Goal: Task Accomplishment & Management: Manage account settings

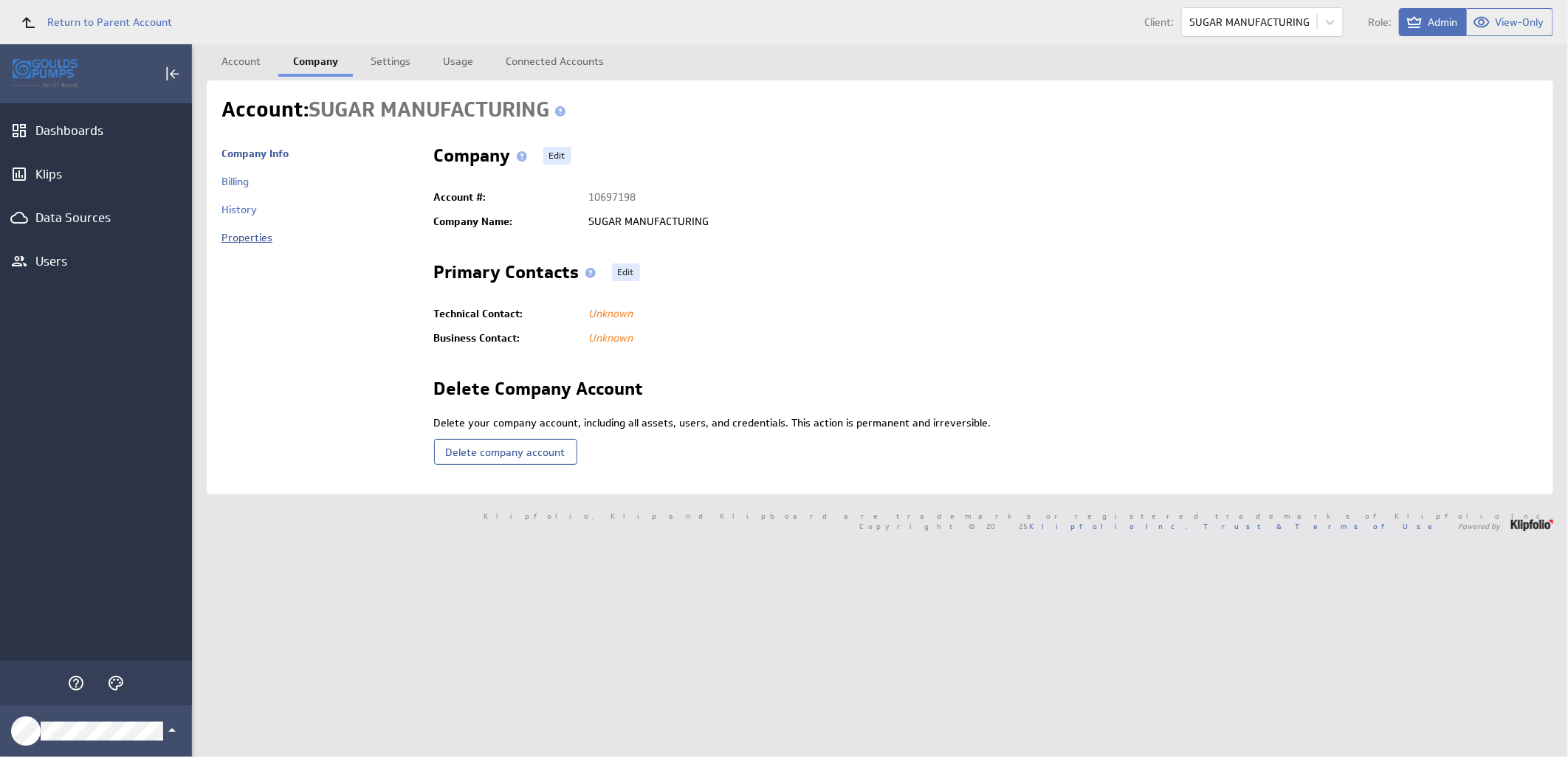
click at [224, 238] on link "Properties" at bounding box center [246, 237] width 51 height 13
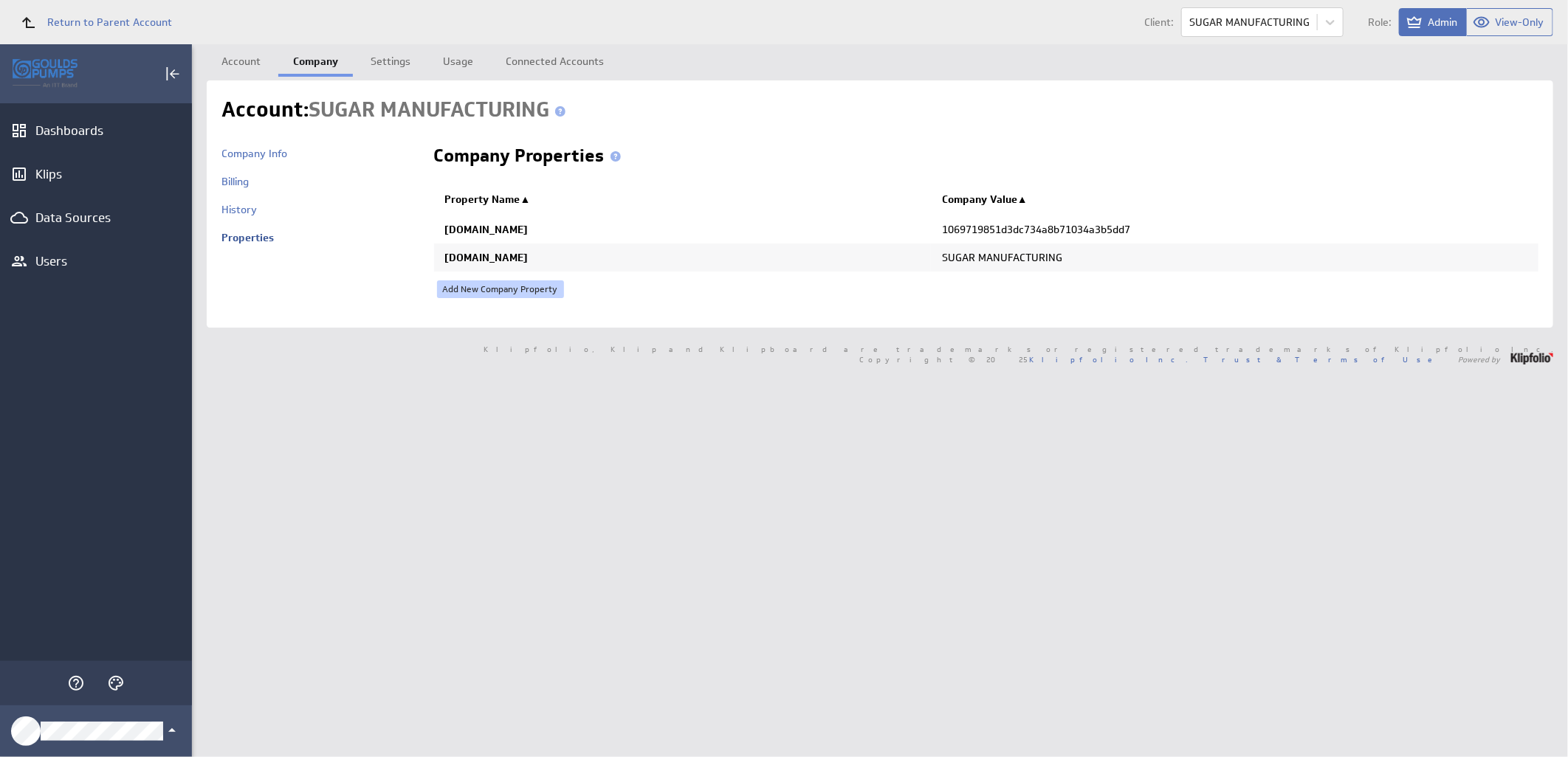
click at [495, 290] on link "Add New Company Property" at bounding box center [500, 289] width 127 height 17
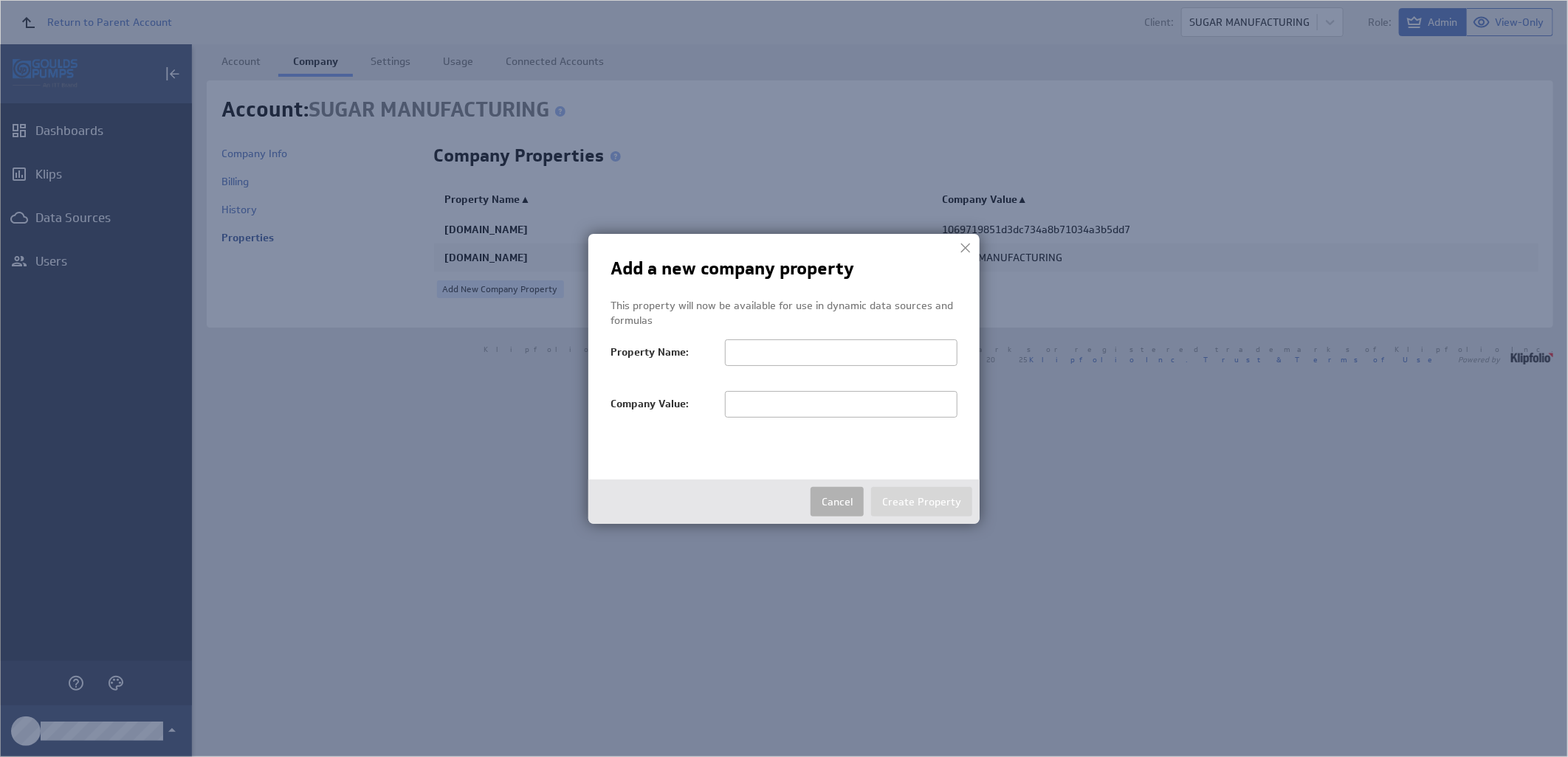
click at [748, 410] on input "text" at bounding box center [841, 404] width 233 height 27
paste input "SUGAR MANUFACTURING"
type input "SUGAR MANUFACTURING"
click at [820, 354] on input "text" at bounding box center [841, 353] width 233 height 27
paste input "salesTerritoryFilter"
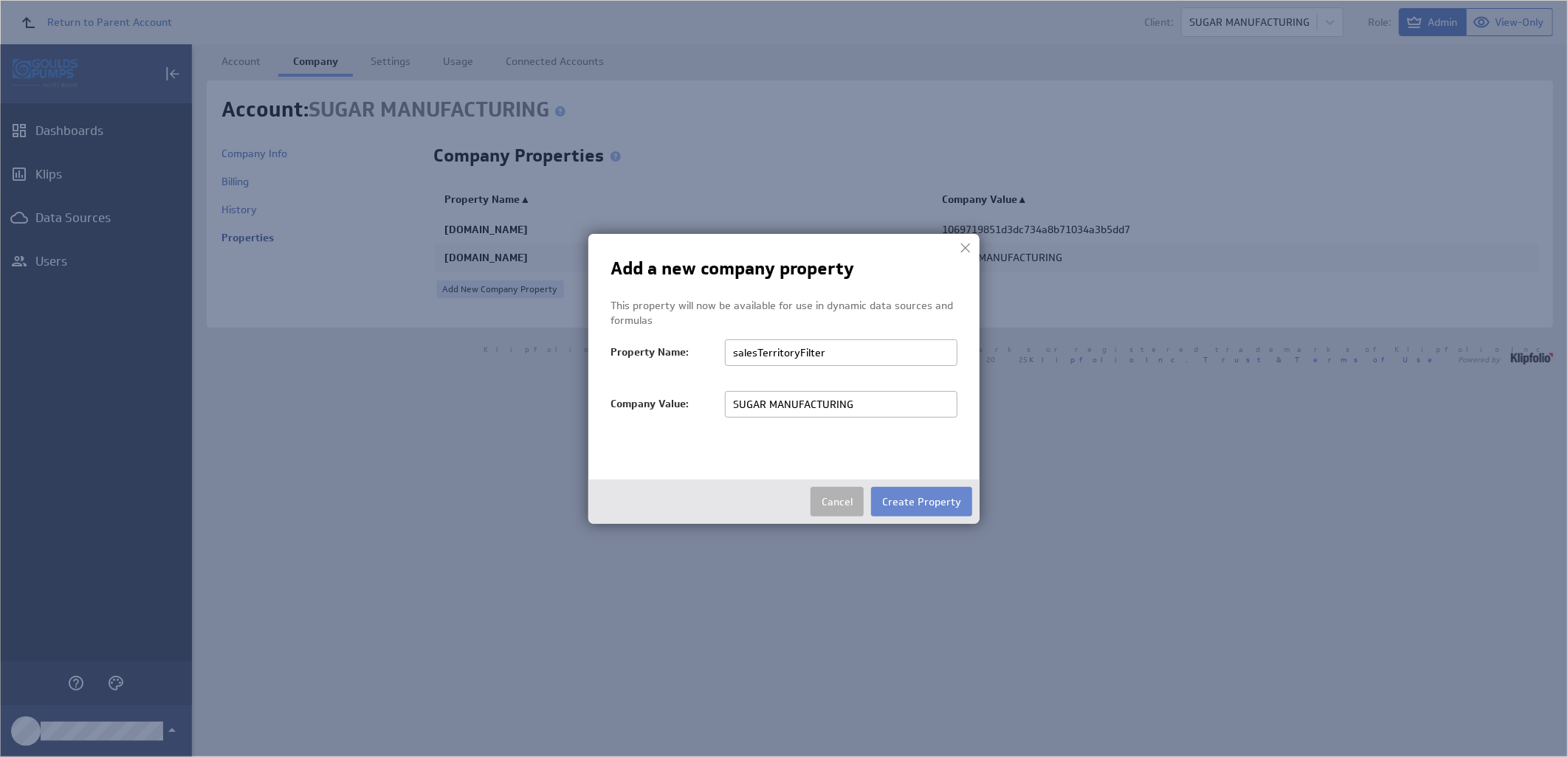
type input "salesTerritoryFilter"
click at [911, 502] on button "Create Property" at bounding box center [921, 502] width 101 height 29
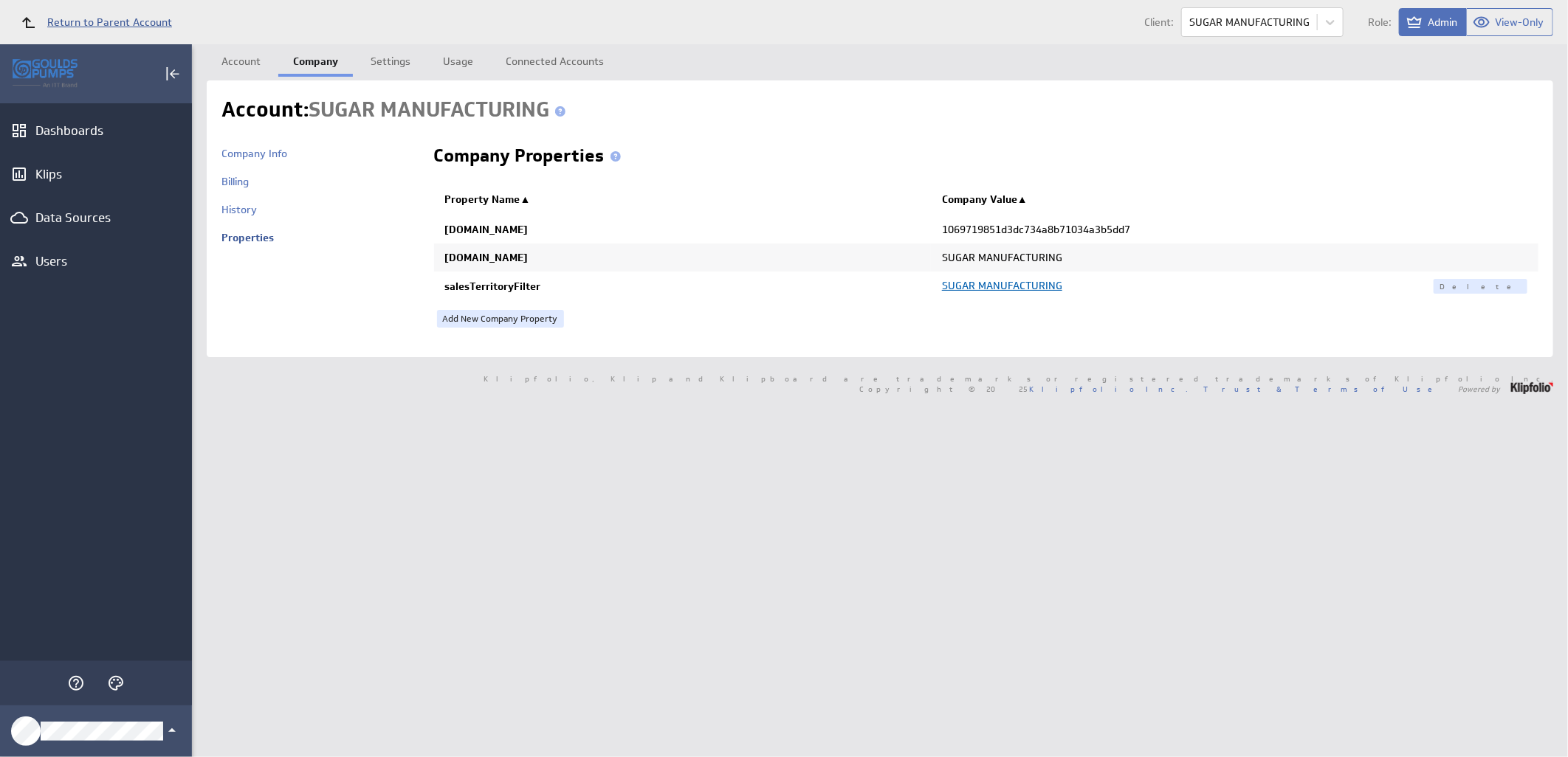
click at [65, 17] on span "Return to Parent Account" at bounding box center [110, 22] width 124 height 10
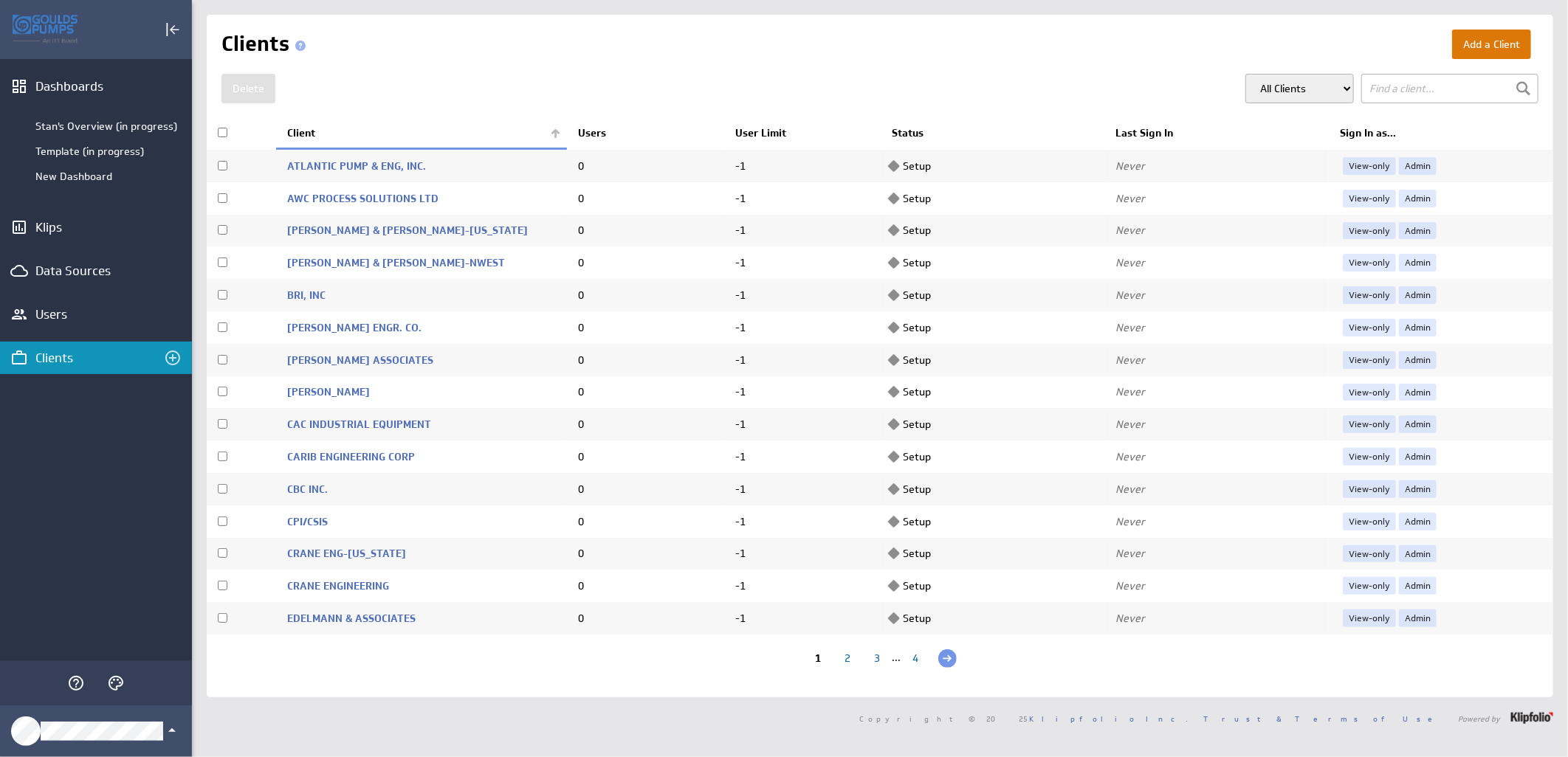
click at [1488, 44] on button "Add a Client" at bounding box center [1491, 44] width 79 height 29
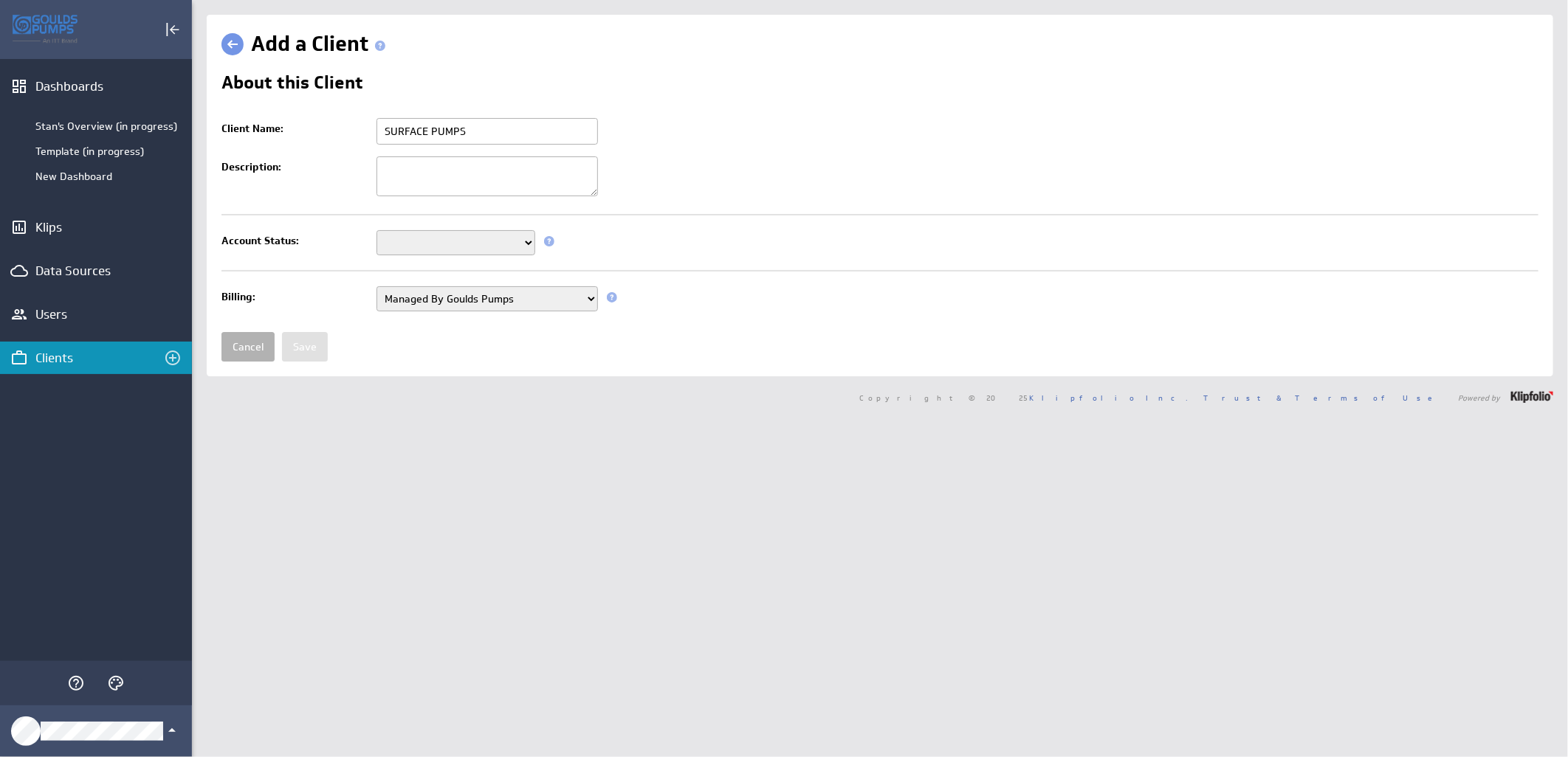
type input "SURFACE PUMPS"
click at [468, 242] on select "Setup Mode Trial Active Disabled" at bounding box center [456, 242] width 159 height 25
select select "7"
click at [377, 232] on select "Setup Mode Trial Active Disabled" at bounding box center [456, 242] width 159 height 25
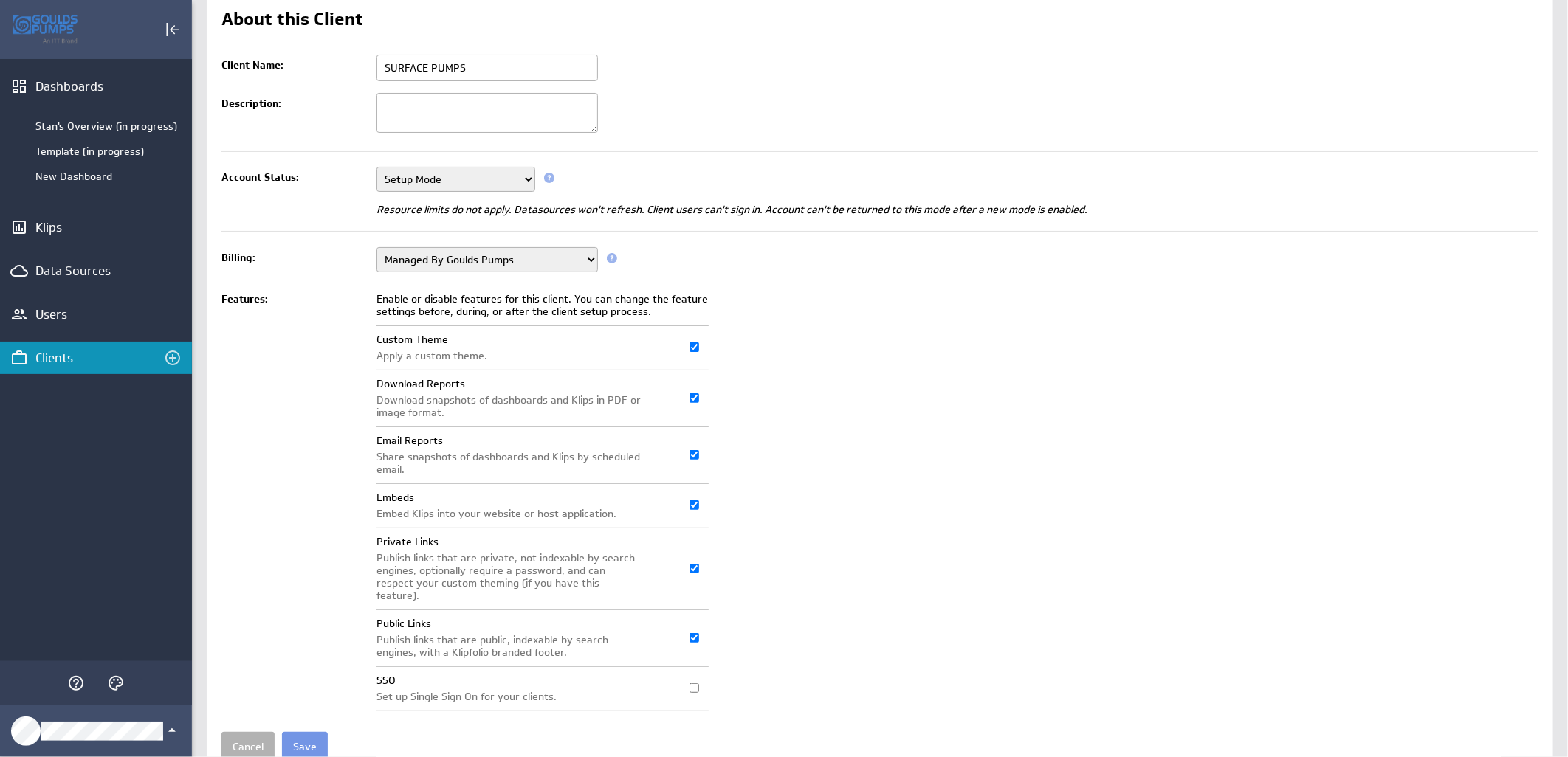
scroll to position [113, 0]
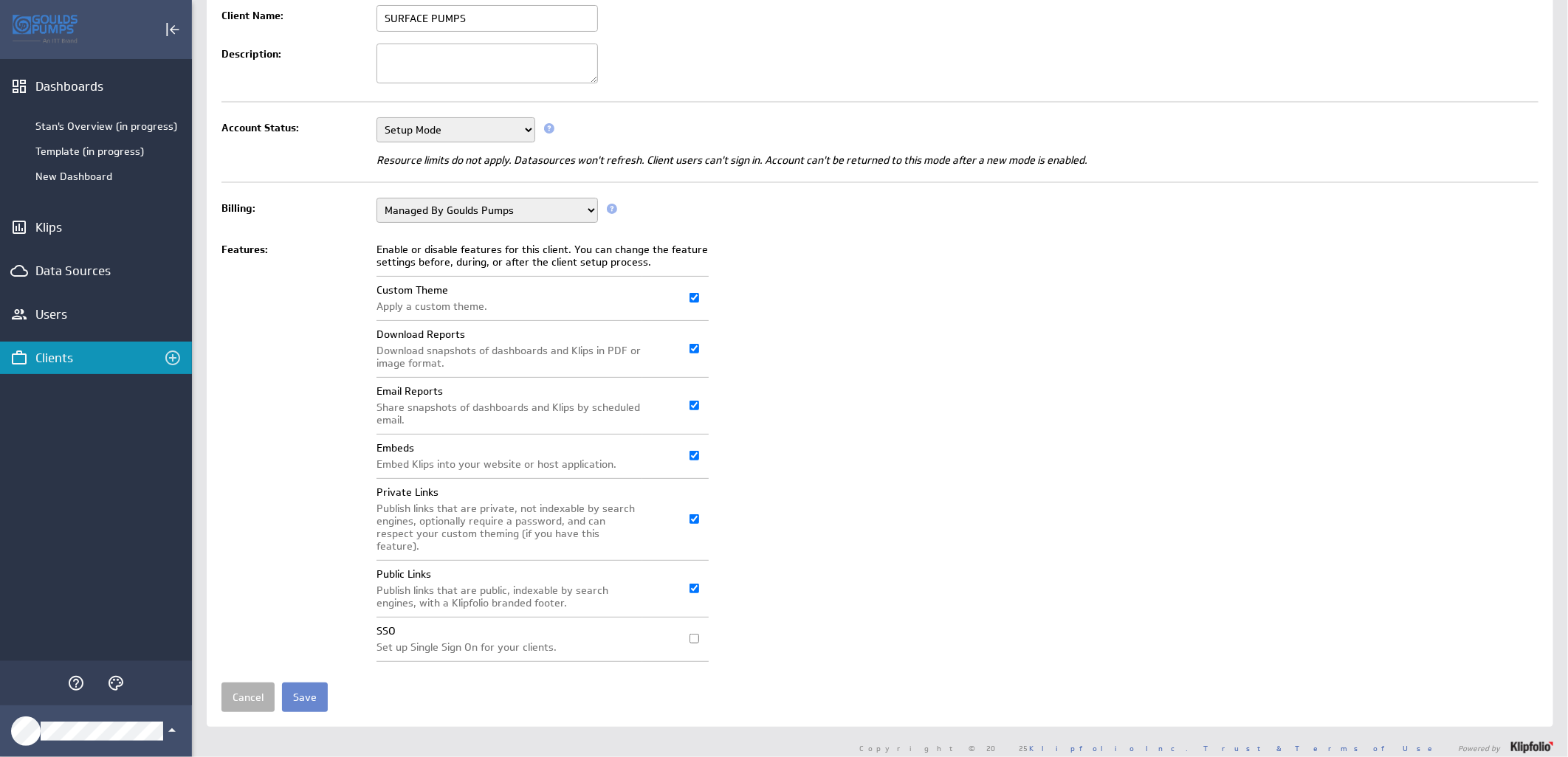
click at [293, 683] on input "Save" at bounding box center [304, 697] width 46 height 29
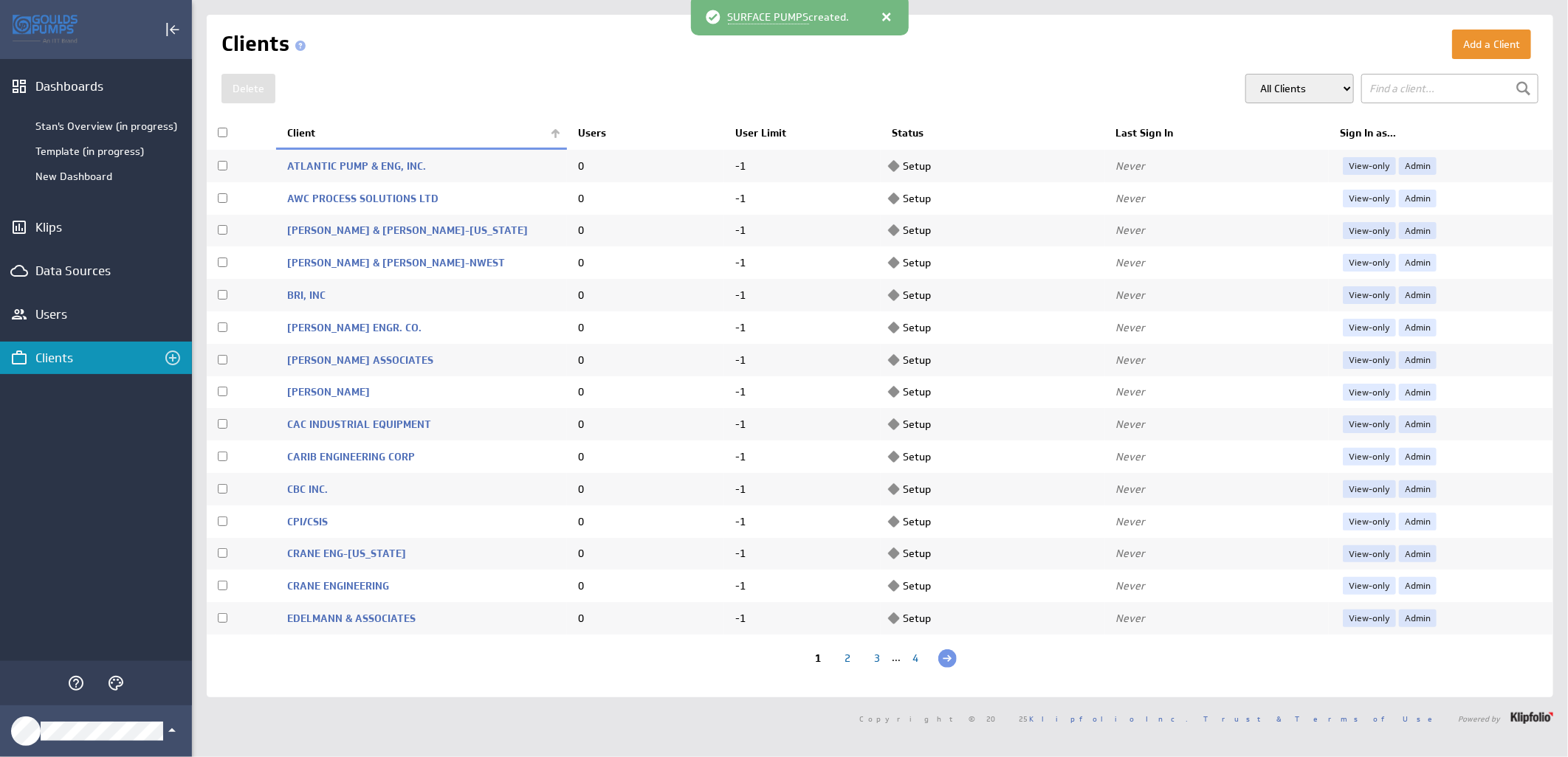
click at [551, 130] on th "Client" at bounding box center [421, 134] width 291 height 31
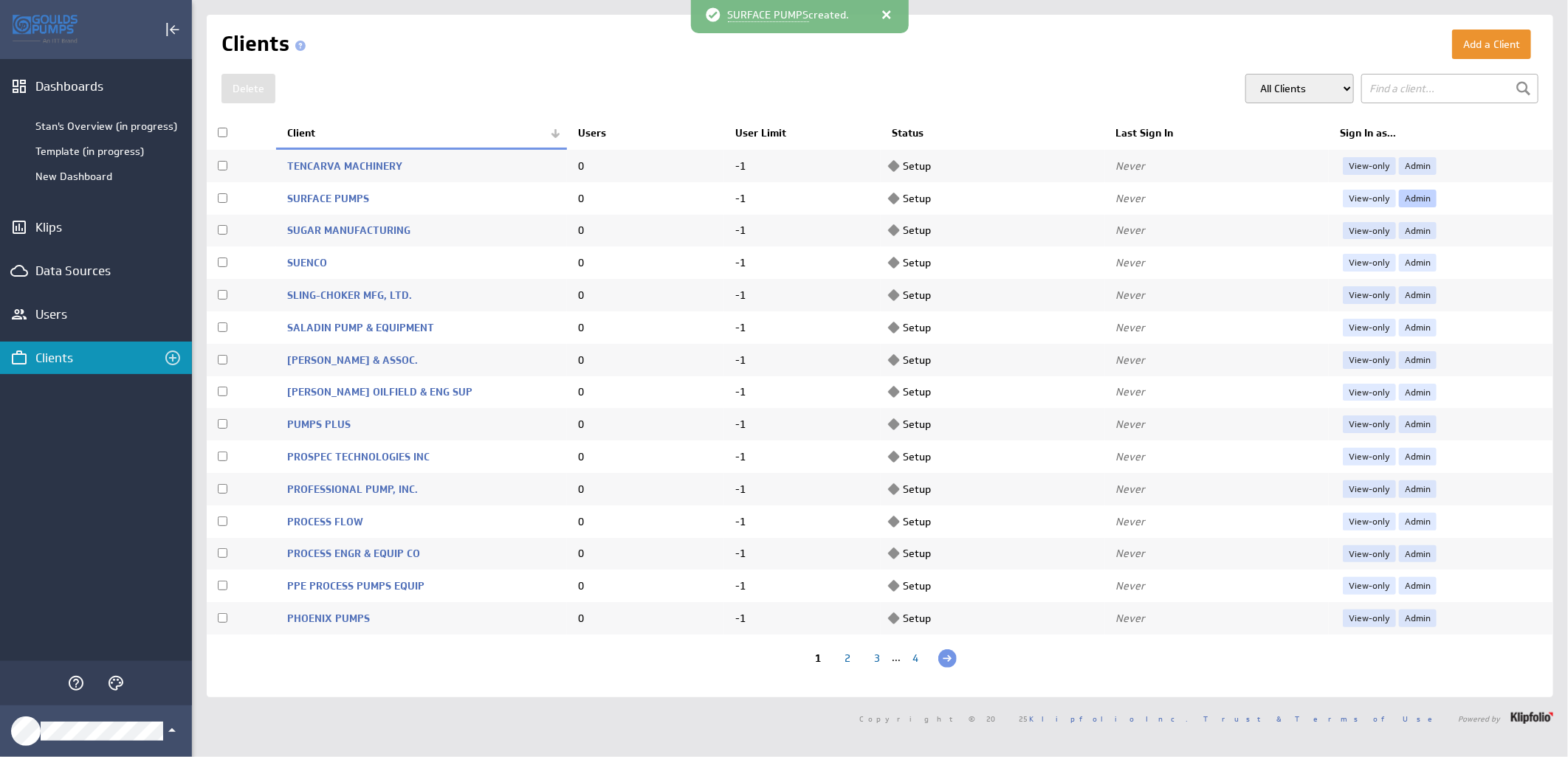
click at [1403, 197] on link "Admin" at bounding box center [1418, 199] width 38 height 17
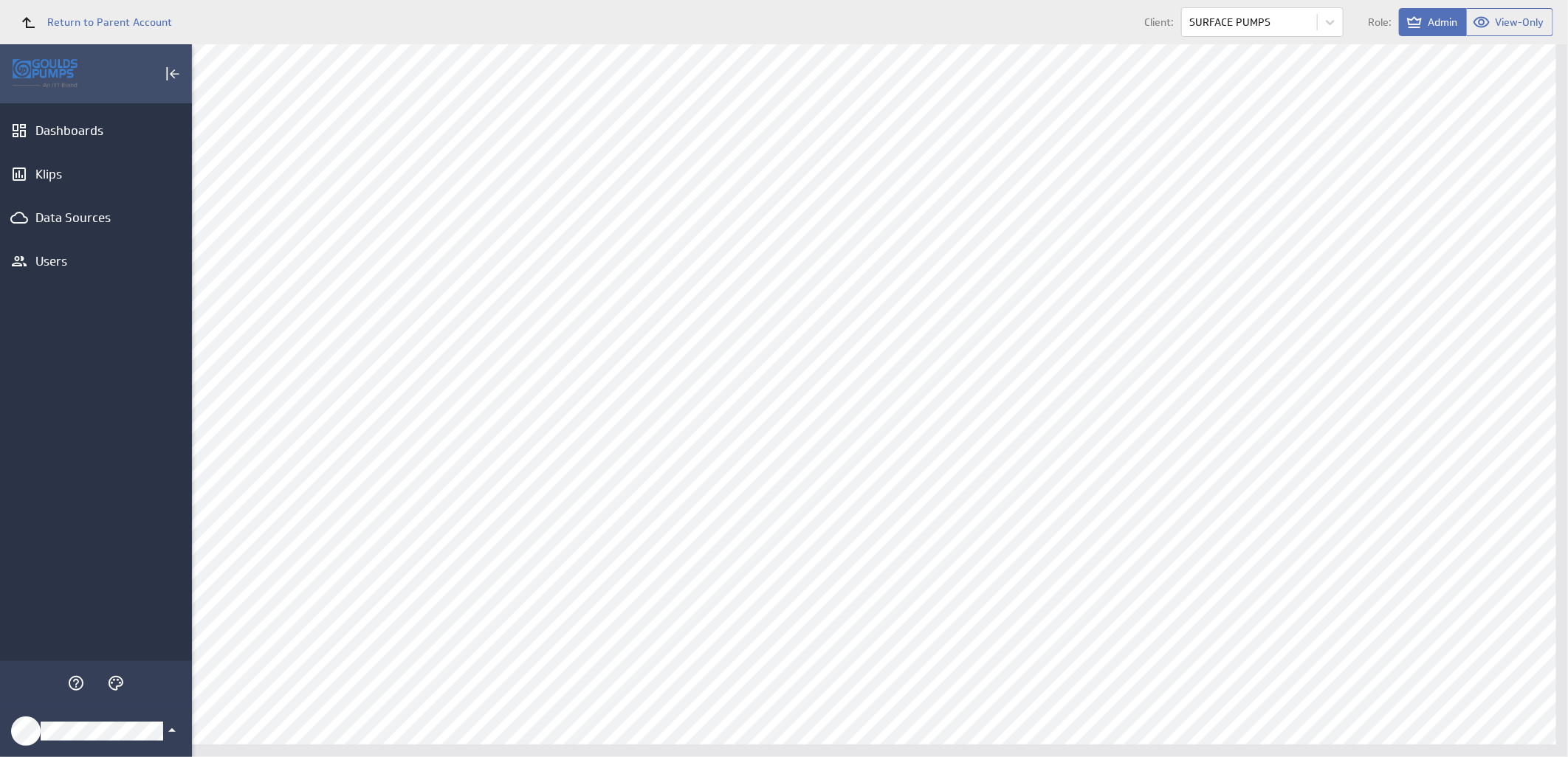
click at [169, 727] on icon "Klipfolio Account" at bounding box center [172, 730] width 17 height 17
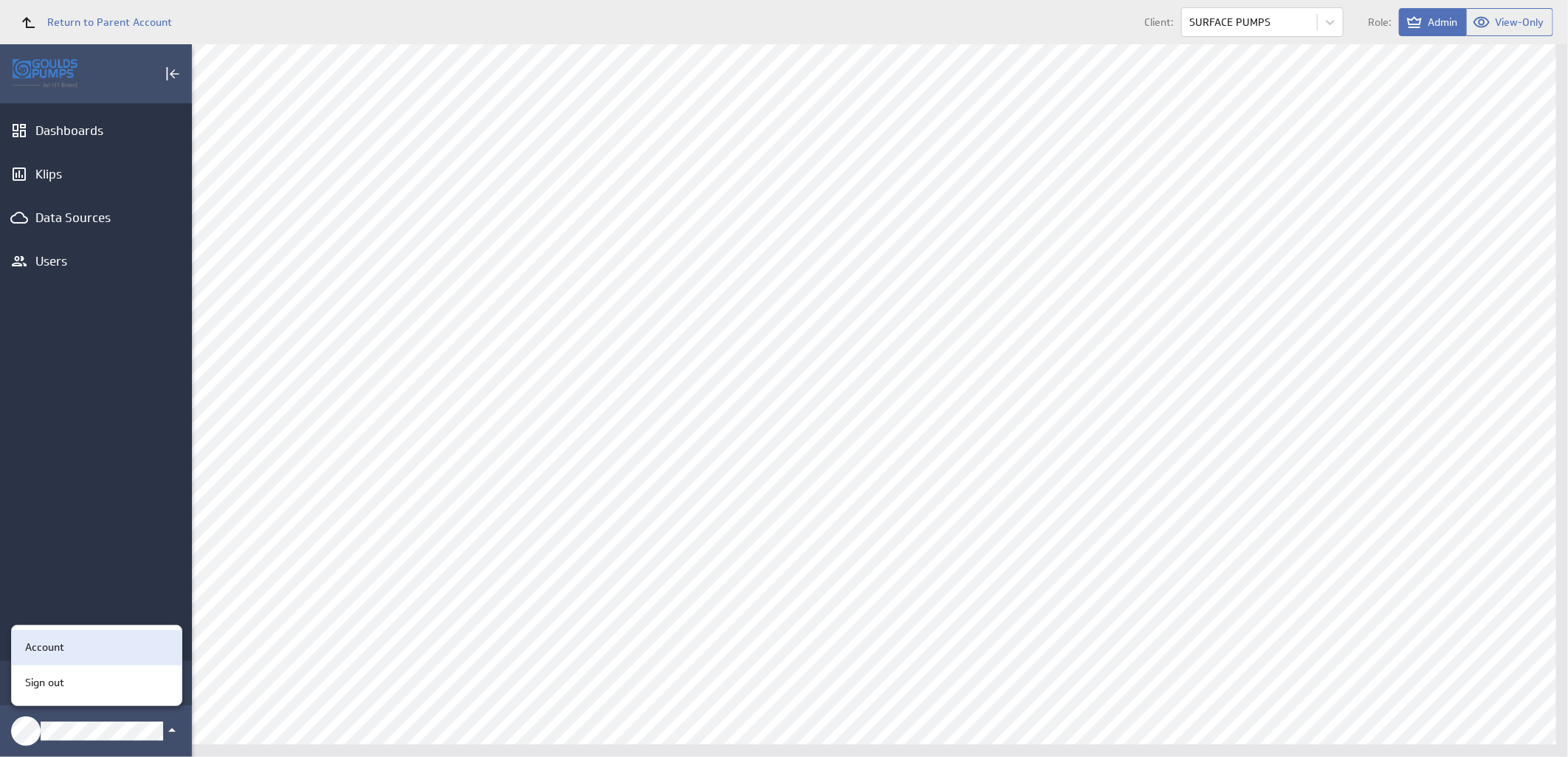
click at [41, 645] on p "Account" at bounding box center [44, 648] width 39 height 16
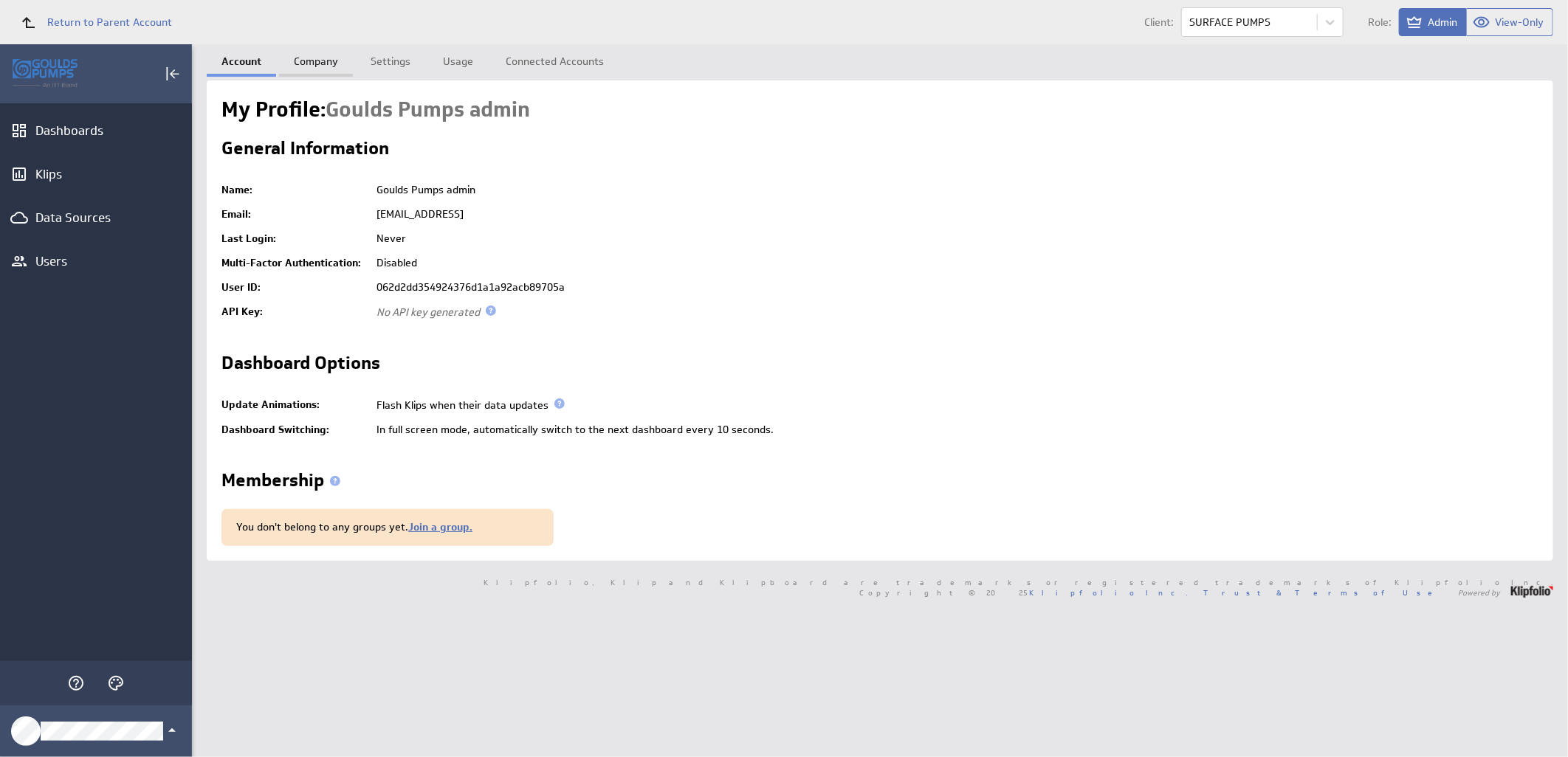
click at [319, 57] on link "Company" at bounding box center [316, 59] width 73 height 29
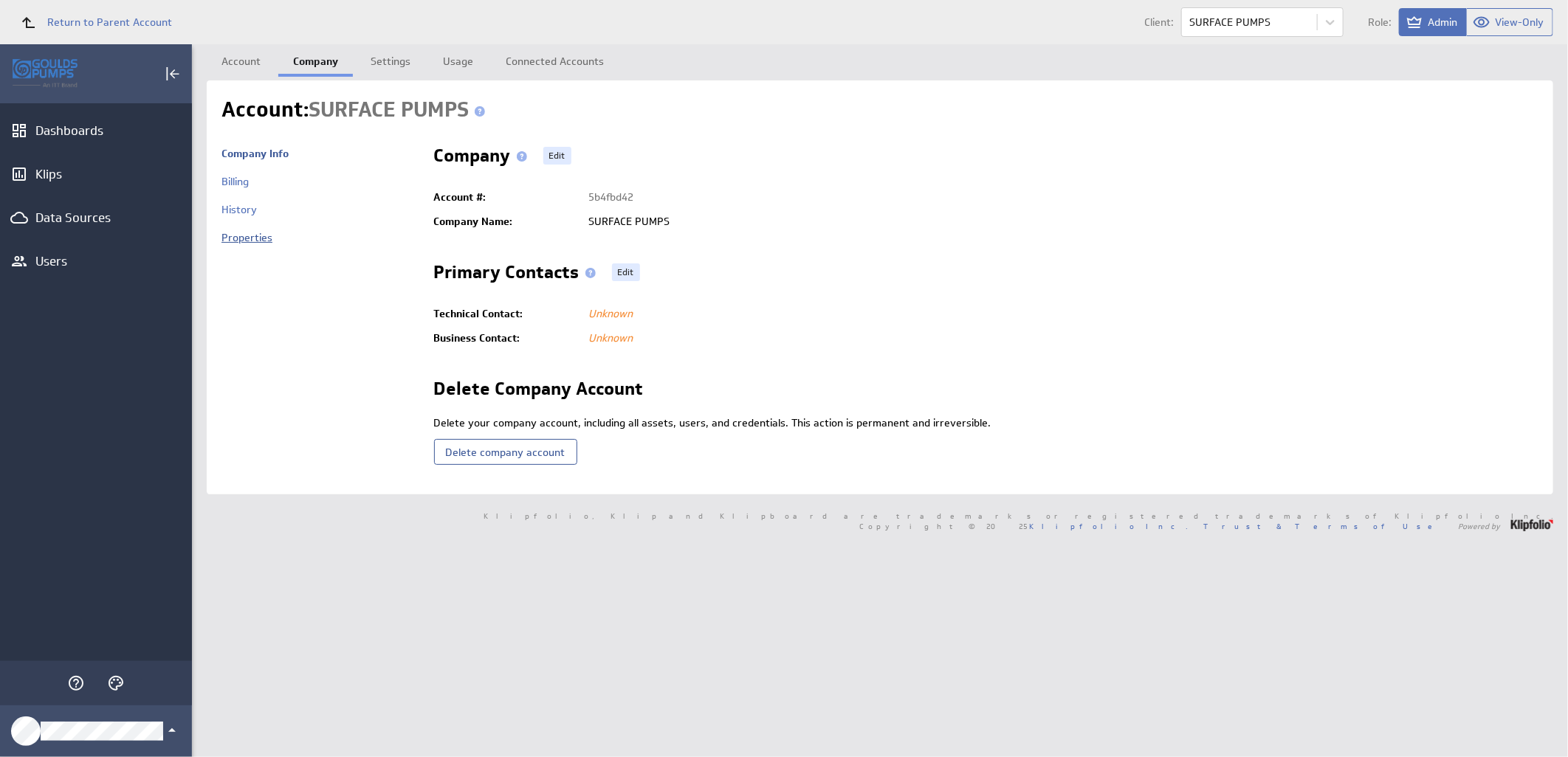
click at [257, 241] on link "Properties" at bounding box center [246, 237] width 51 height 13
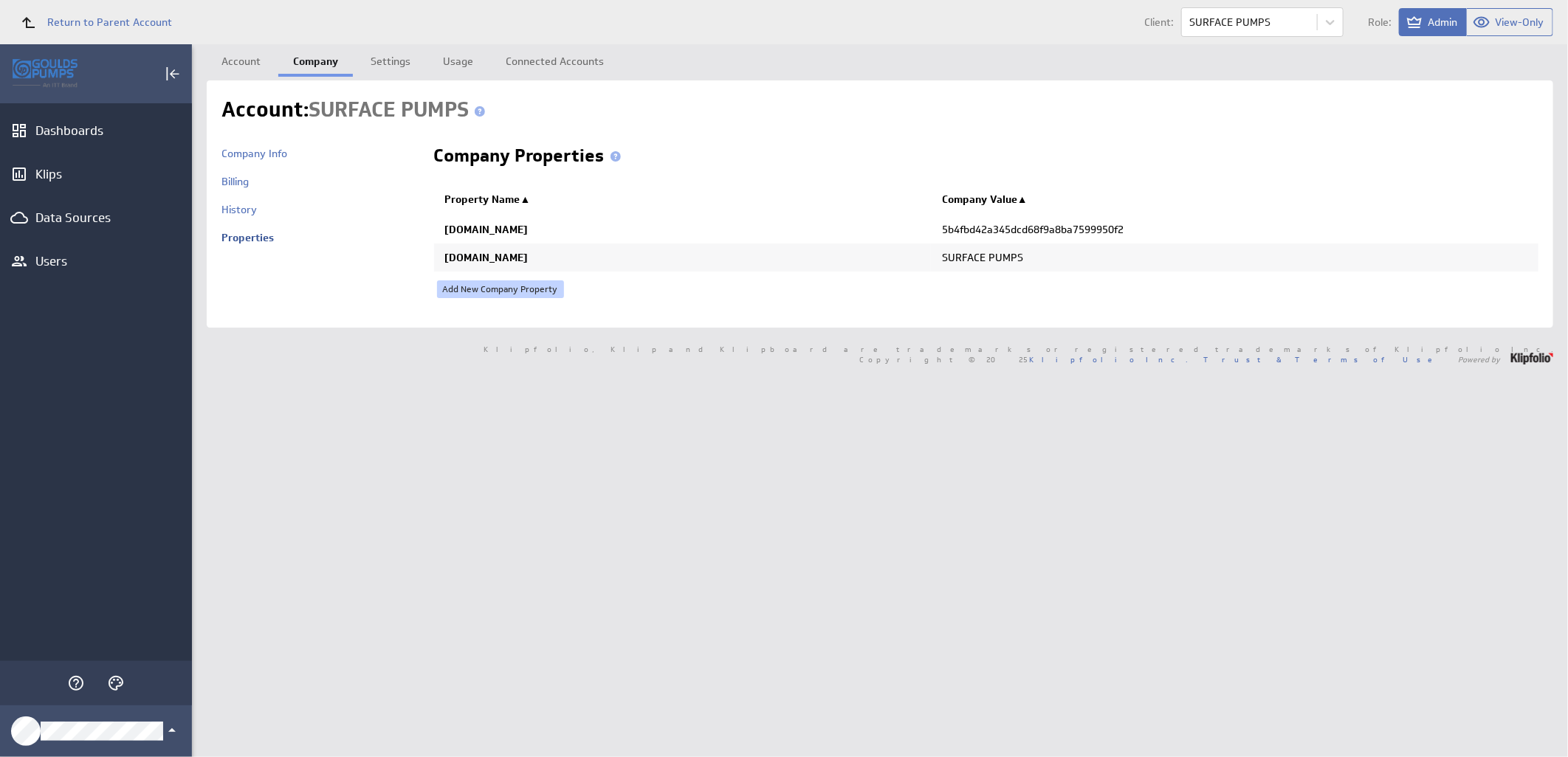
click at [493, 286] on link "Add New Company Property" at bounding box center [500, 289] width 127 height 17
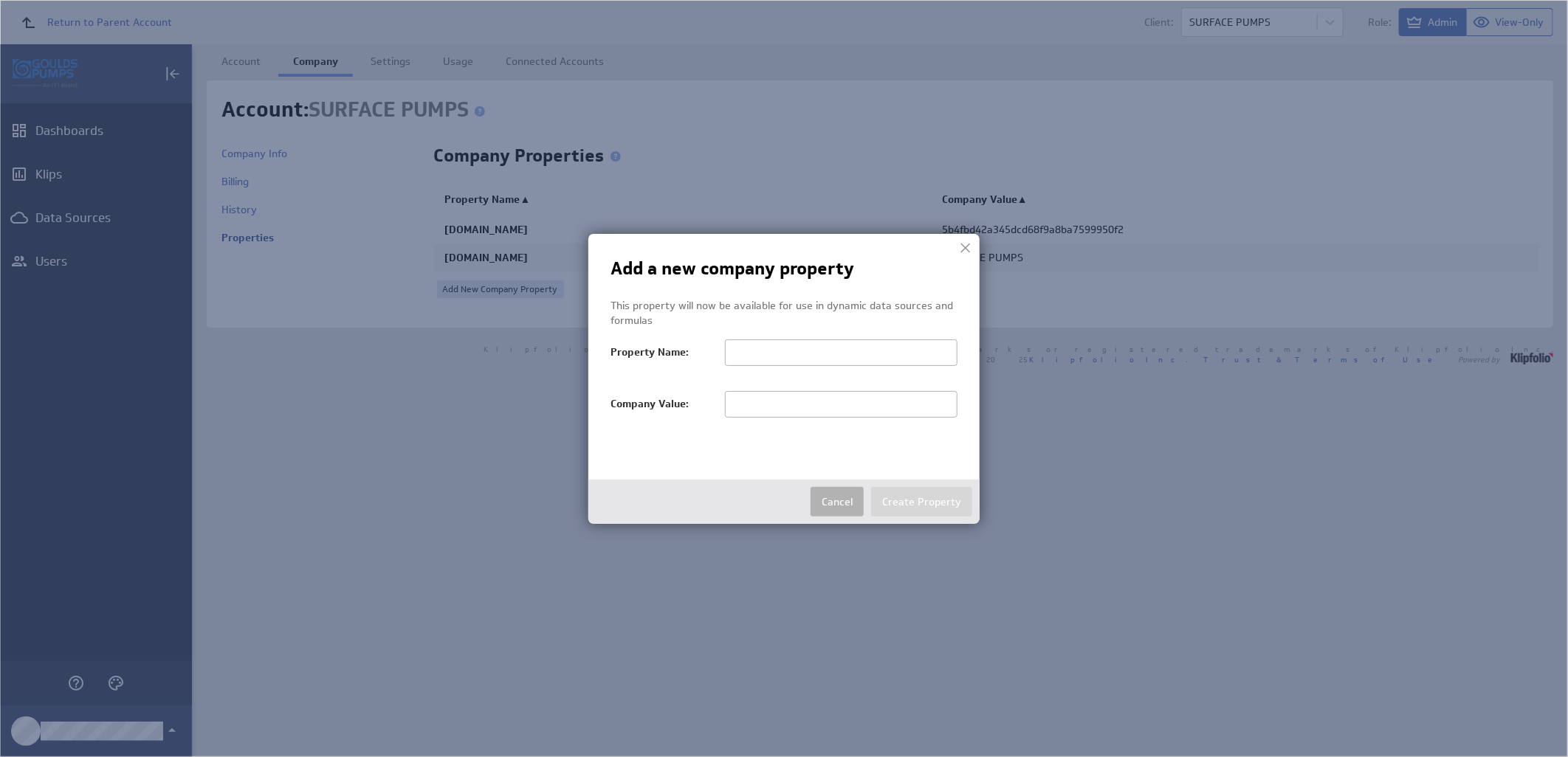
click at [748, 408] on input "text" at bounding box center [841, 404] width 233 height 27
paste input "SURFACE PUMPS"
type input "SURFACE PUMPS"
click at [748, 354] on input "text" at bounding box center [841, 353] width 233 height 27
click at [864, 352] on input "text" at bounding box center [841, 353] width 233 height 27
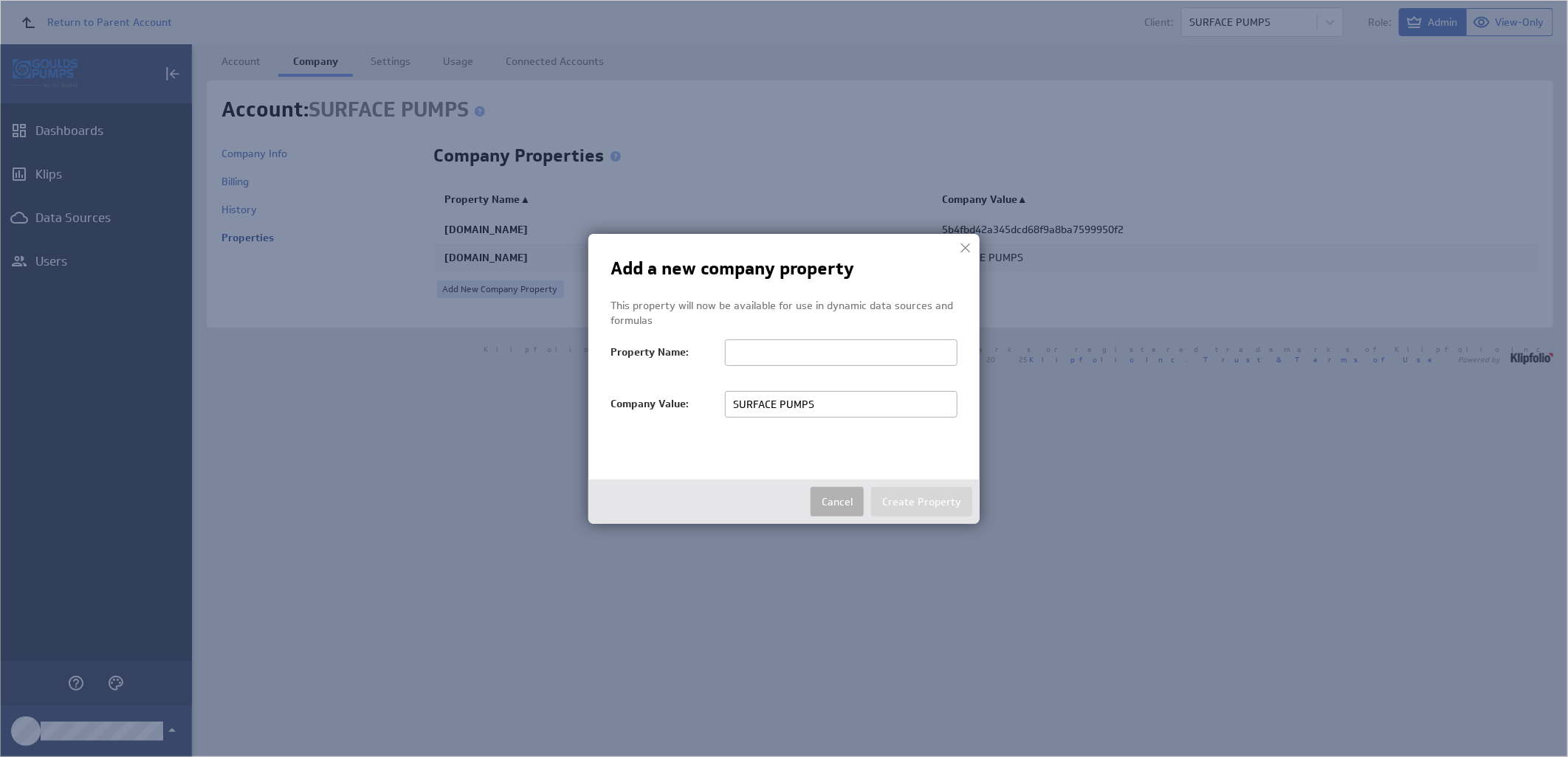
paste input "salesTerritoryFilter"
type input "salesTerritoryFilter"
click at [928, 506] on button "Create Property" at bounding box center [921, 502] width 101 height 29
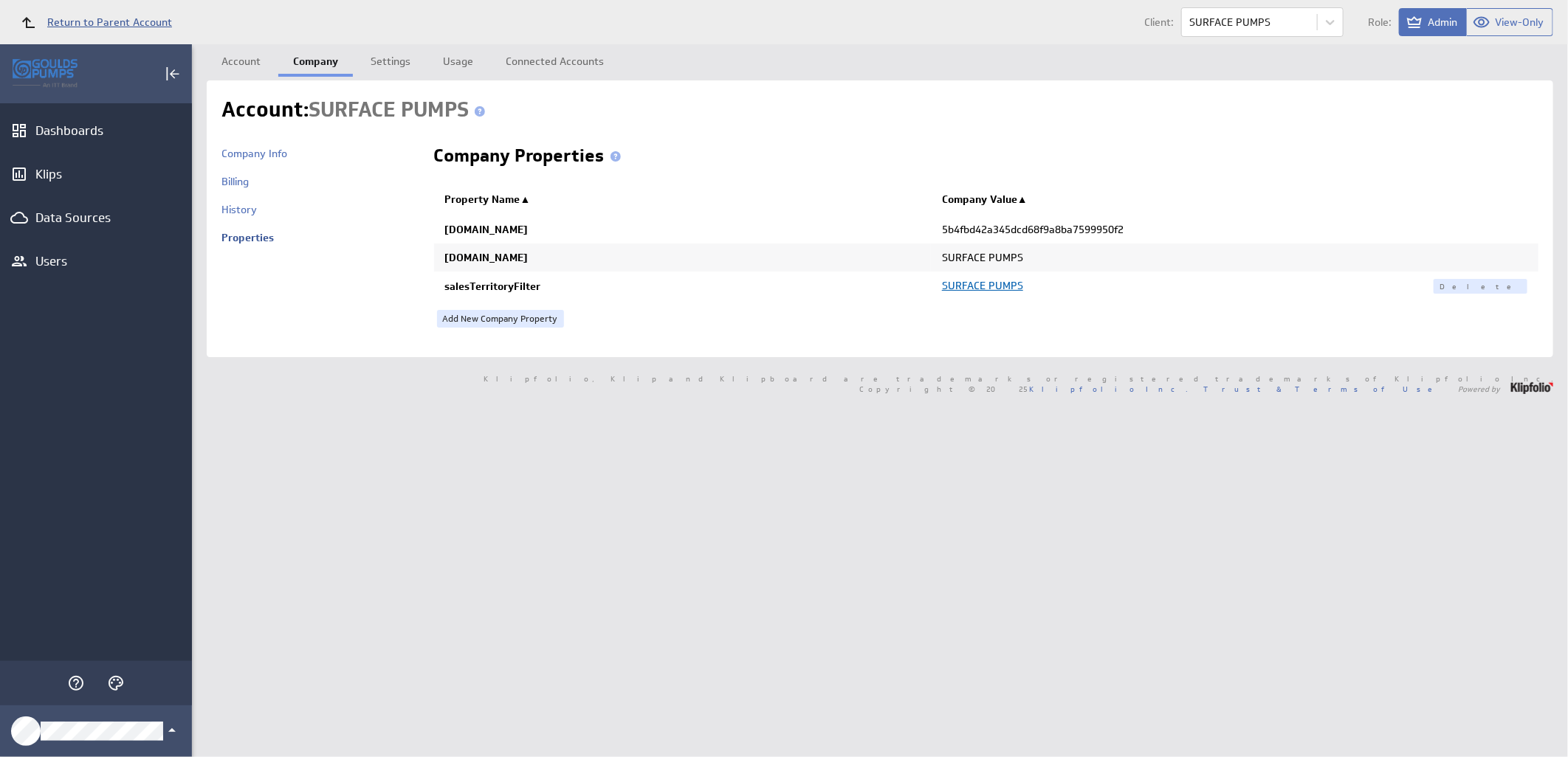
click at [99, 20] on span "Return to Parent Account" at bounding box center [110, 22] width 124 height 10
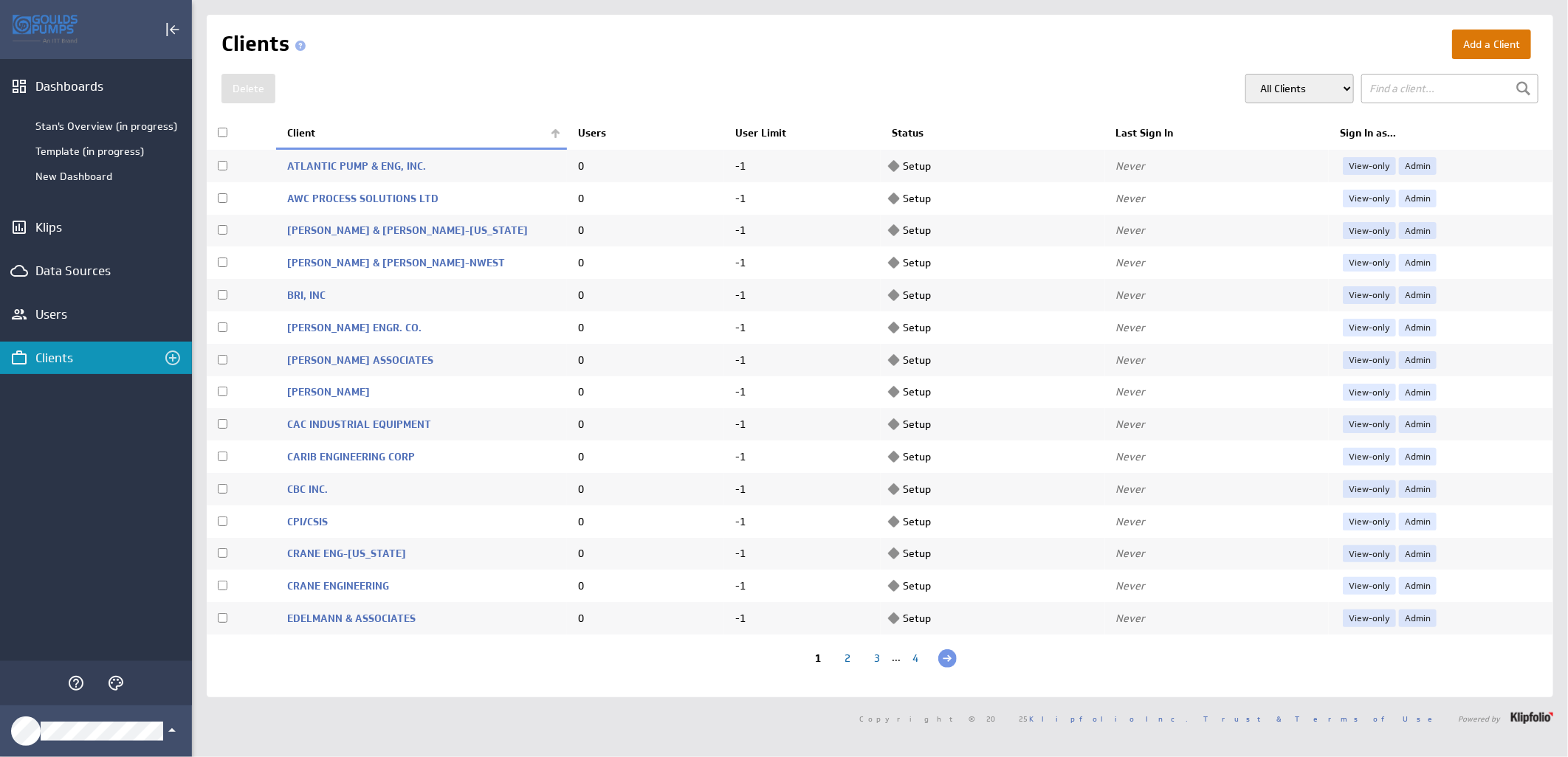
click at [1472, 52] on button "Add a Client" at bounding box center [1491, 44] width 79 height 29
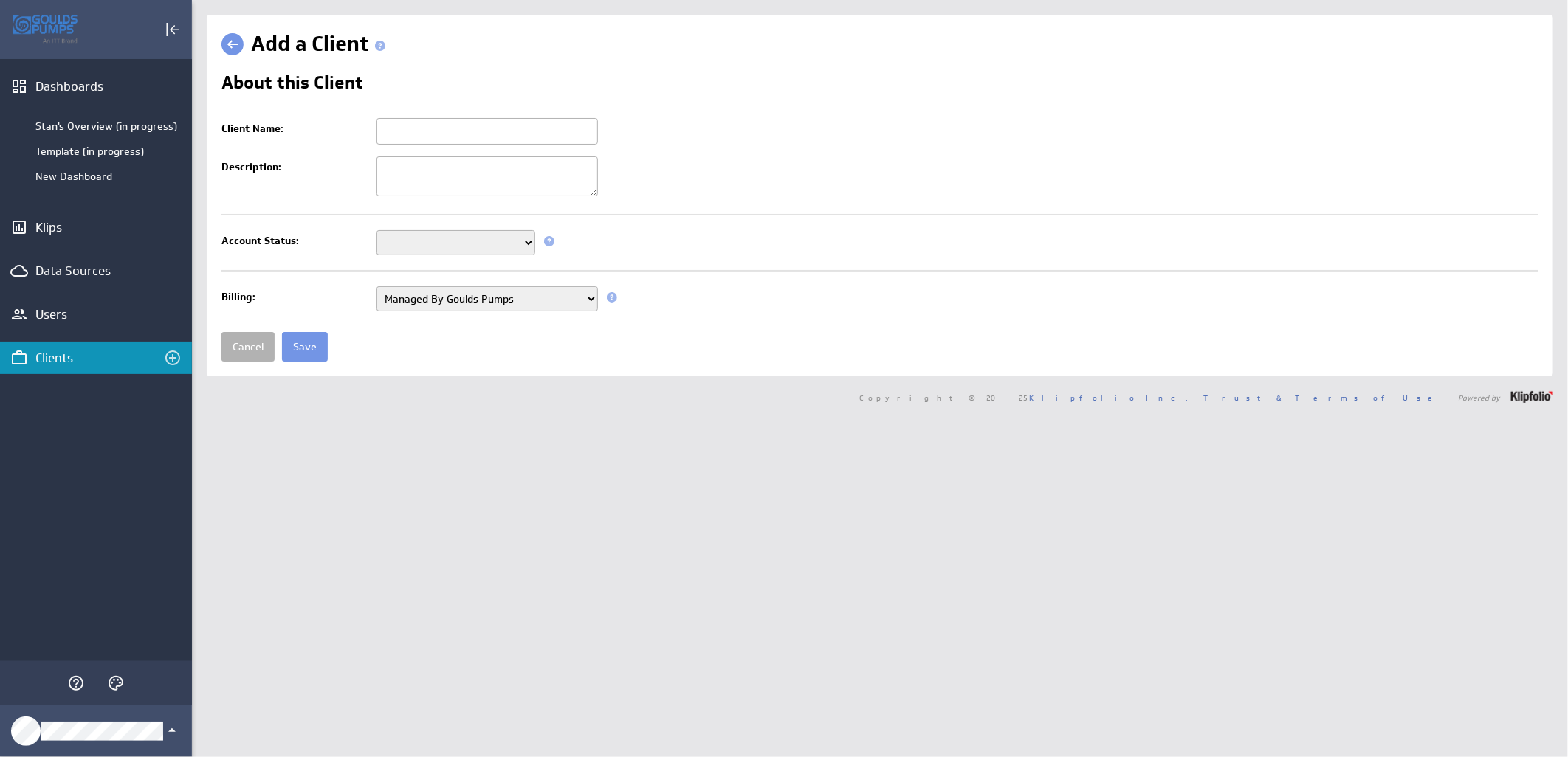
click at [440, 137] on input "Client Name:" at bounding box center [488, 131] width 221 height 27
paste input "TOTAL EQUIPMENT"
type input "TOTAL EQUIPMENT"
click at [459, 240] on select "Setup Mode Trial Active Disabled" at bounding box center [456, 242] width 159 height 25
select select "7"
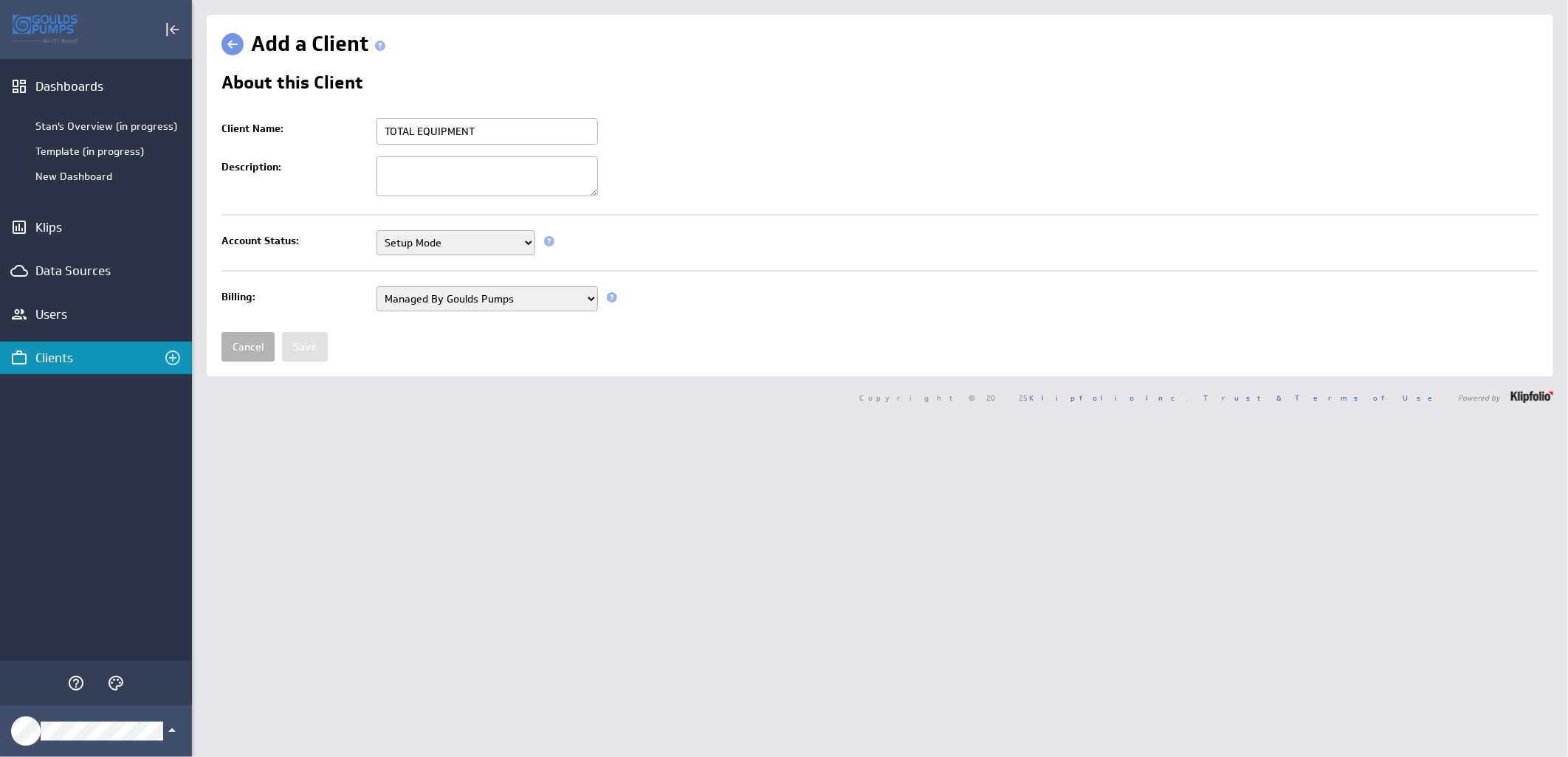
click at [377, 232] on select "Setup Mode Trial Active Disabled" at bounding box center [456, 242] width 159 height 25
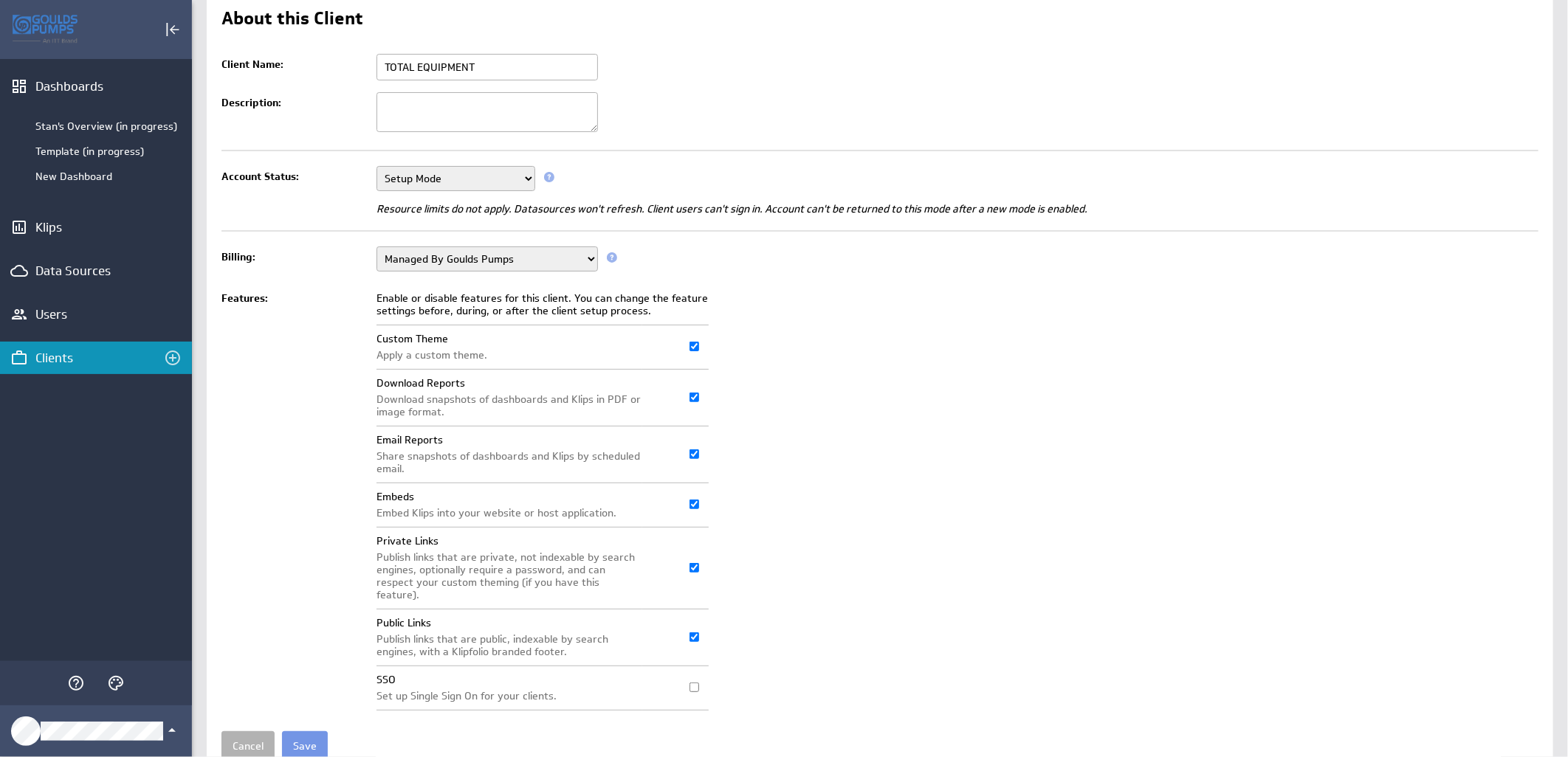
scroll to position [113, 0]
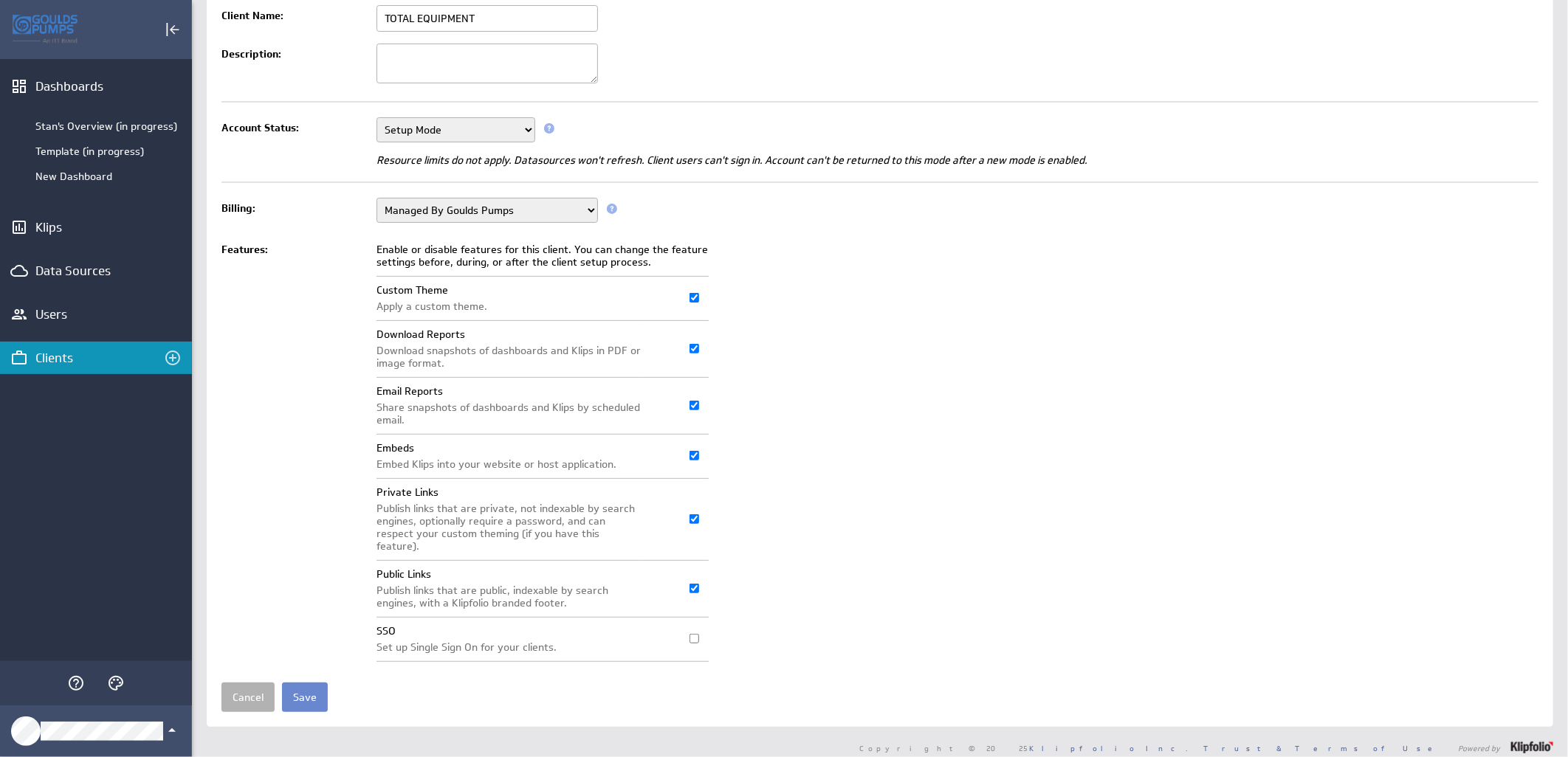
click at [301, 683] on input "Save" at bounding box center [304, 697] width 46 height 29
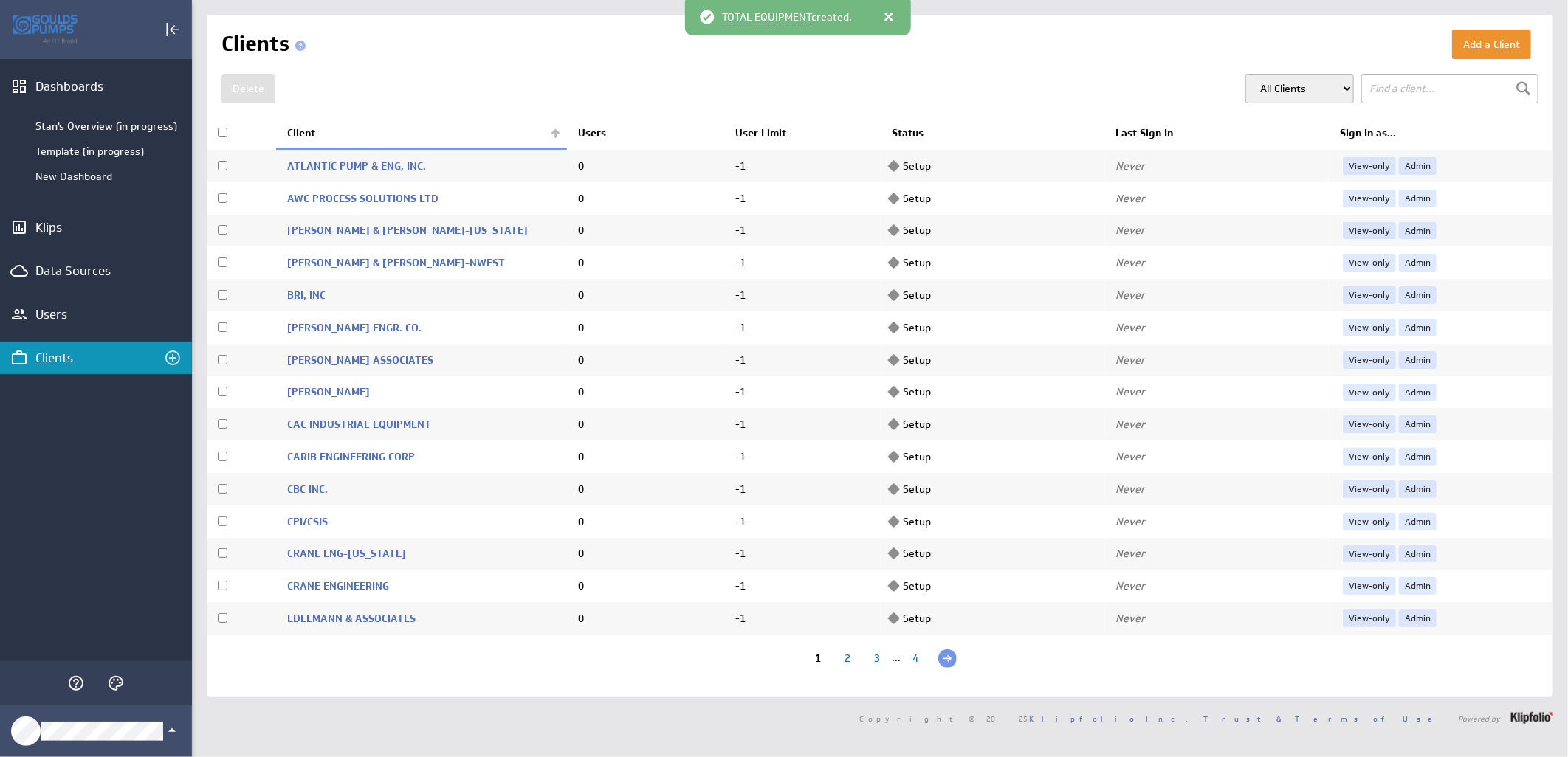
click at [554, 135] on th "Client" at bounding box center [421, 134] width 291 height 31
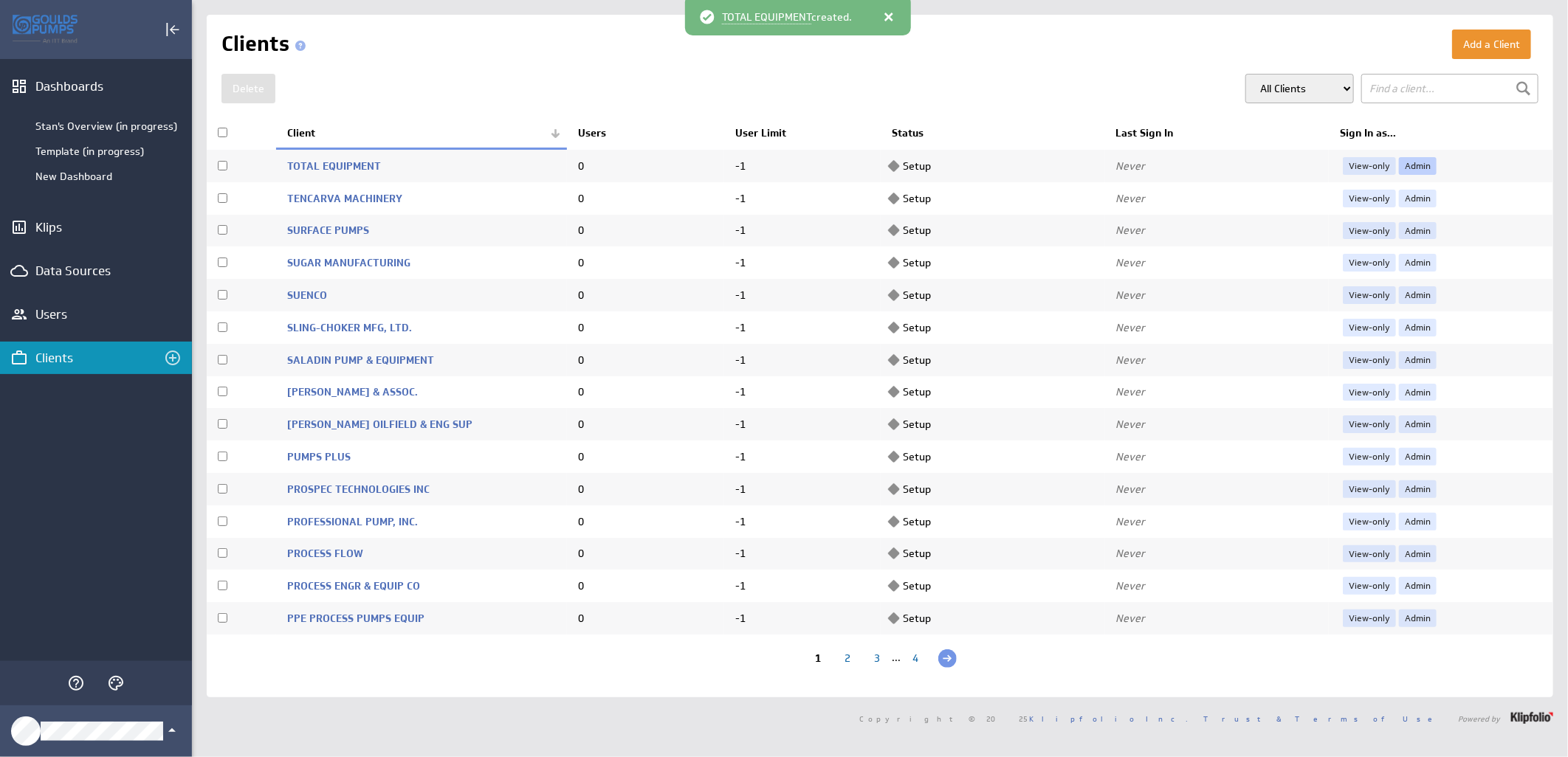
click at [1410, 160] on link "Admin" at bounding box center [1418, 166] width 38 height 17
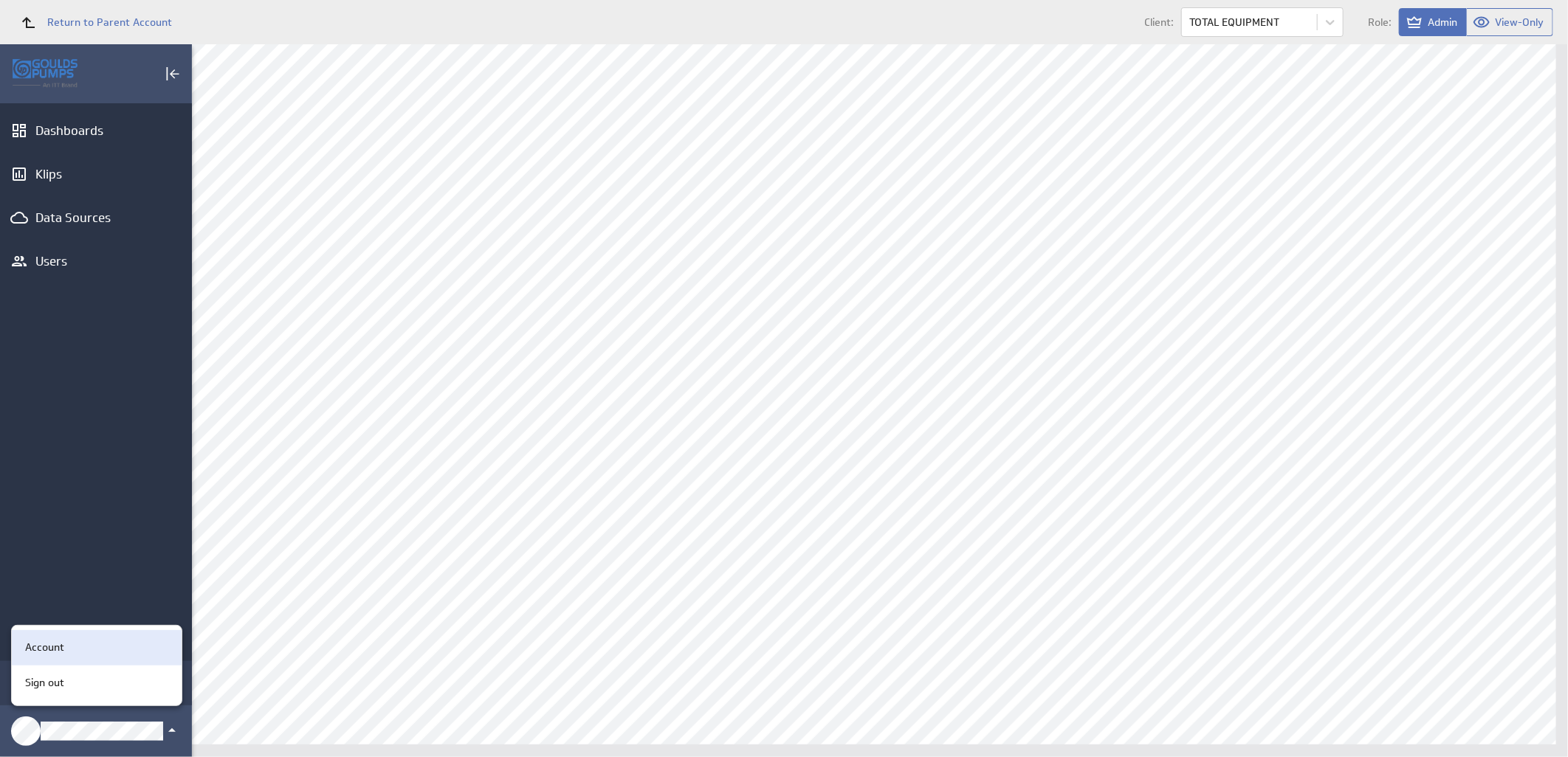
click at [88, 652] on div "Account" at bounding box center [94, 648] width 150 height 16
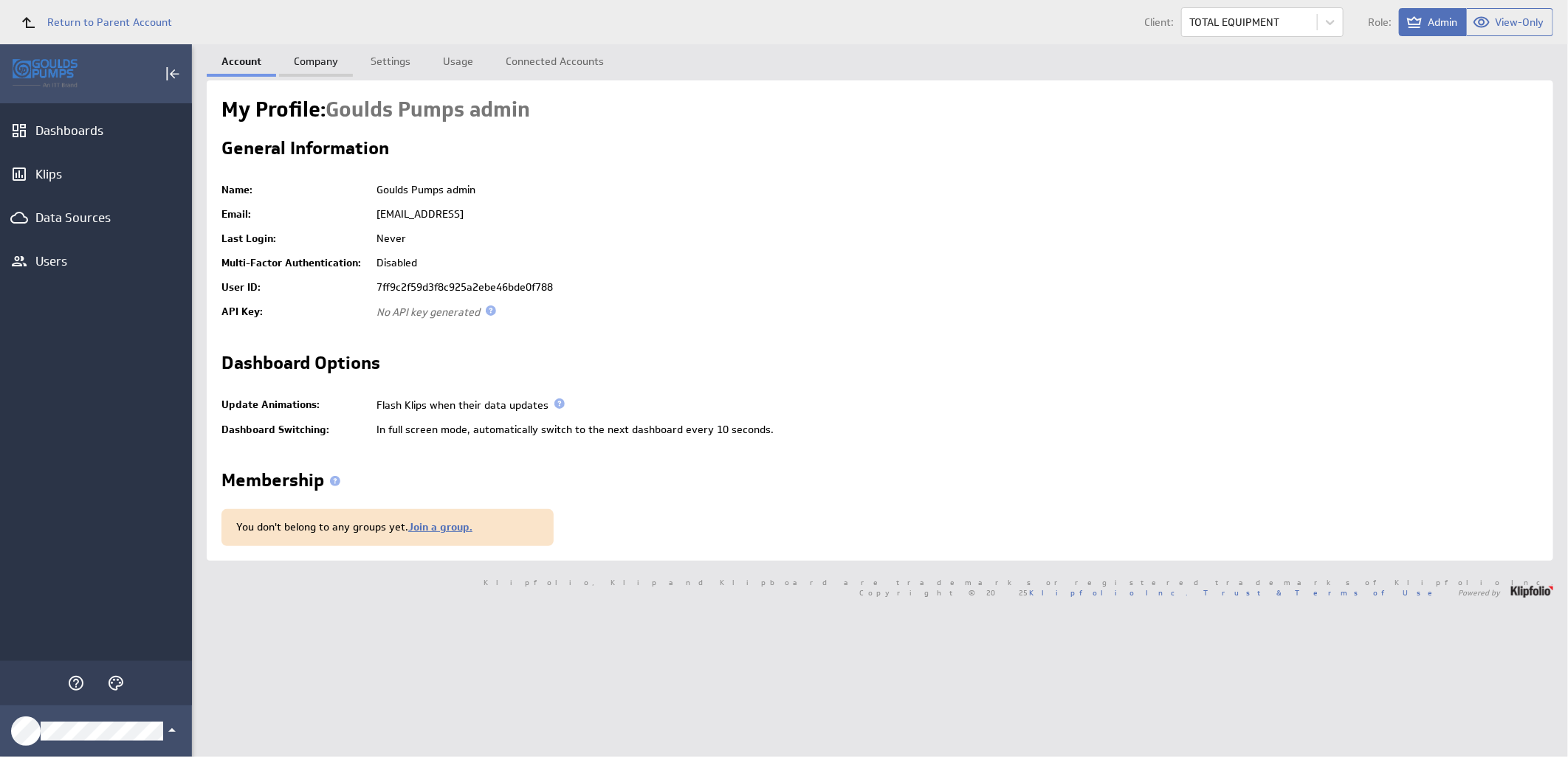
click at [322, 65] on link "Company" at bounding box center [316, 59] width 73 height 29
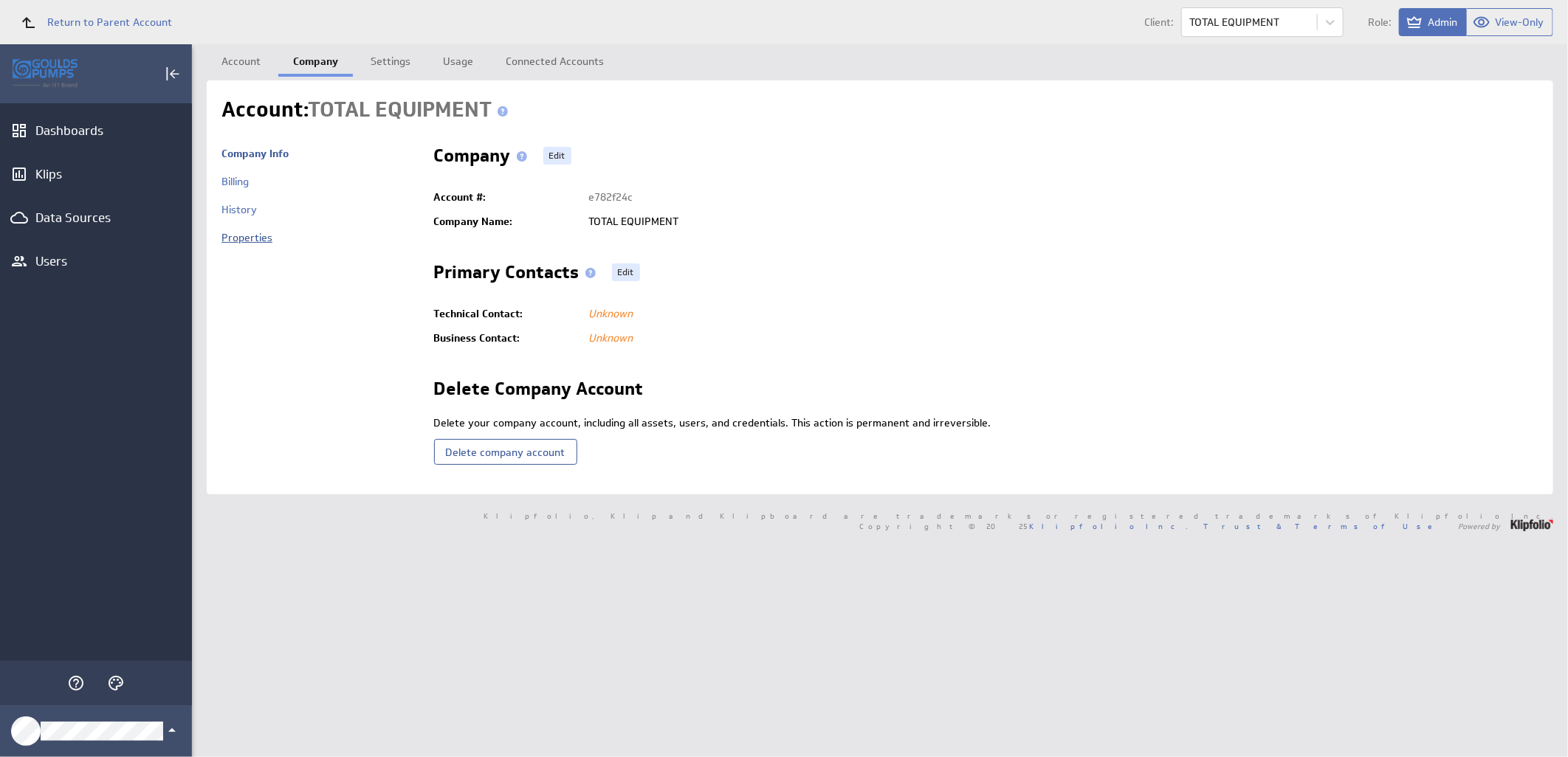
click at [254, 242] on link "Properties" at bounding box center [246, 237] width 51 height 13
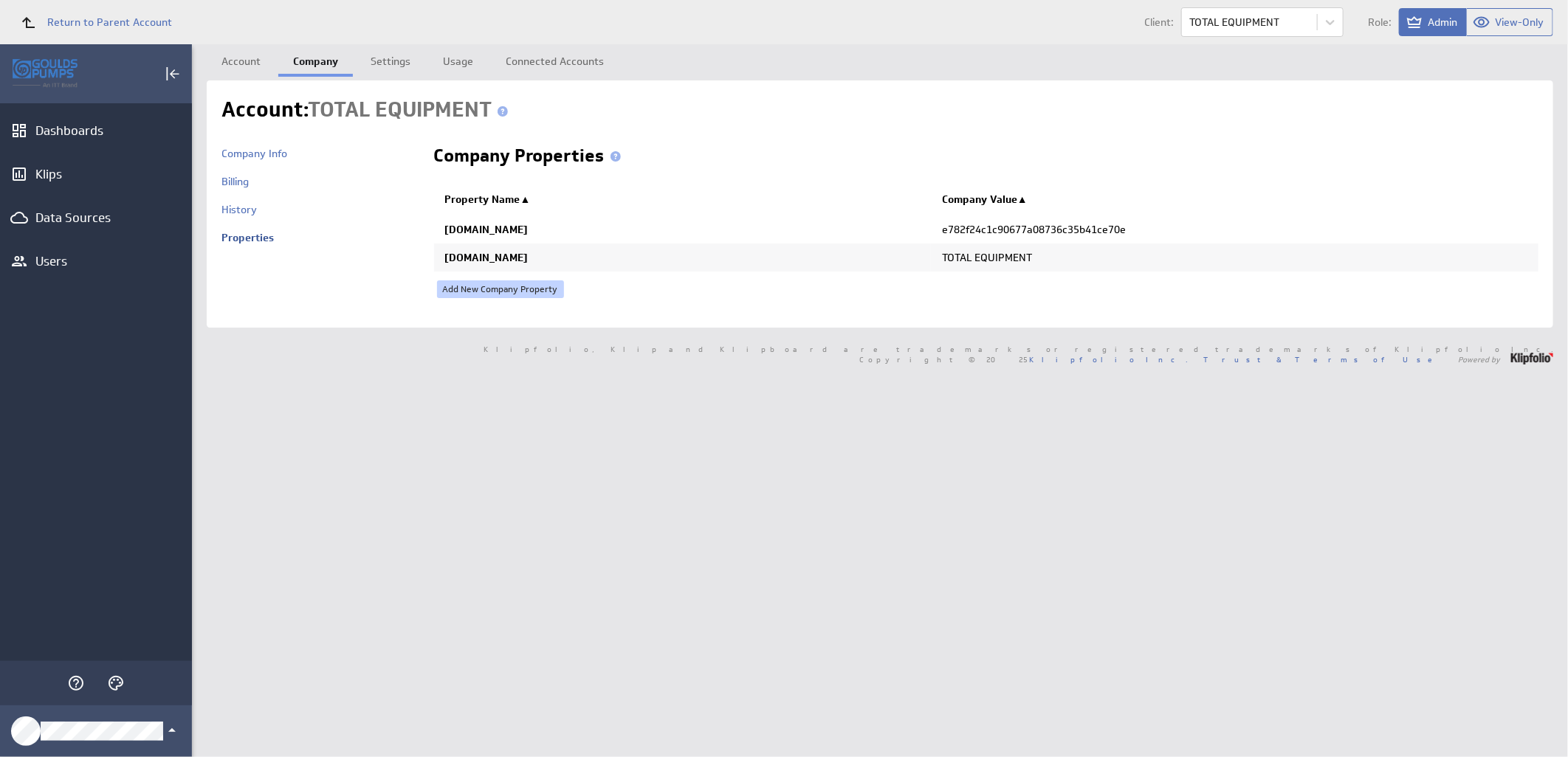
click at [524, 289] on link "Add New Company Property" at bounding box center [500, 289] width 127 height 17
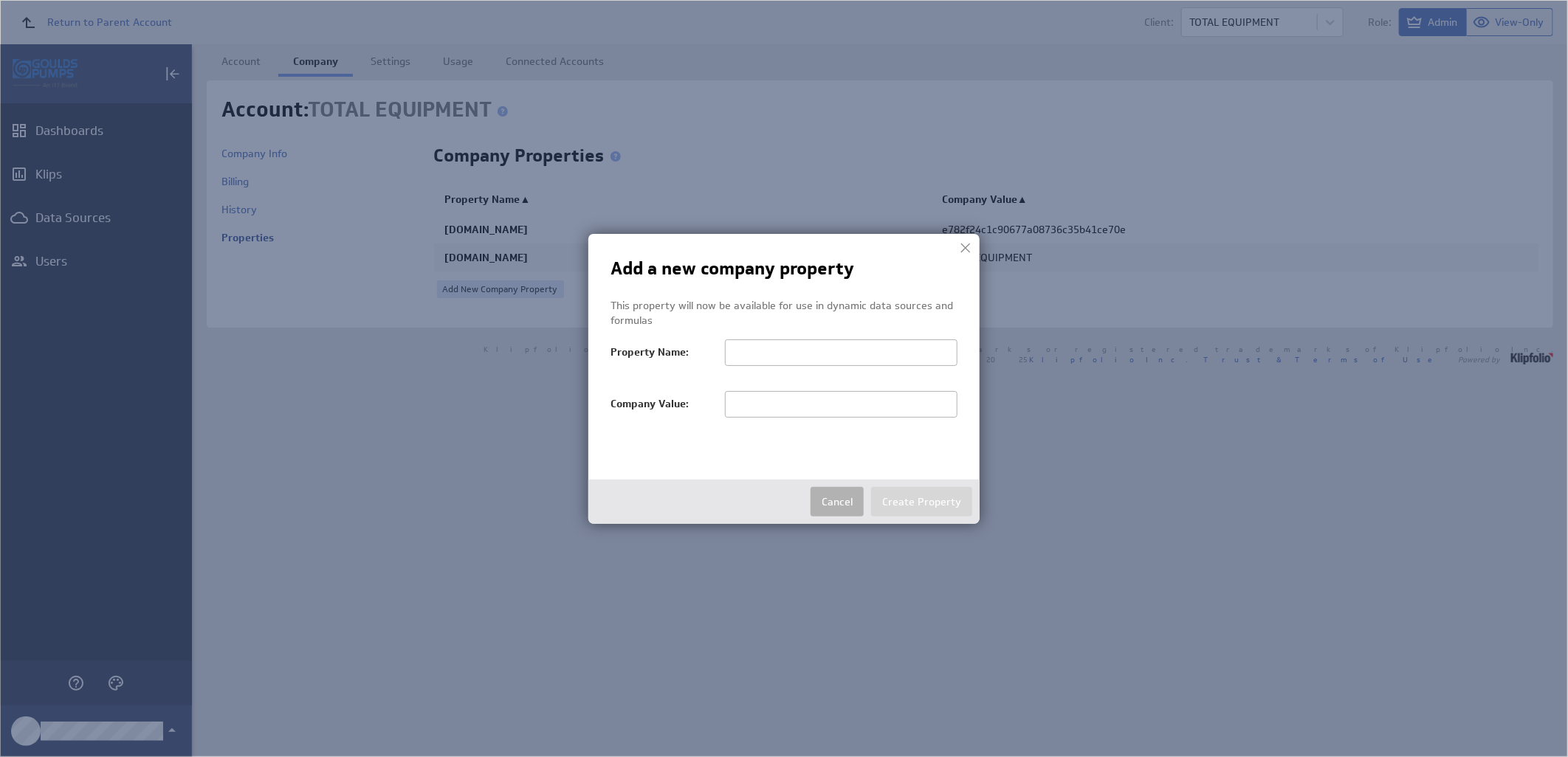
click at [777, 399] on input "text" at bounding box center [841, 404] width 233 height 27
paste input "TOTAL EQUIPMENT"
type input "TOTAL EQUIPMENT"
click at [742, 352] on input "text" at bounding box center [841, 353] width 233 height 27
paste input "salesTerritoryFilter"
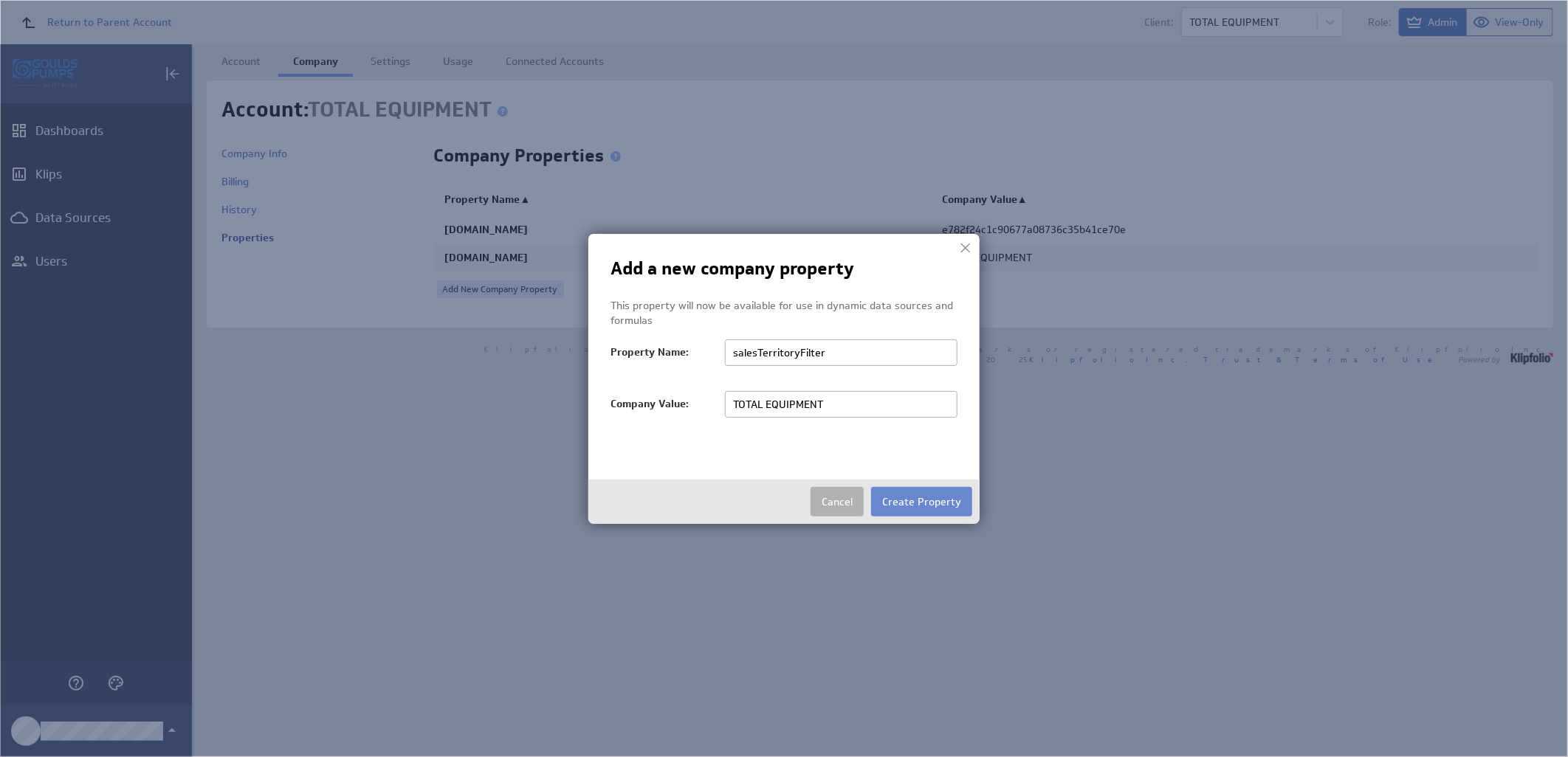
type input "salesTerritoryFilter"
click at [914, 499] on button "Create Property" at bounding box center [921, 502] width 101 height 29
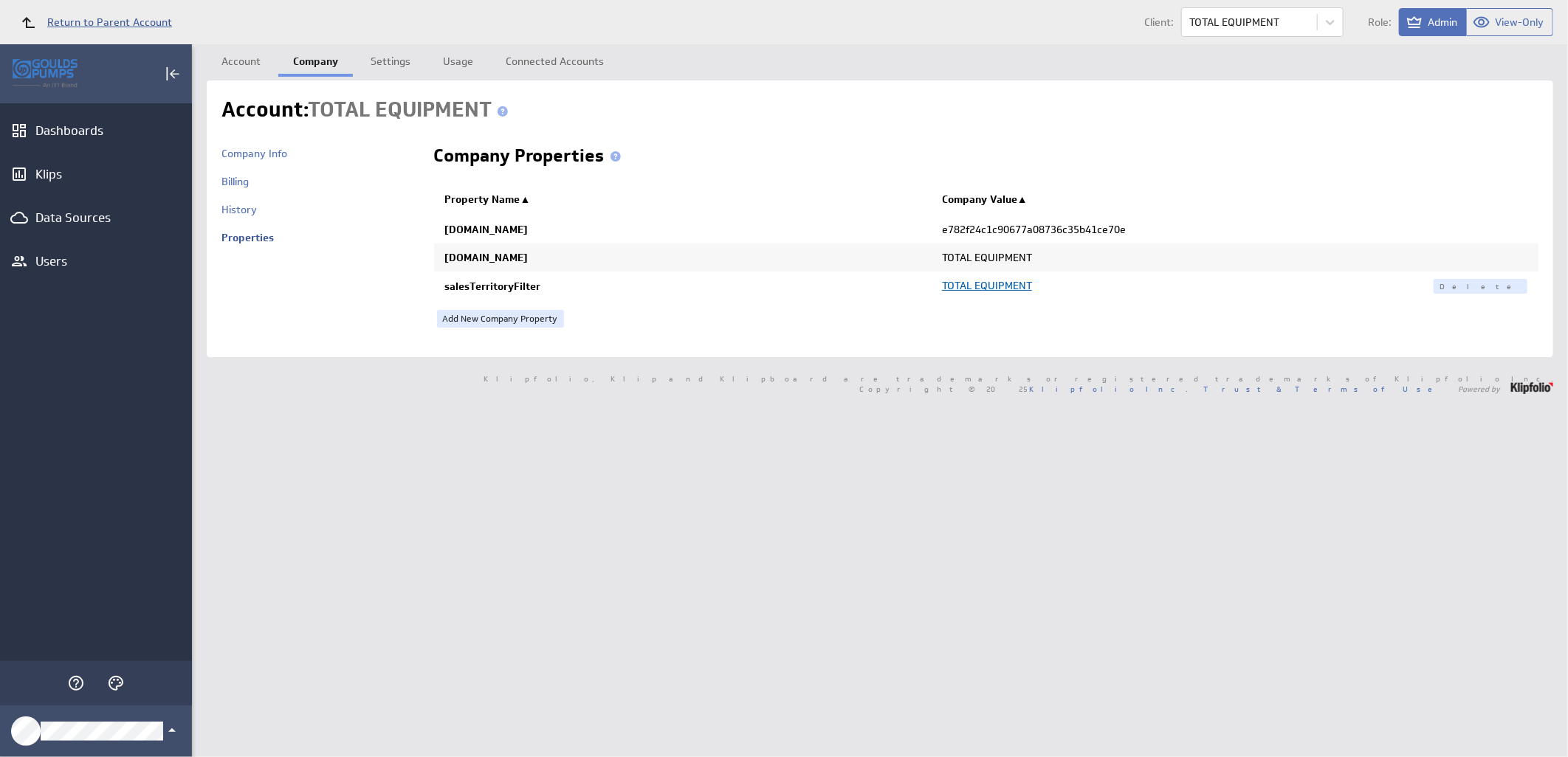
click at [140, 21] on span "Return to Parent Account" at bounding box center [110, 22] width 124 height 10
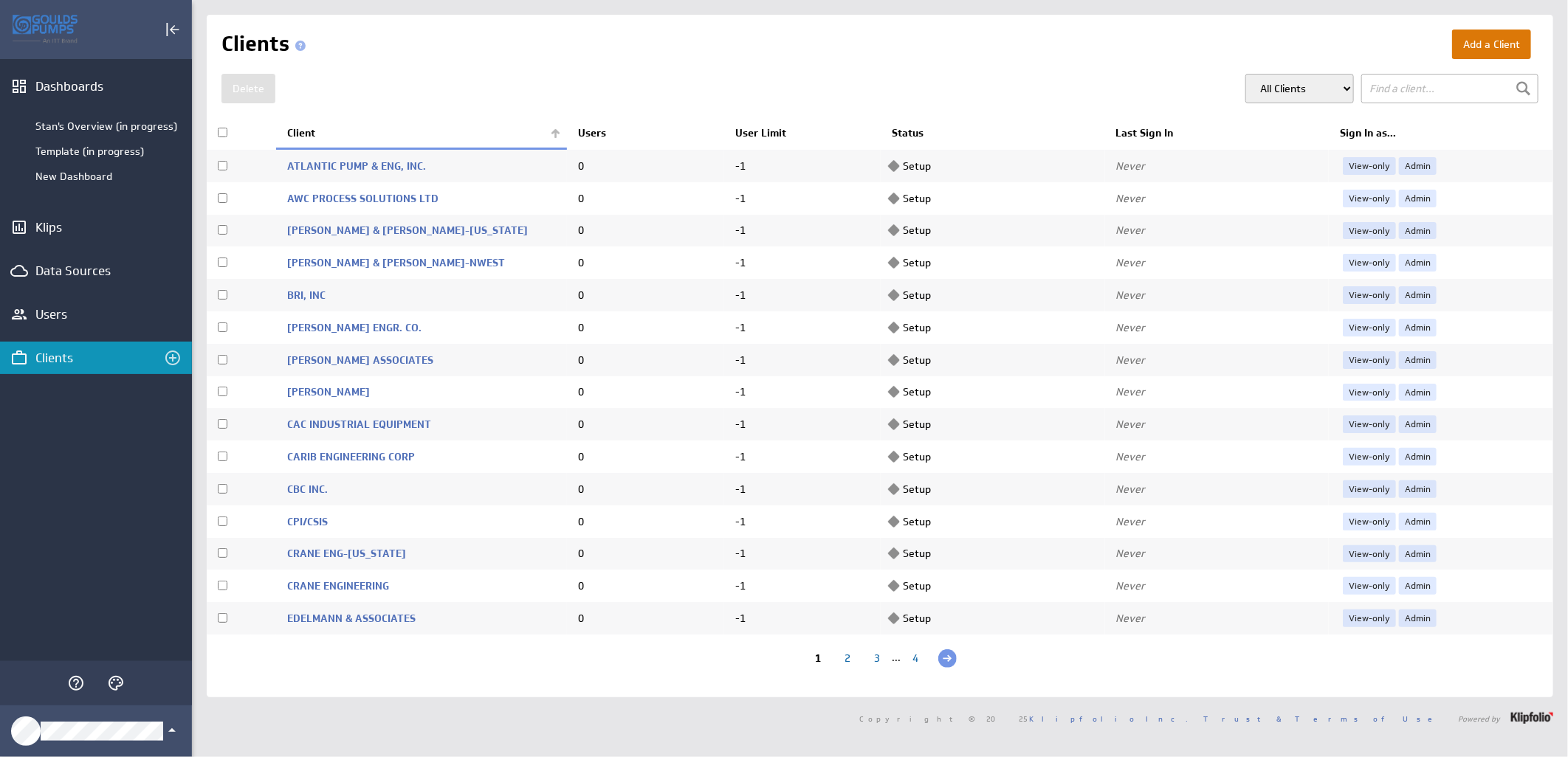
click at [1480, 41] on button "Add a Client" at bounding box center [1491, 44] width 79 height 29
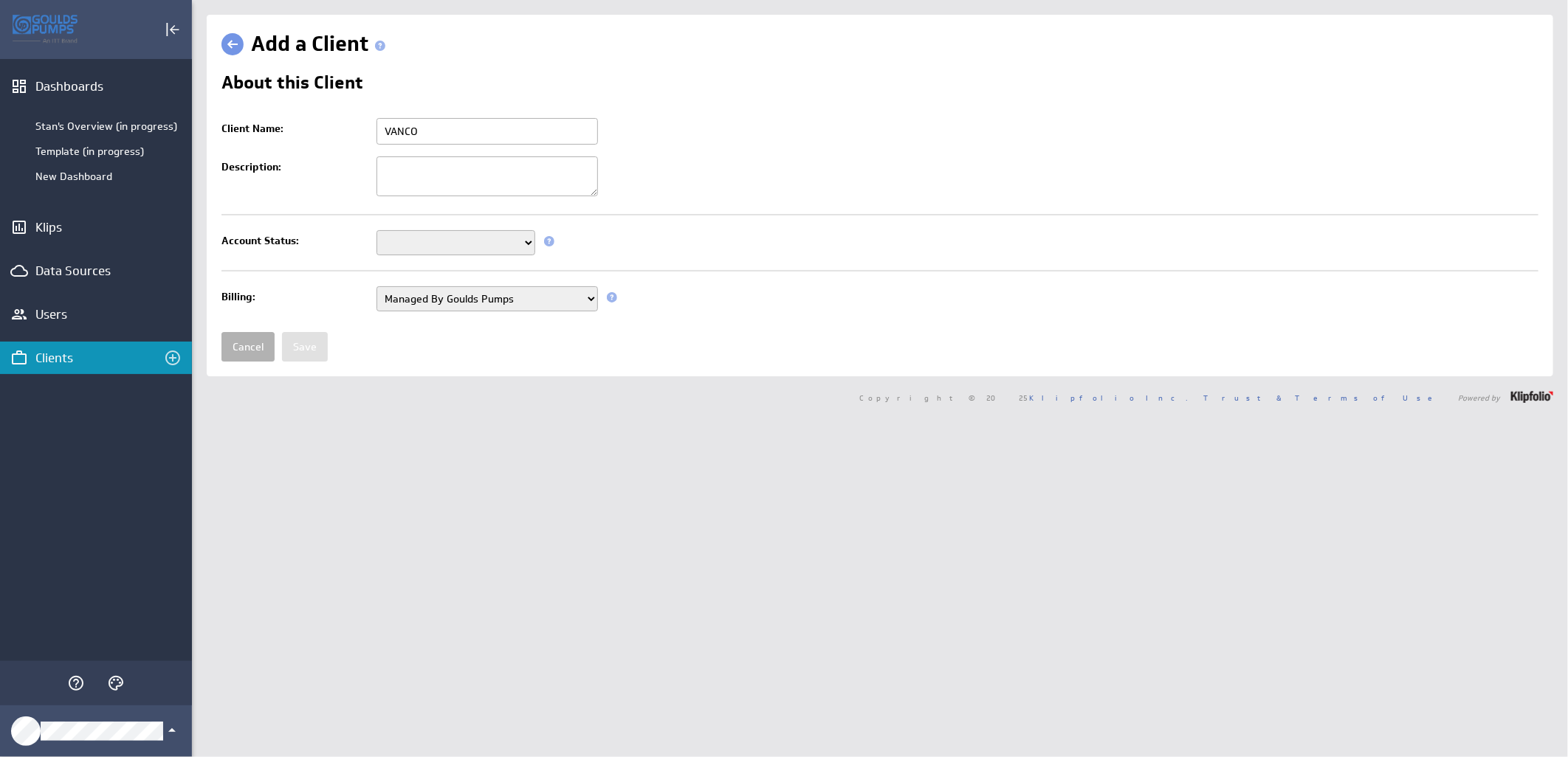
type input "VANCO"
click at [452, 245] on select "Setup Mode Trial Active Disabled" at bounding box center [456, 242] width 159 height 25
select select "7"
click at [377, 232] on select "Setup Mode Trial Active Disabled" at bounding box center [456, 242] width 159 height 25
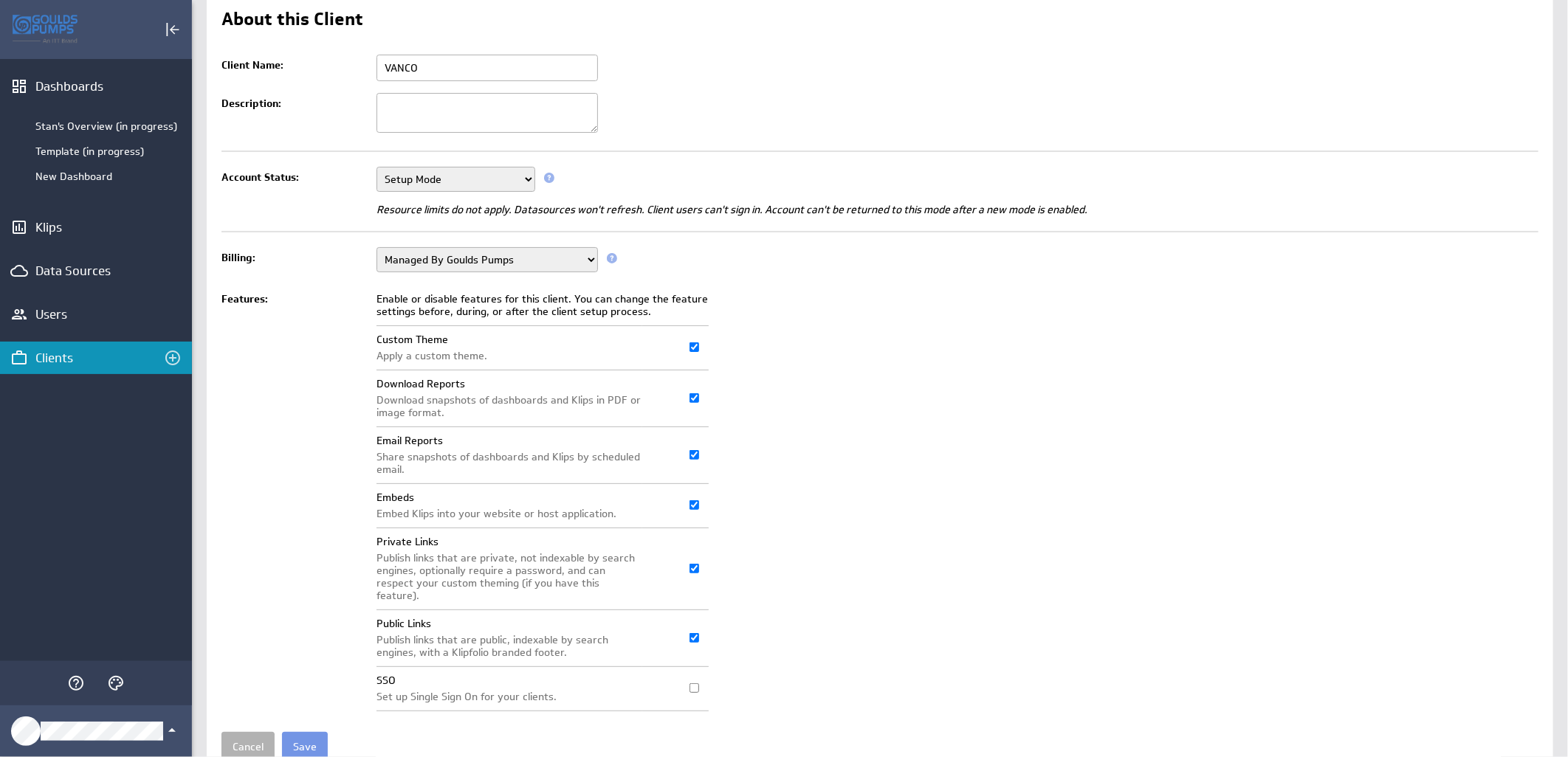
scroll to position [113, 0]
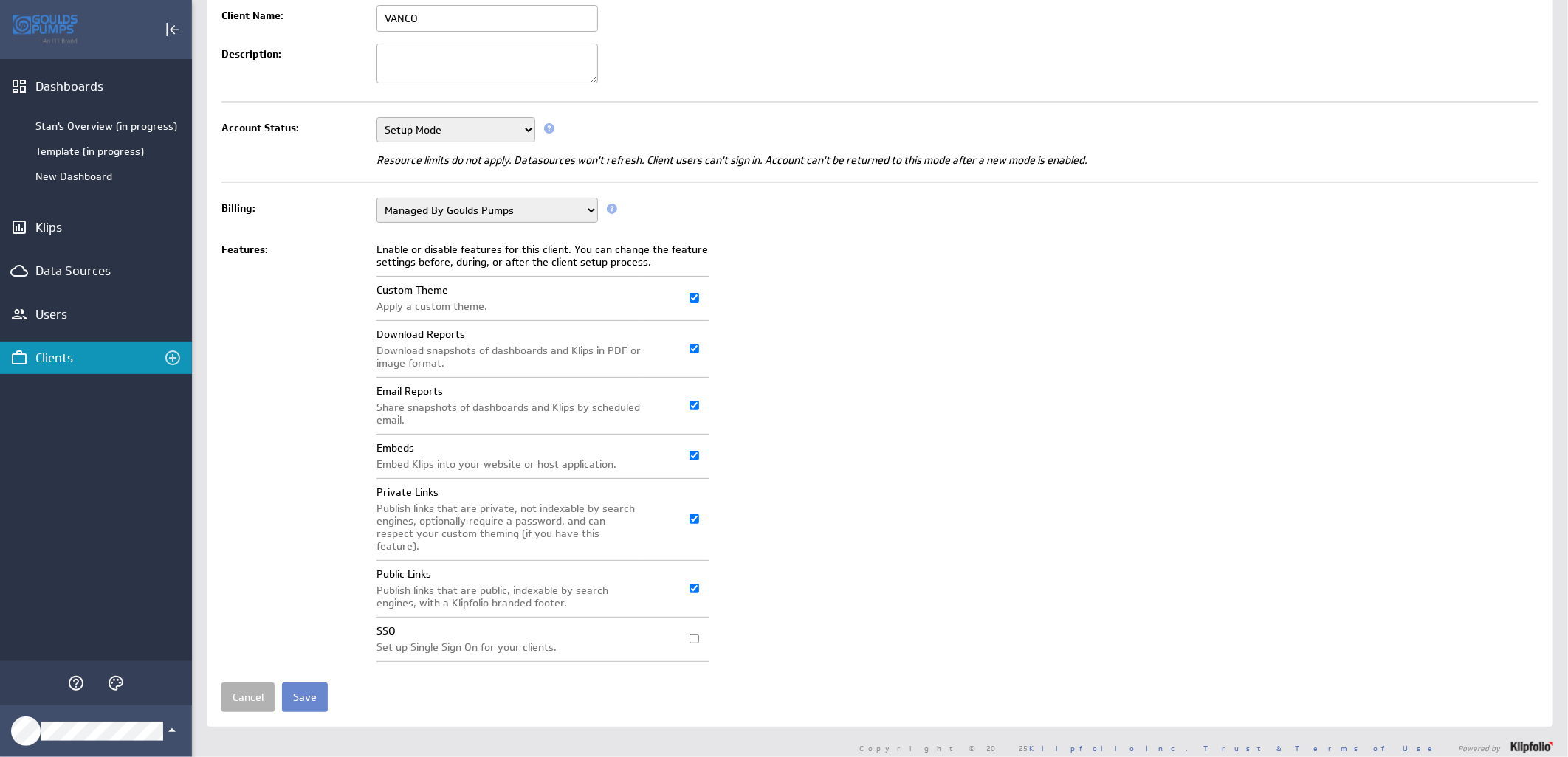
click at [311, 687] on input "Save" at bounding box center [304, 697] width 46 height 29
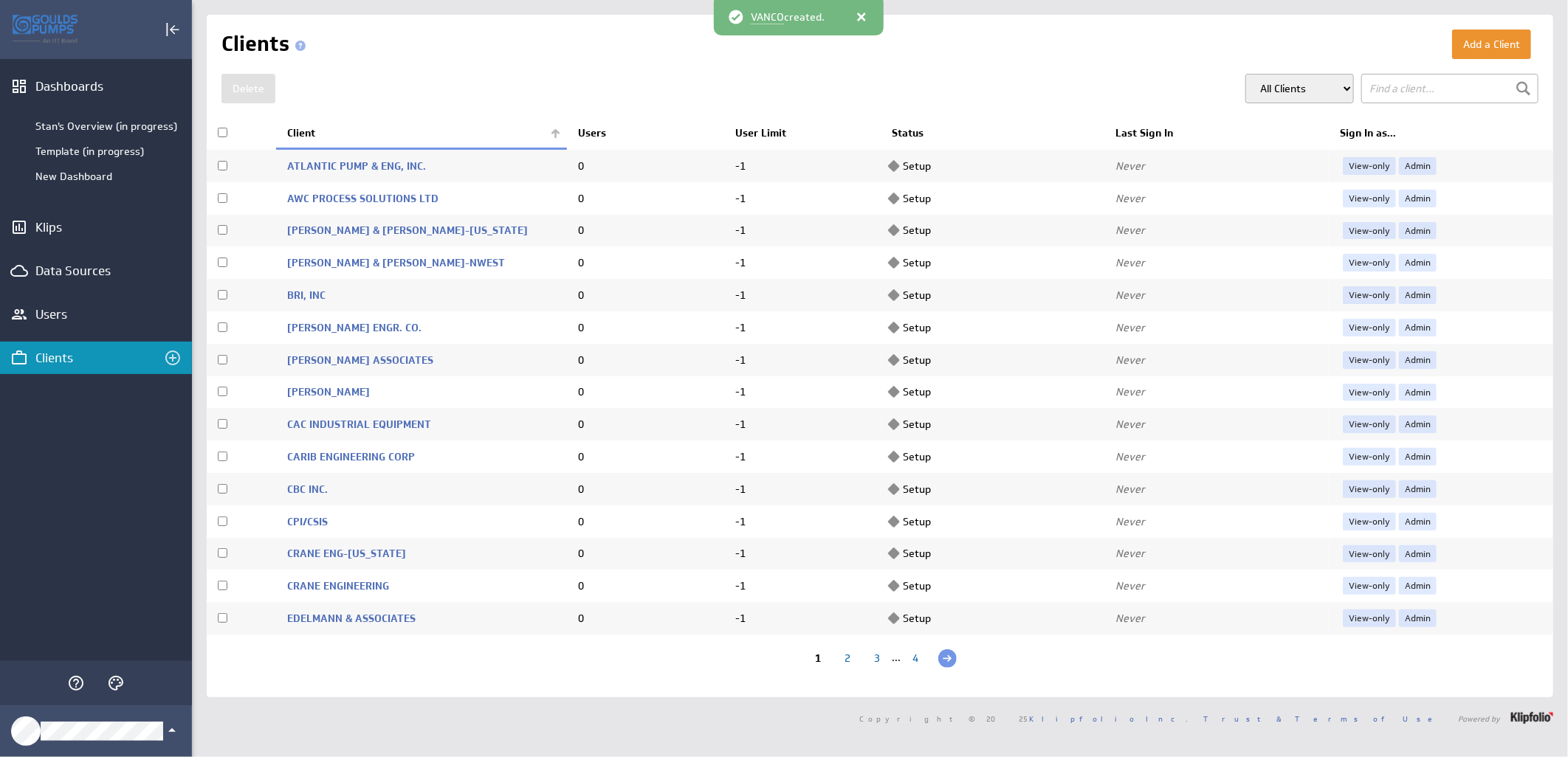
click at [546, 140] on th "Client" at bounding box center [421, 134] width 291 height 31
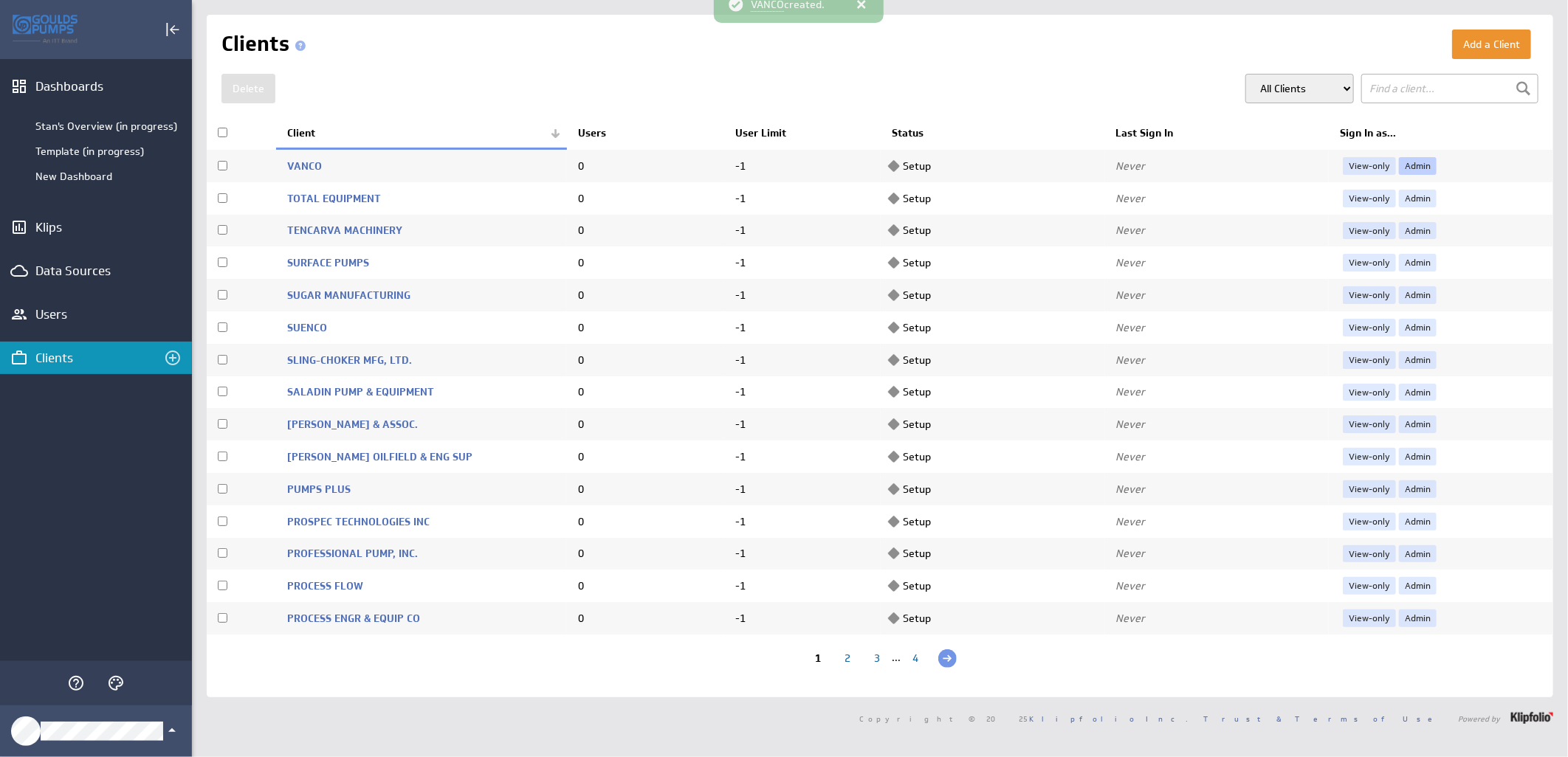
click at [1399, 169] on link "Admin" at bounding box center [1418, 166] width 38 height 17
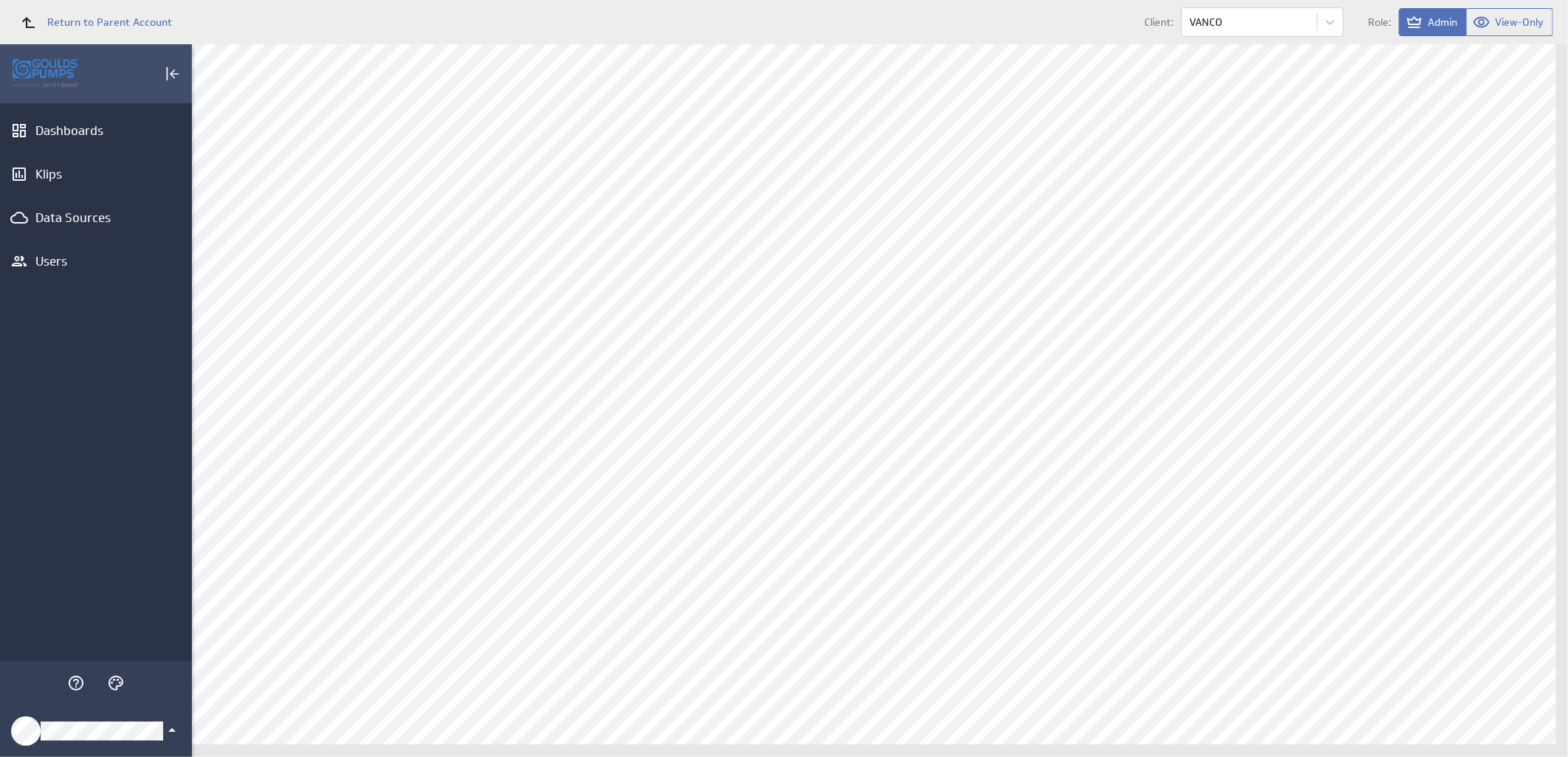
click at [172, 732] on icon "Klipfolio Account" at bounding box center [172, 730] width 8 height 3
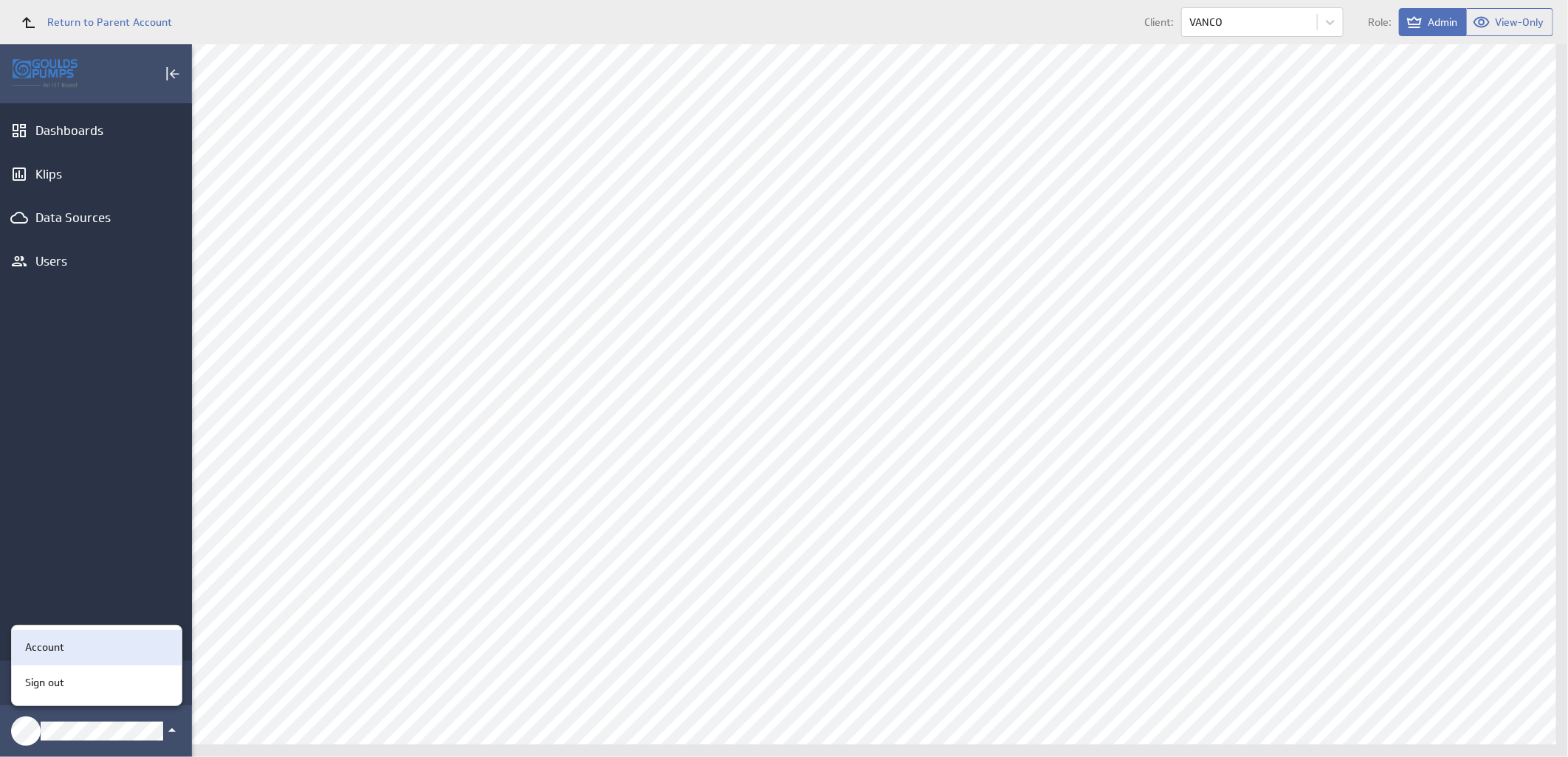
click at [63, 650] on div "Account" at bounding box center [94, 648] width 150 height 16
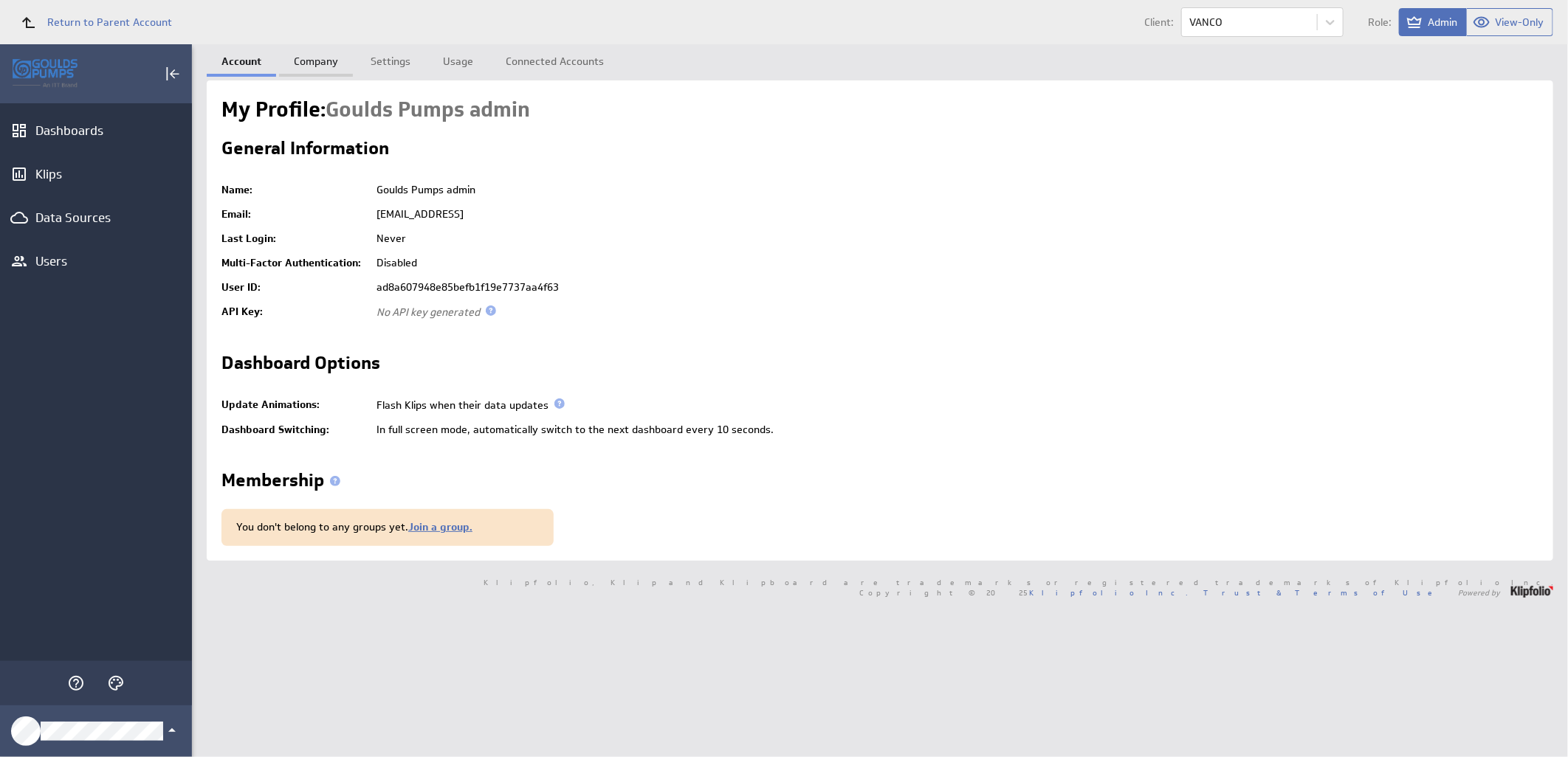
click at [297, 56] on link "Company" at bounding box center [316, 59] width 73 height 29
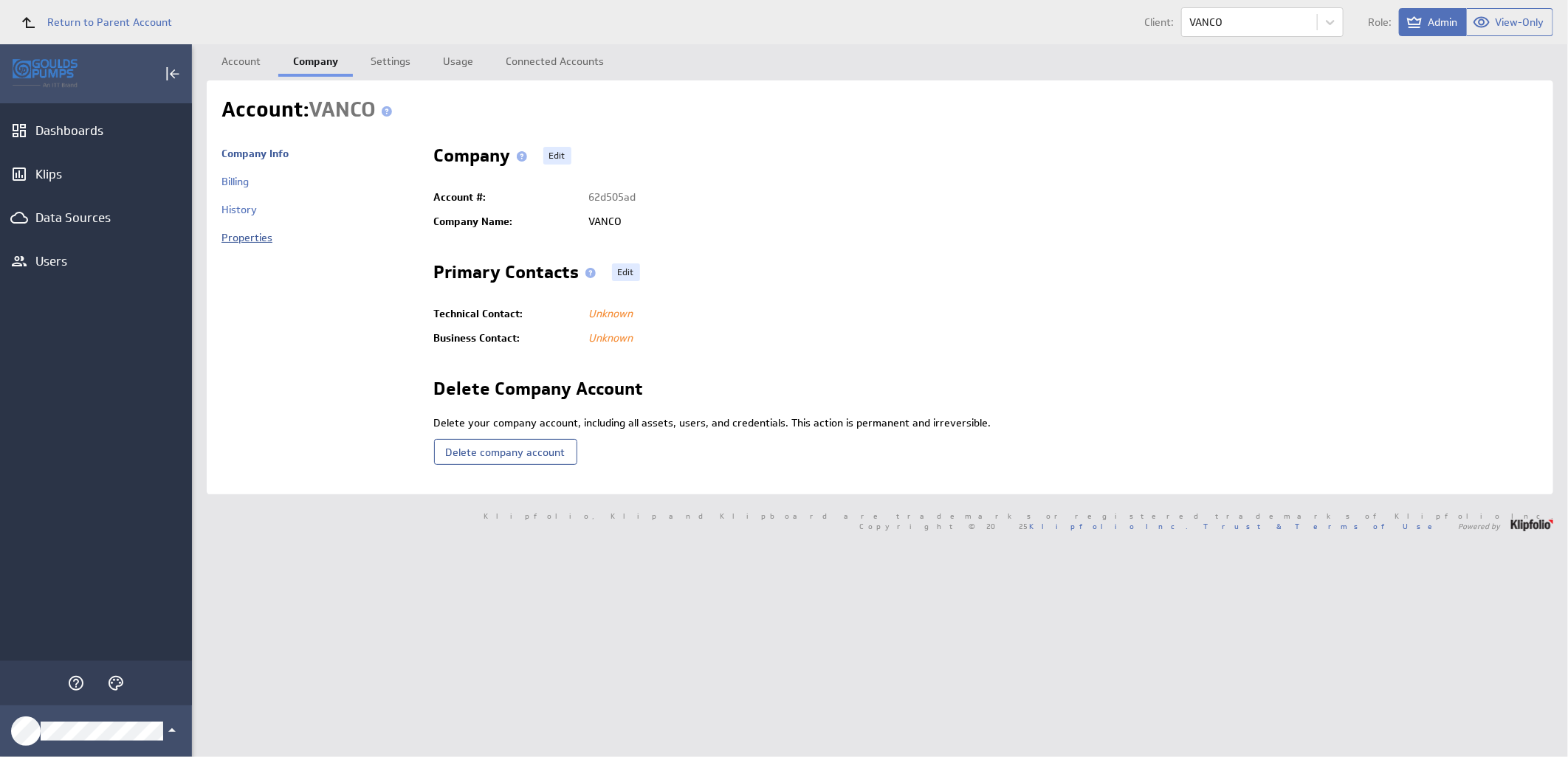
click at [230, 236] on link "Properties" at bounding box center [246, 237] width 51 height 13
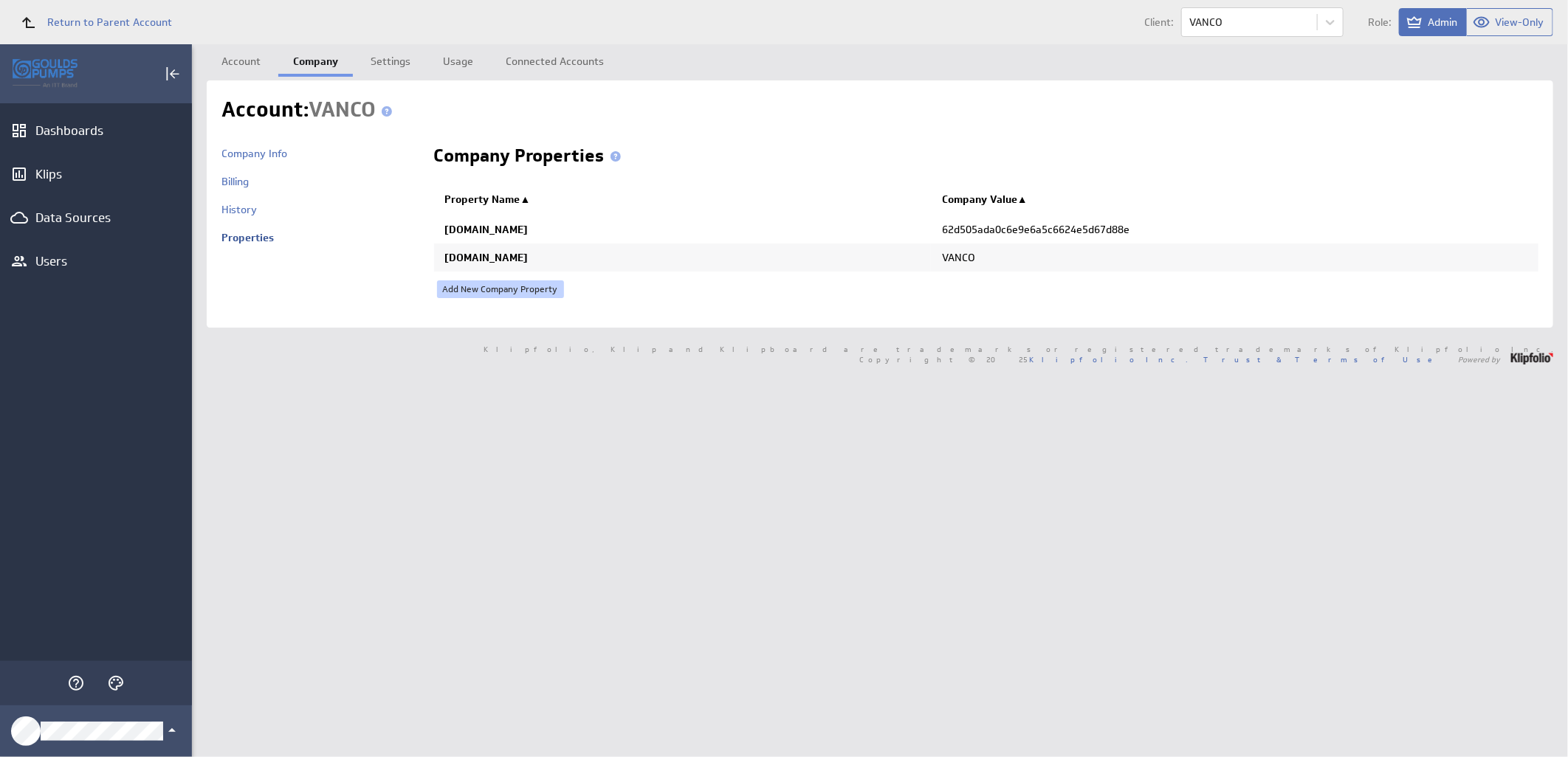
click at [529, 284] on link "Add New Company Property" at bounding box center [500, 289] width 127 height 17
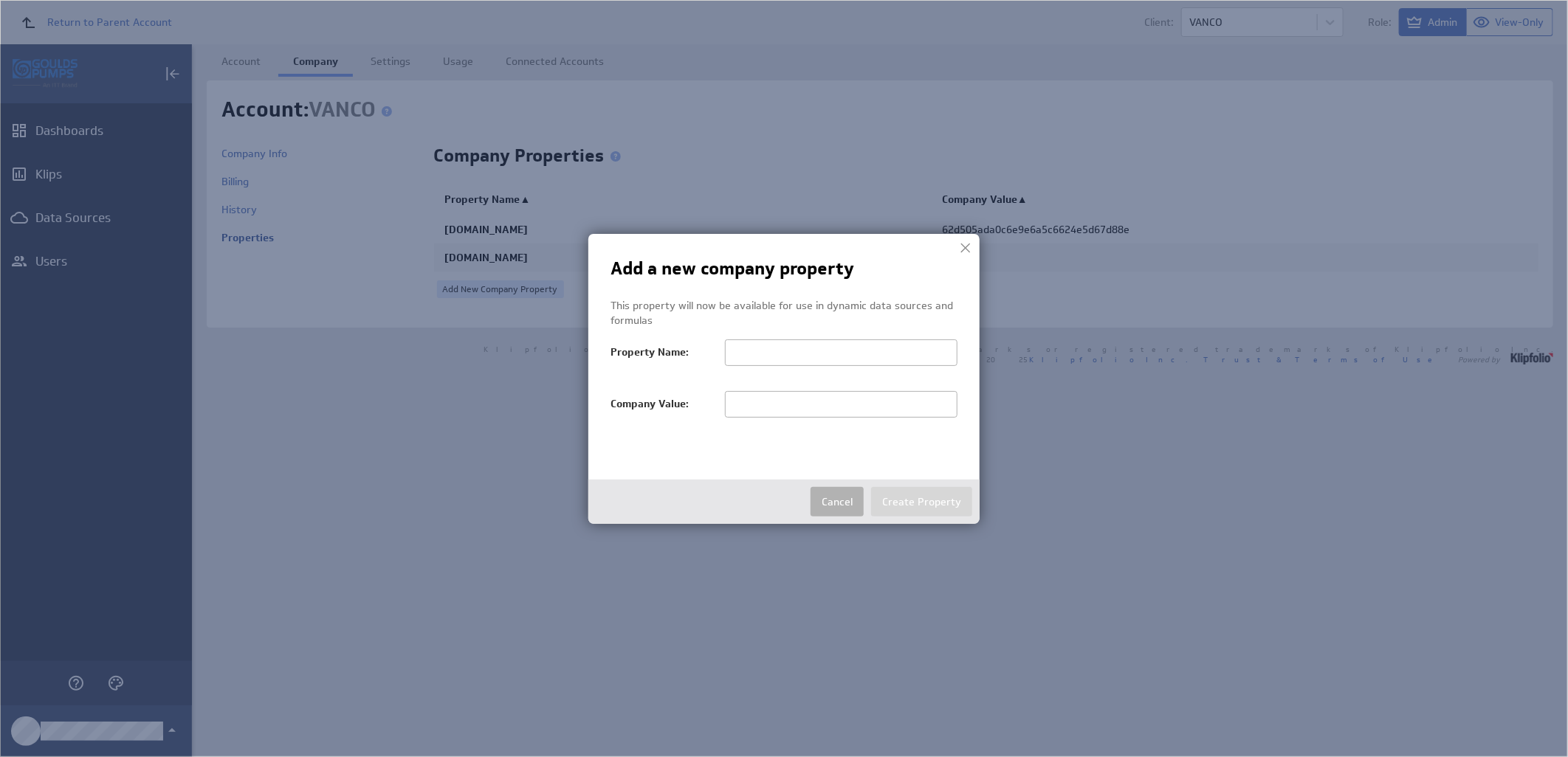
click at [815, 413] on input "text" at bounding box center [841, 404] width 233 height 27
paste input "VANCO"
type input "VANCO"
click at [799, 357] on input "text" at bounding box center [841, 353] width 233 height 27
paste input "salesTerritoryFilter"
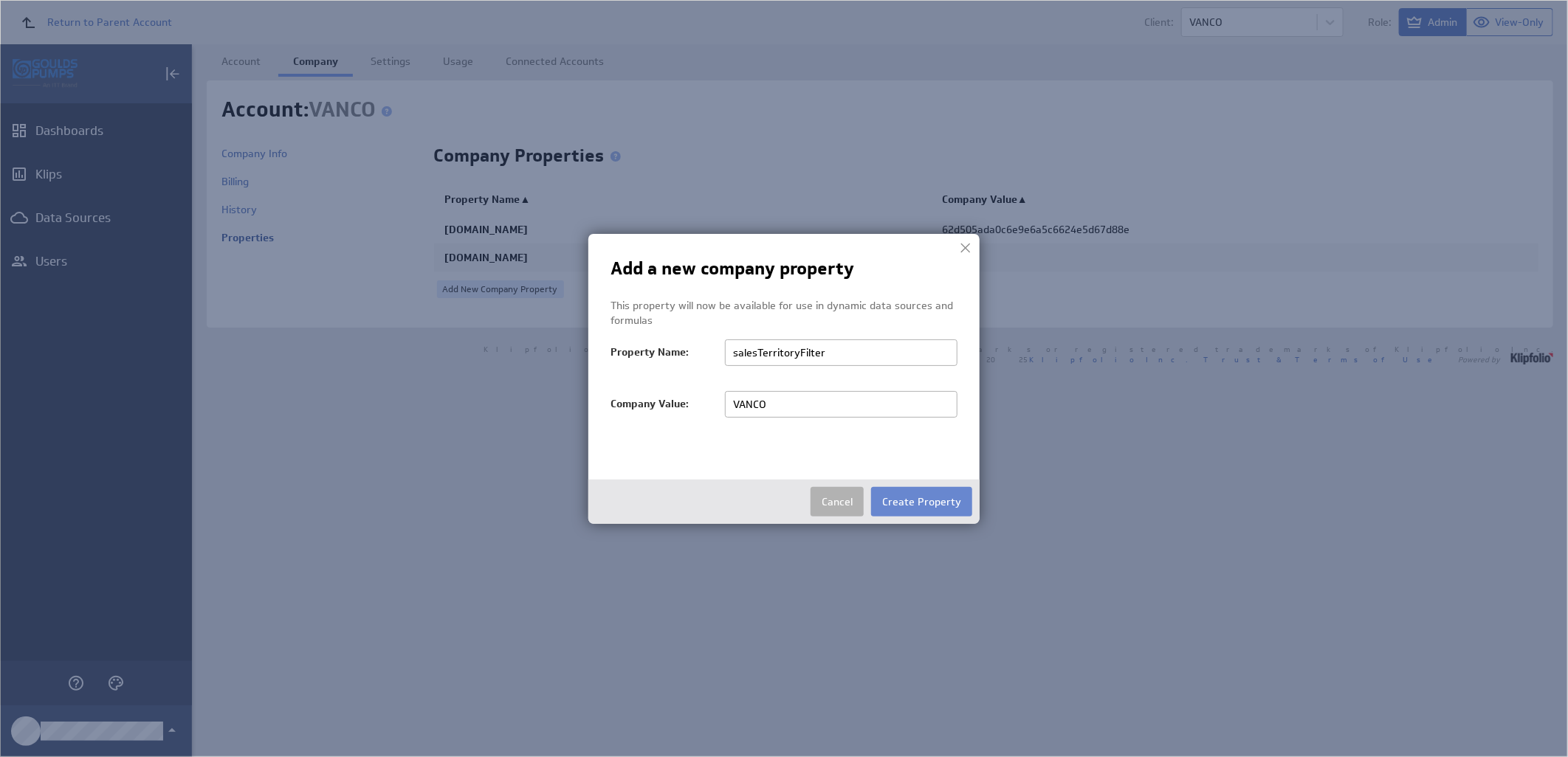
type input "salesTerritoryFilter"
click at [909, 499] on button "Create Property" at bounding box center [921, 502] width 101 height 29
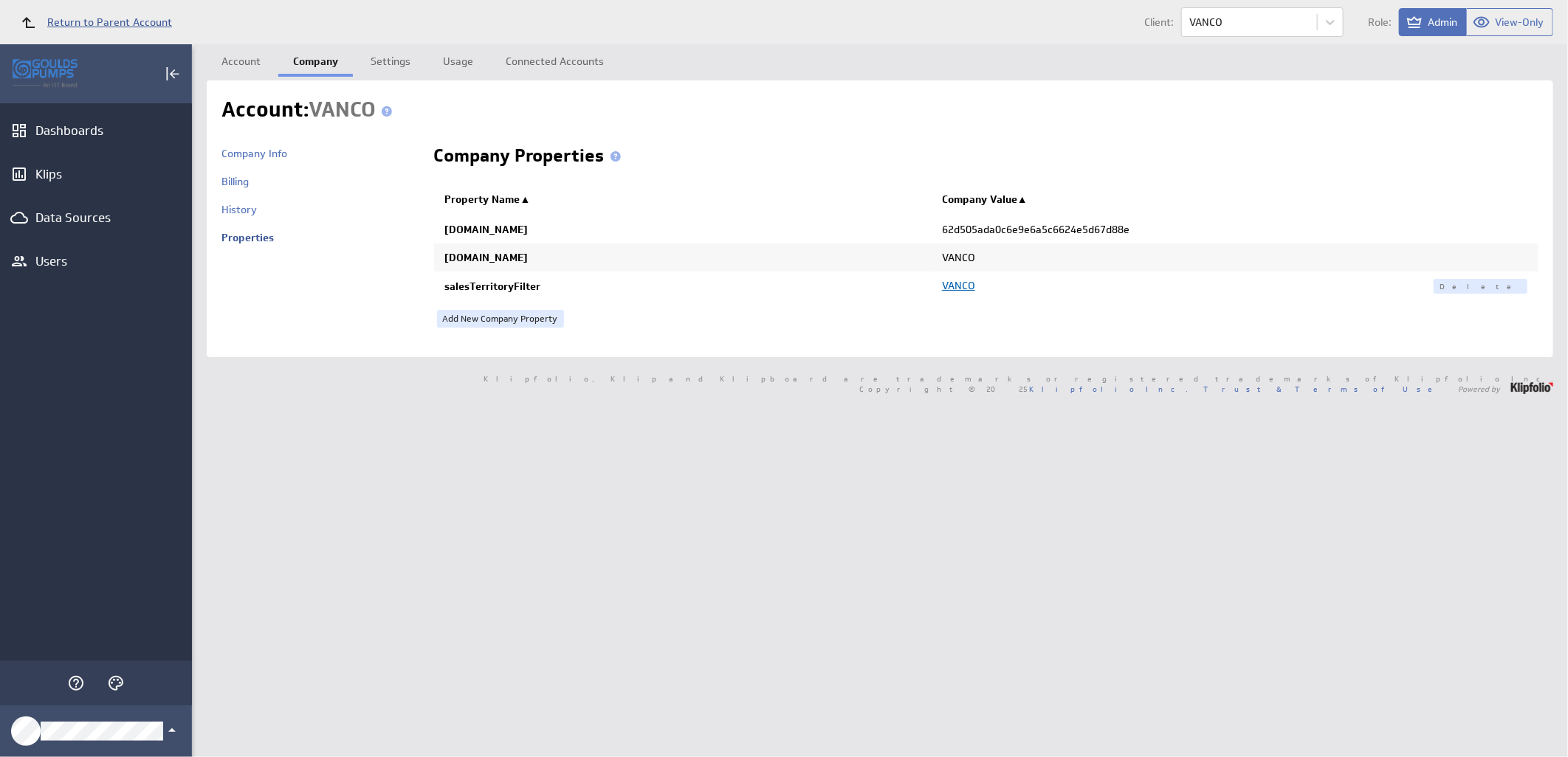
click at [134, 25] on span "Return to Parent Account" at bounding box center [110, 22] width 124 height 10
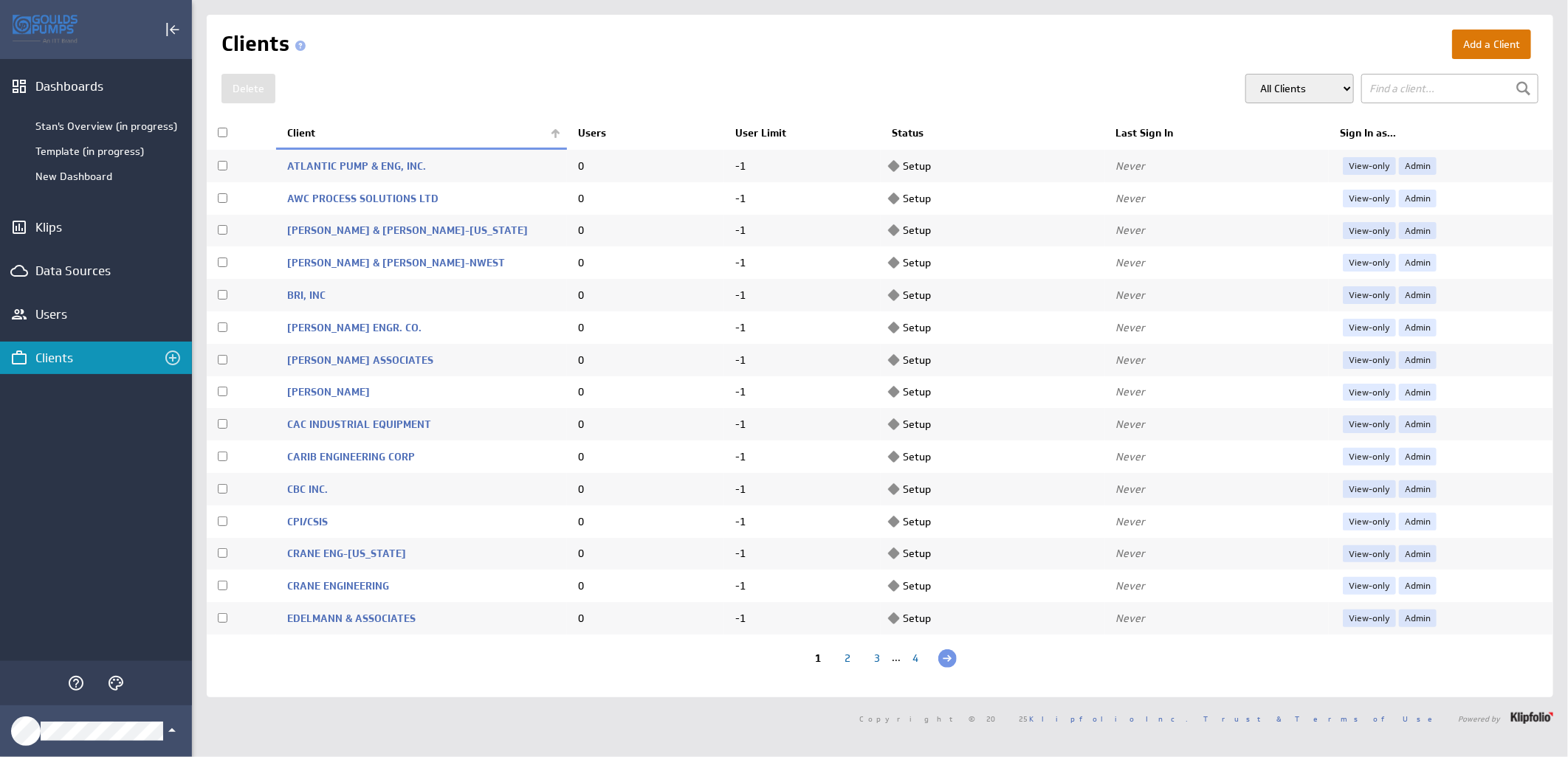
click at [1464, 38] on button "Add a Client" at bounding box center [1491, 44] width 79 height 29
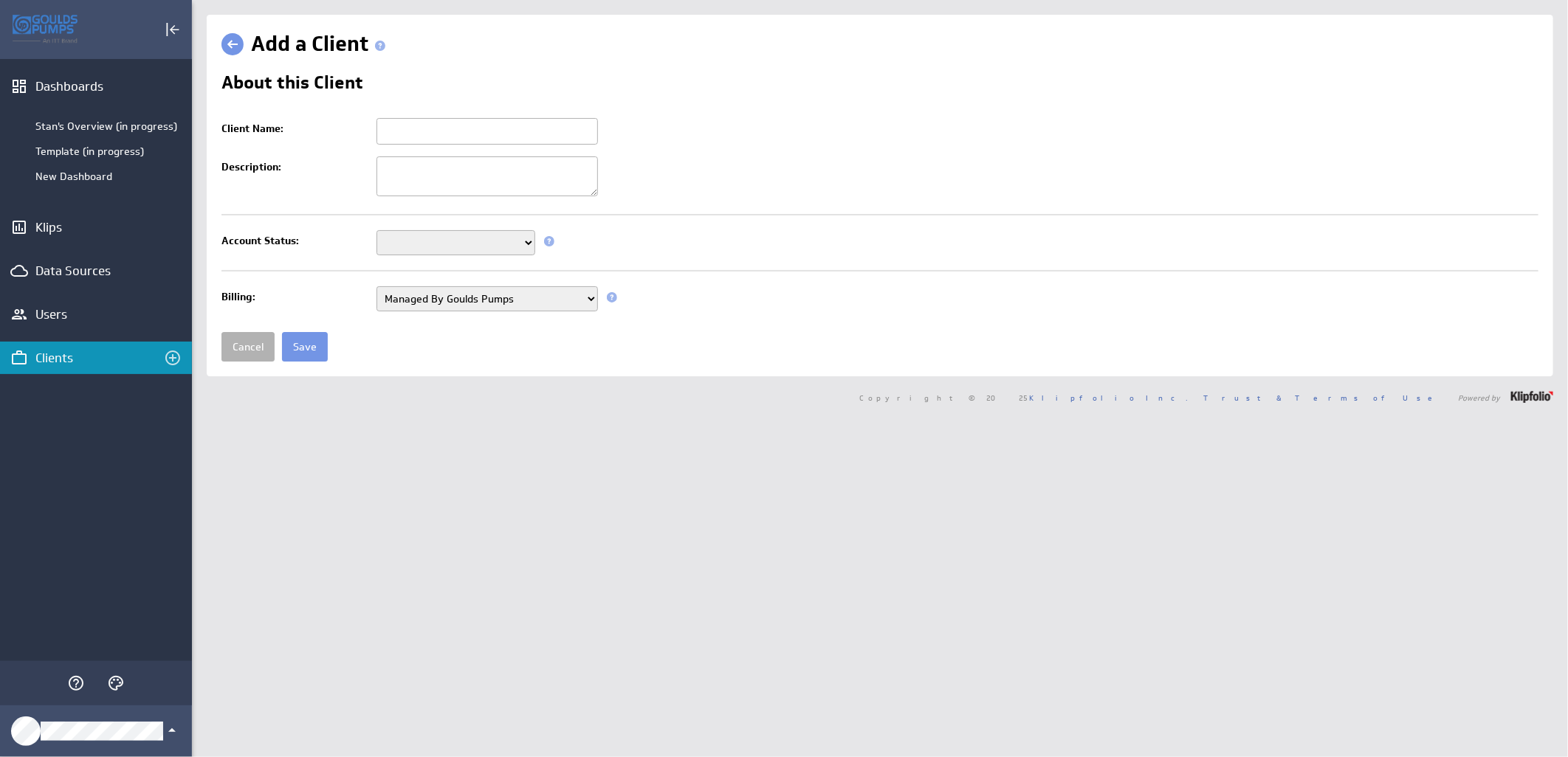
click at [396, 133] on input "Client Name:" at bounding box center [488, 131] width 221 height 27
paste input "WAJAX INDUSTRIES LTD."
type input "WAJAX INDUSTRIES LTD."
click at [473, 240] on select "Setup Mode Trial Active Disabled" at bounding box center [456, 242] width 159 height 25
select select "7"
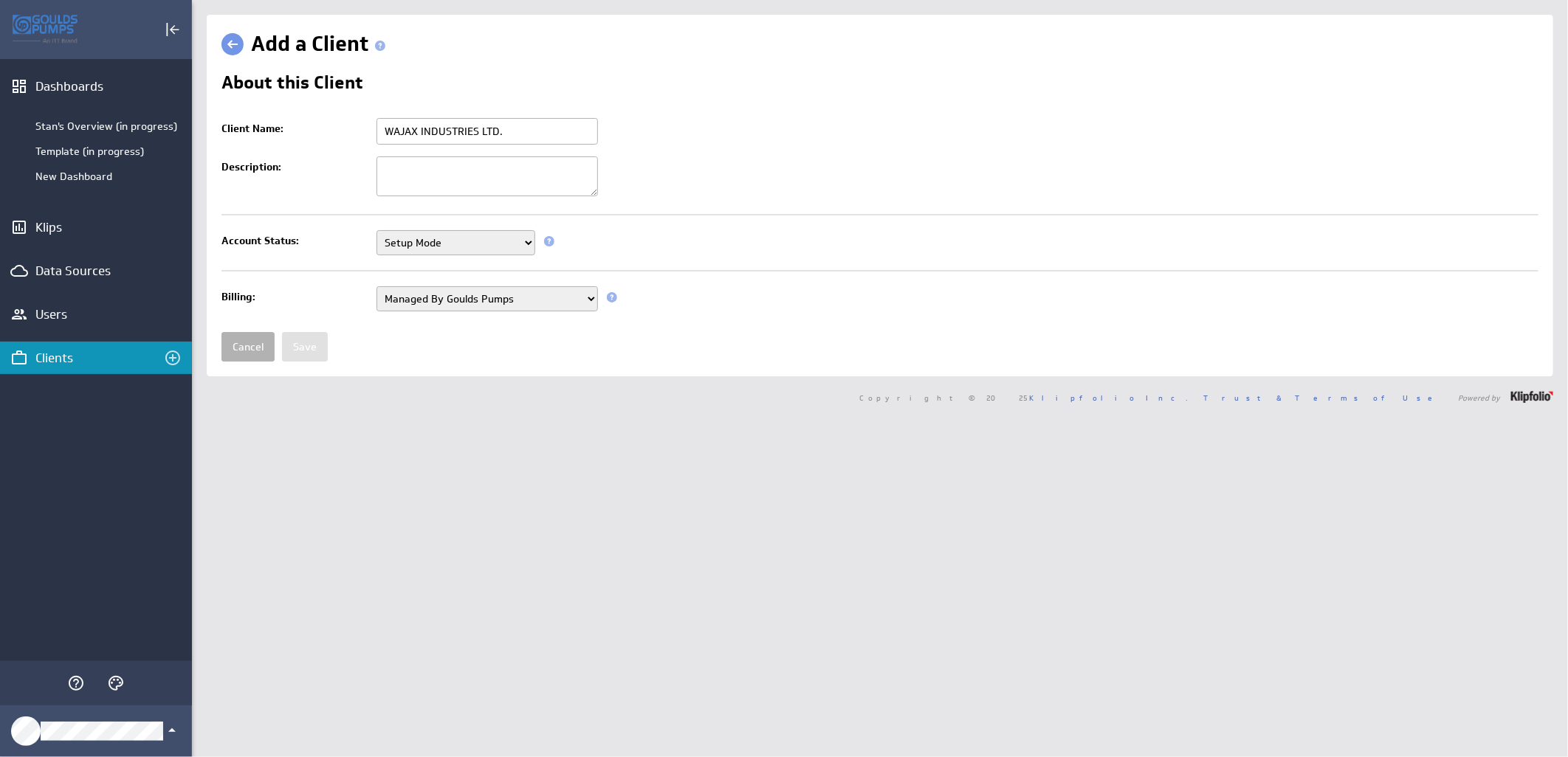
click at [377, 232] on select "Setup Mode Trial Active Disabled" at bounding box center [456, 242] width 159 height 25
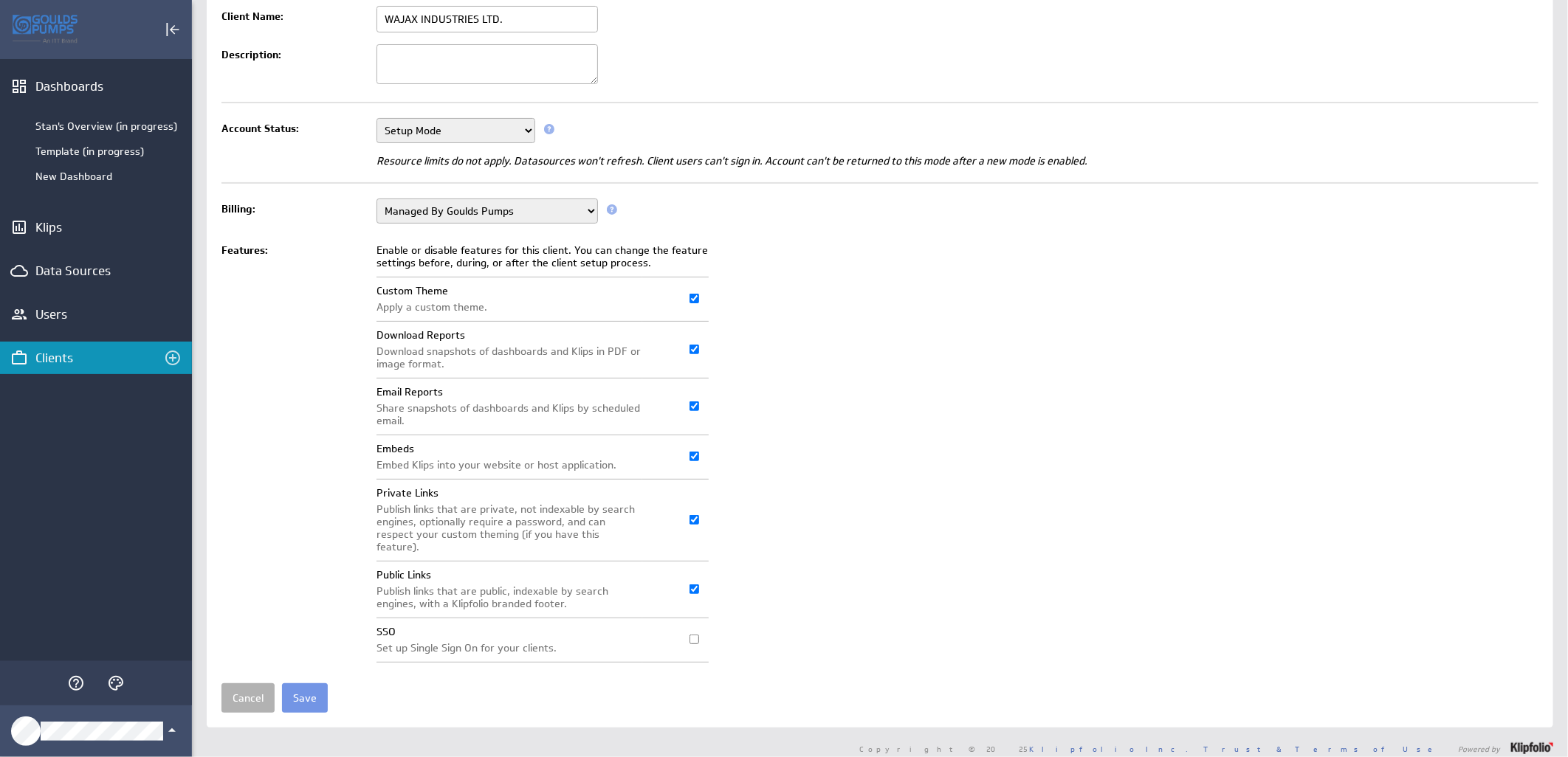
scroll to position [113, 0]
click at [307, 683] on input "Save" at bounding box center [304, 697] width 46 height 29
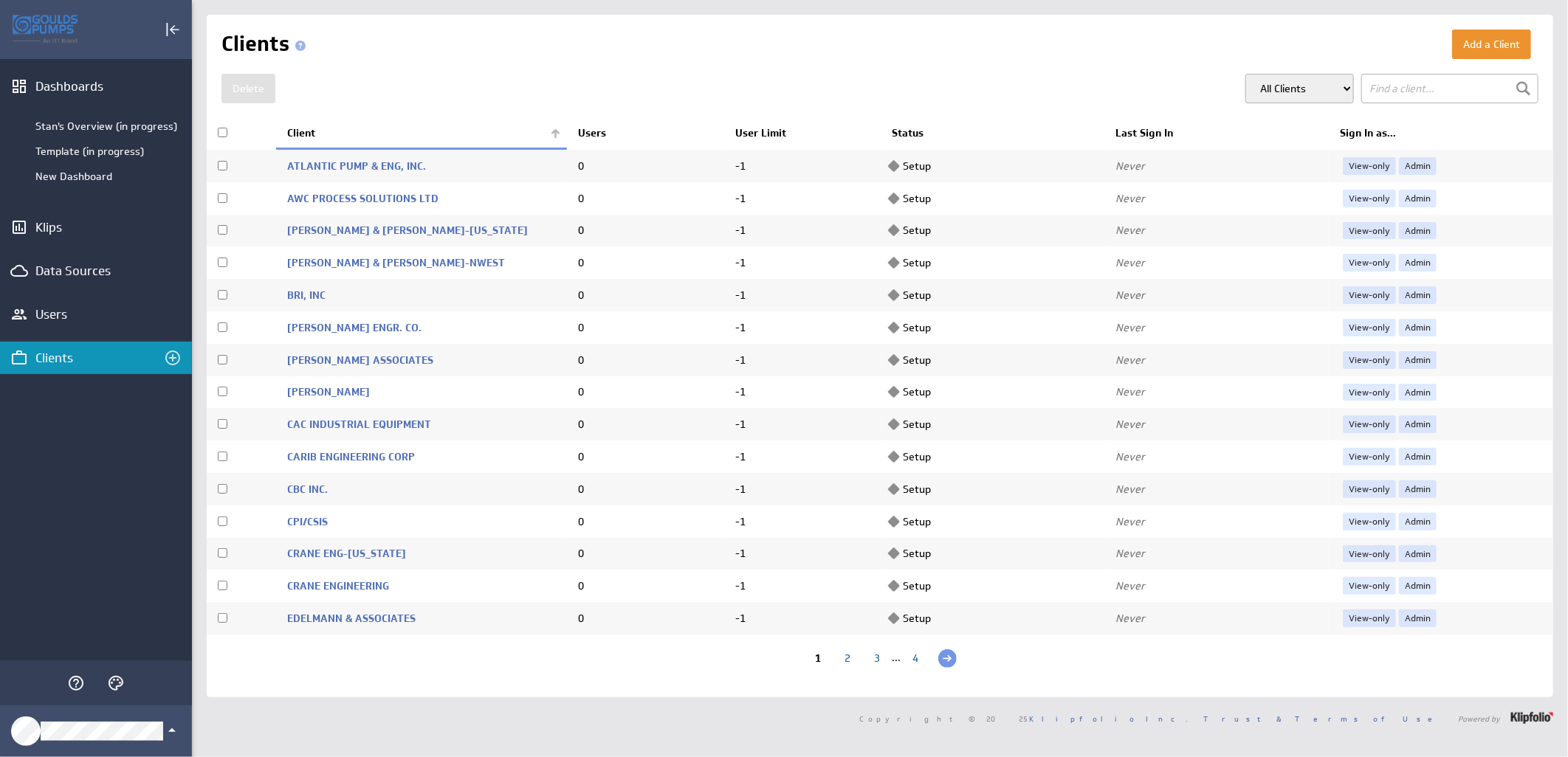
click at [554, 125] on th "Client" at bounding box center [421, 134] width 291 height 31
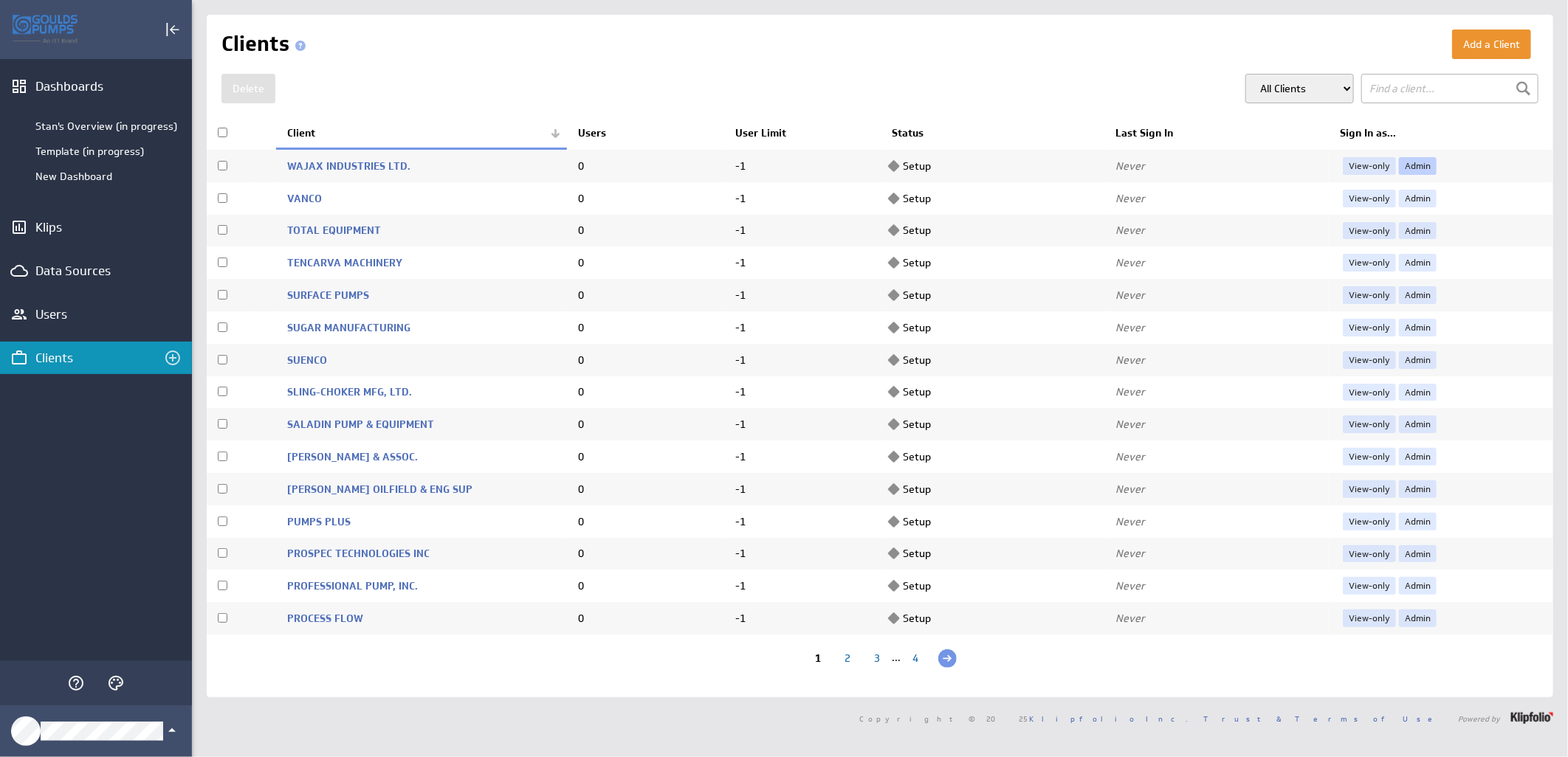
click at [1405, 165] on link "Admin" at bounding box center [1418, 166] width 38 height 17
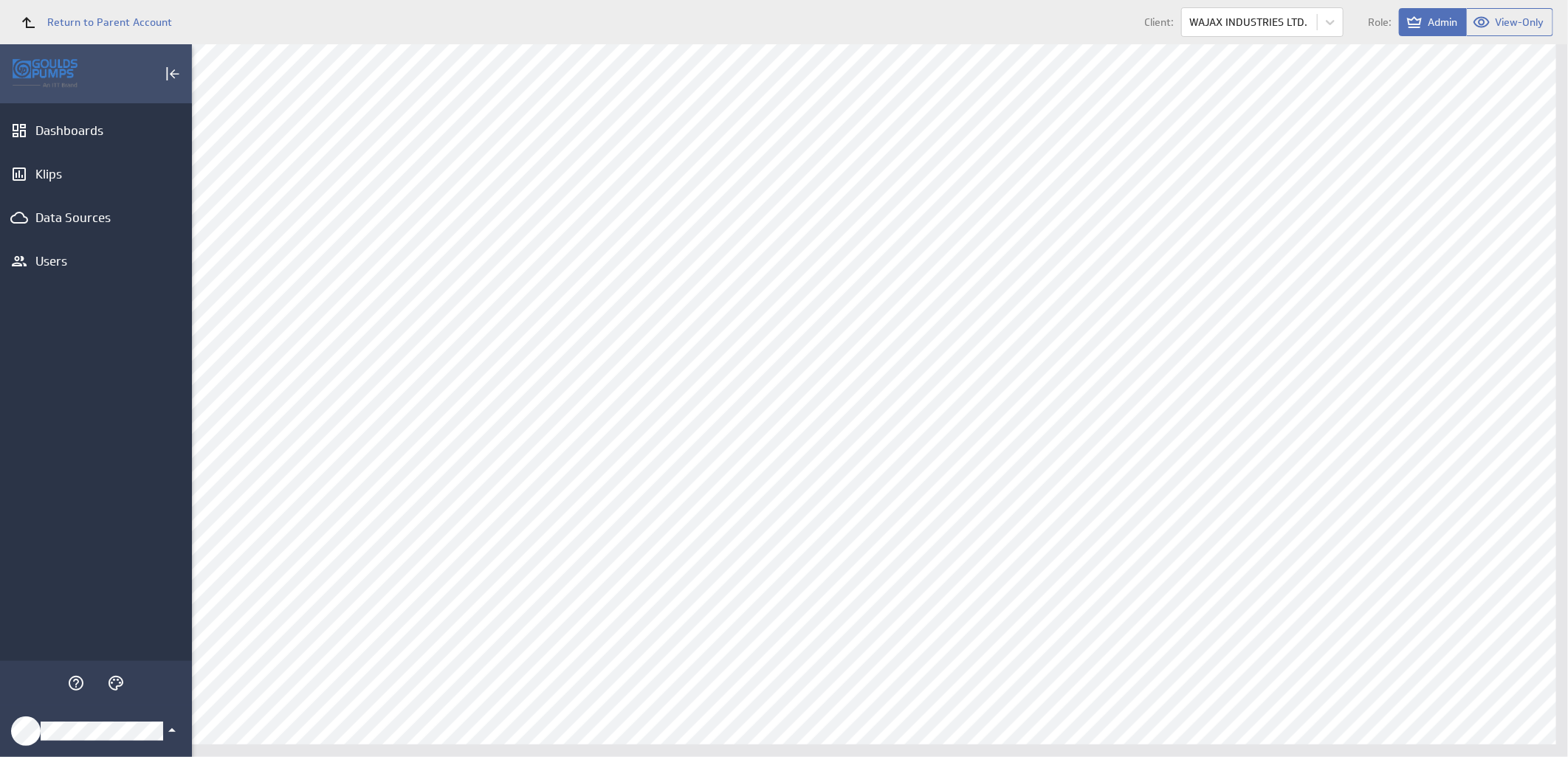
click at [170, 729] on icon "Klipfolio Account" at bounding box center [172, 730] width 17 height 17
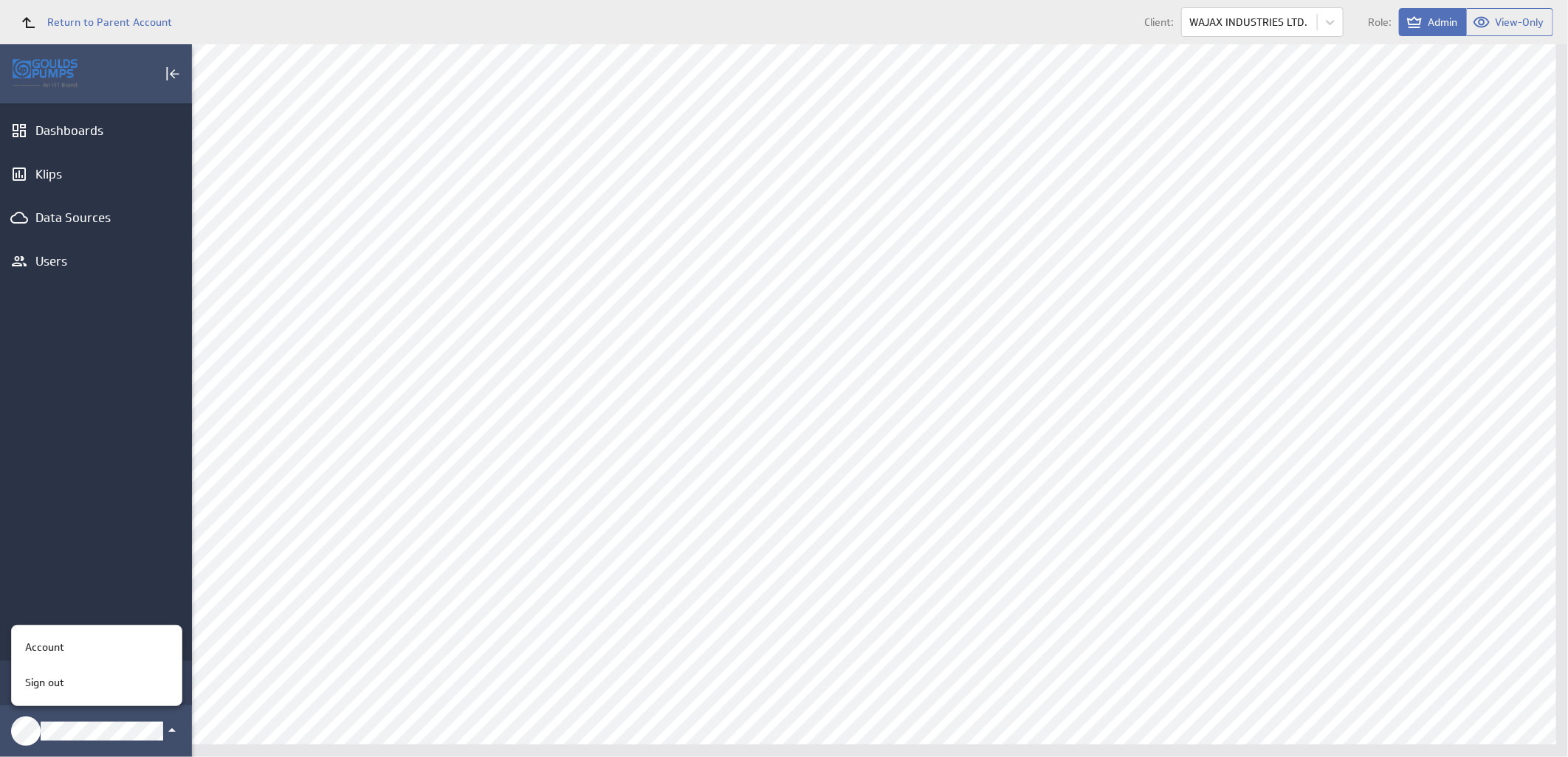
click at [79, 647] on div "Account" at bounding box center [94, 648] width 150 height 16
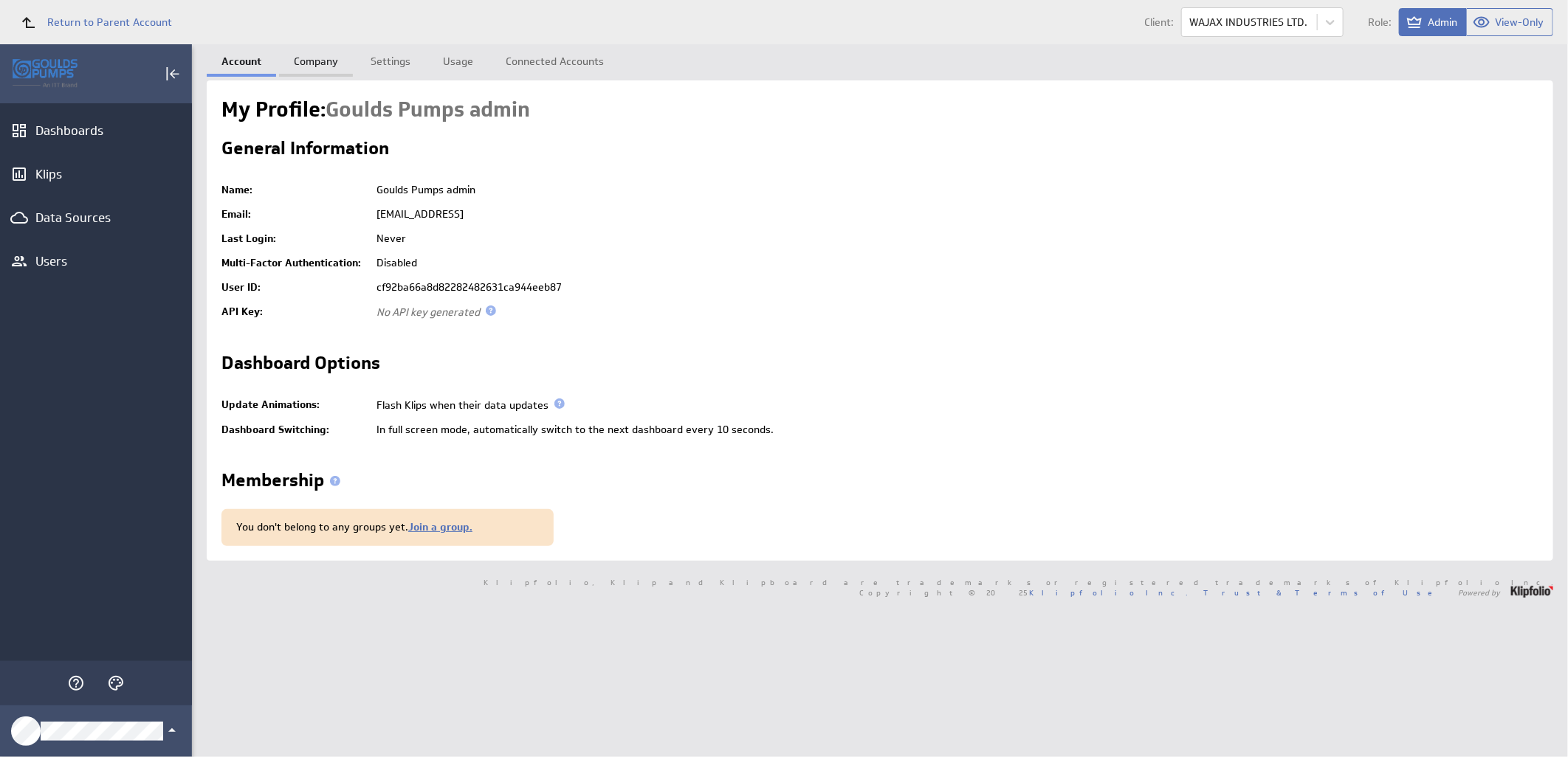
click at [315, 56] on link "Company" at bounding box center [316, 59] width 73 height 29
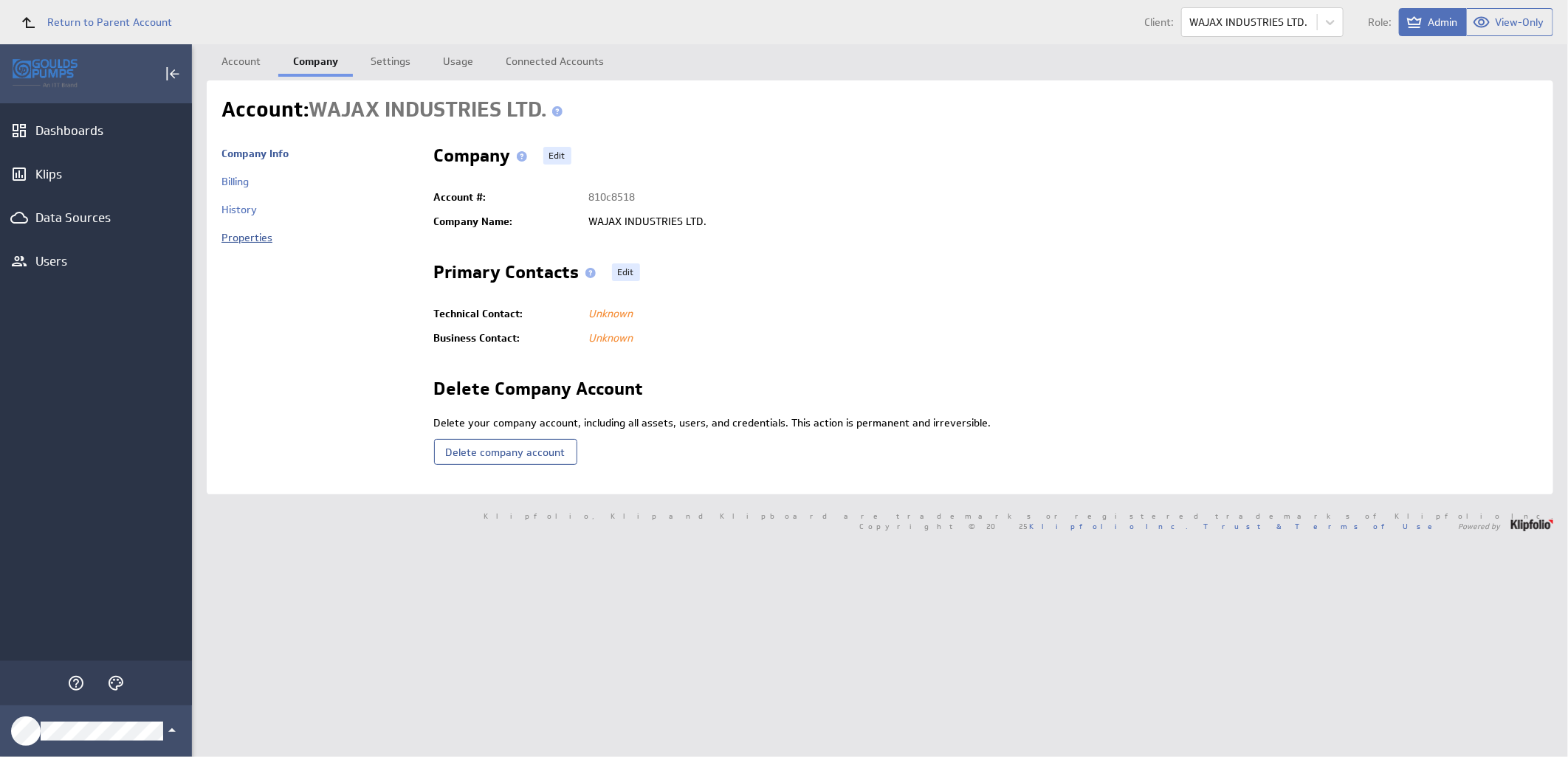
click at [261, 236] on link "Properties" at bounding box center [246, 237] width 51 height 13
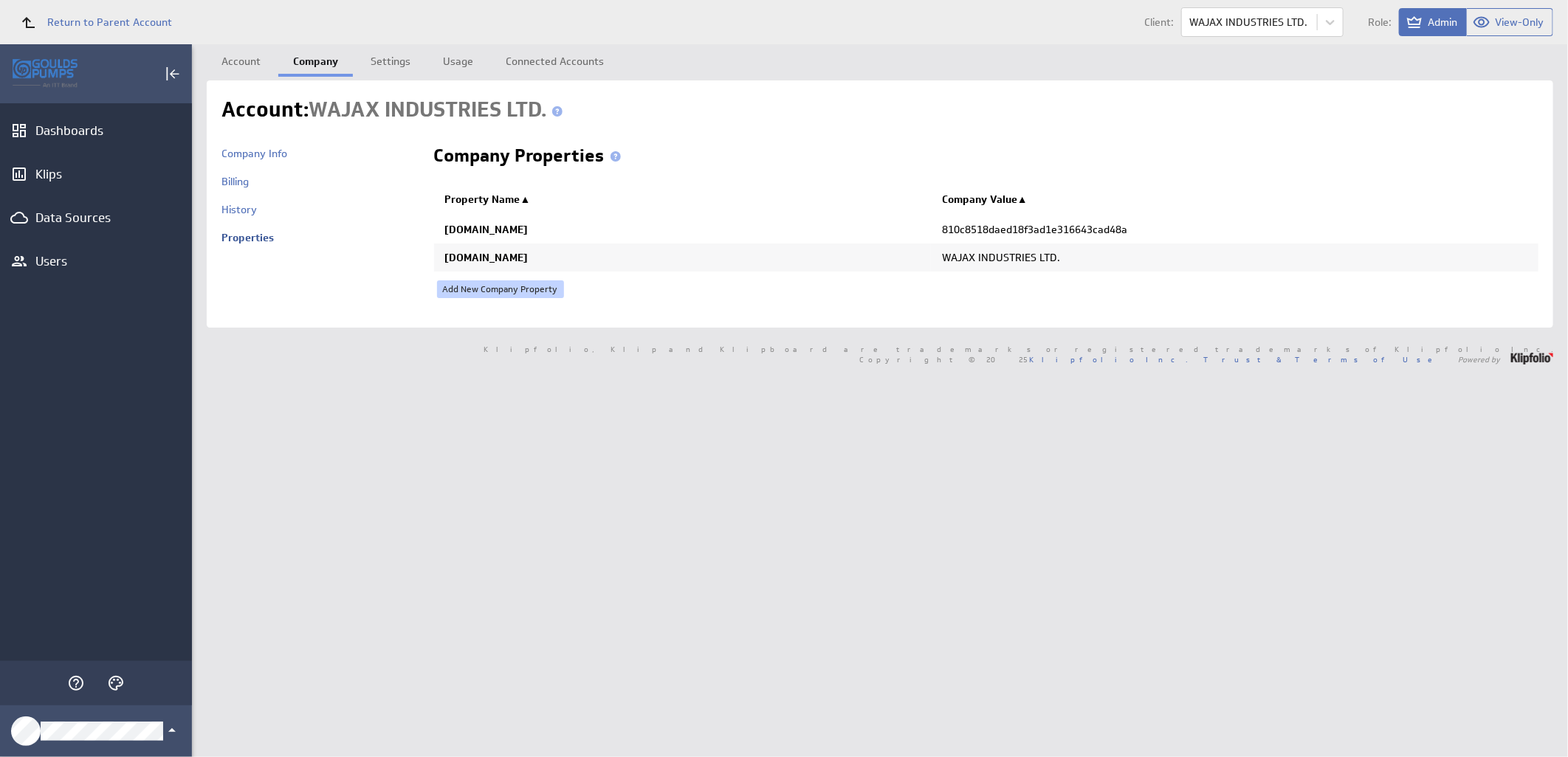
click at [485, 286] on link "Add New Company Property" at bounding box center [500, 289] width 127 height 17
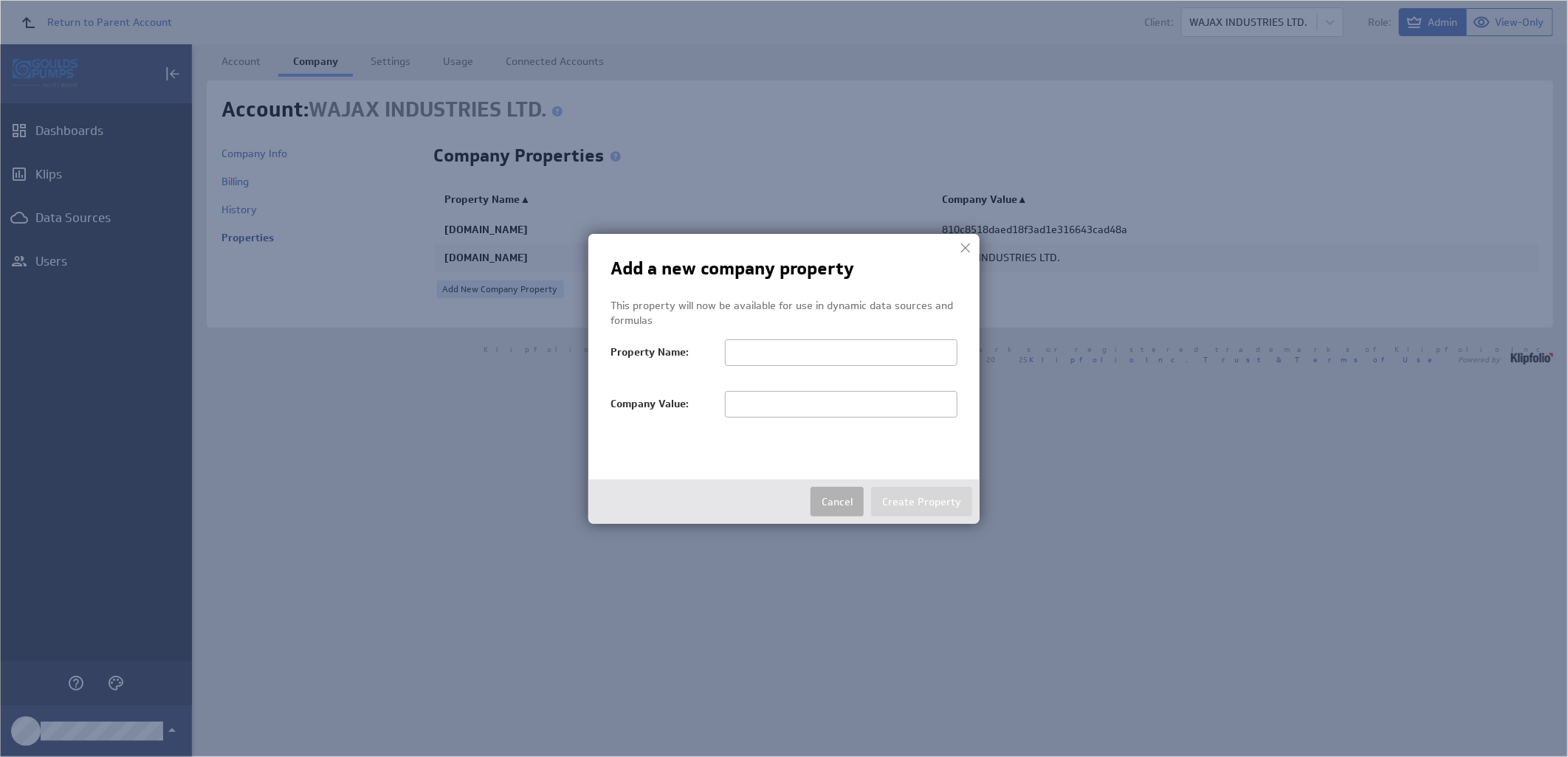
click at [756, 409] on input "text" at bounding box center [841, 404] width 233 height 27
paste input "WAJAX INDUSTRIES LTD."
type input "WAJAX INDUSTRIES"
click at [766, 352] on input "text" at bounding box center [841, 353] width 233 height 27
paste input "salesTerritoryFilter"
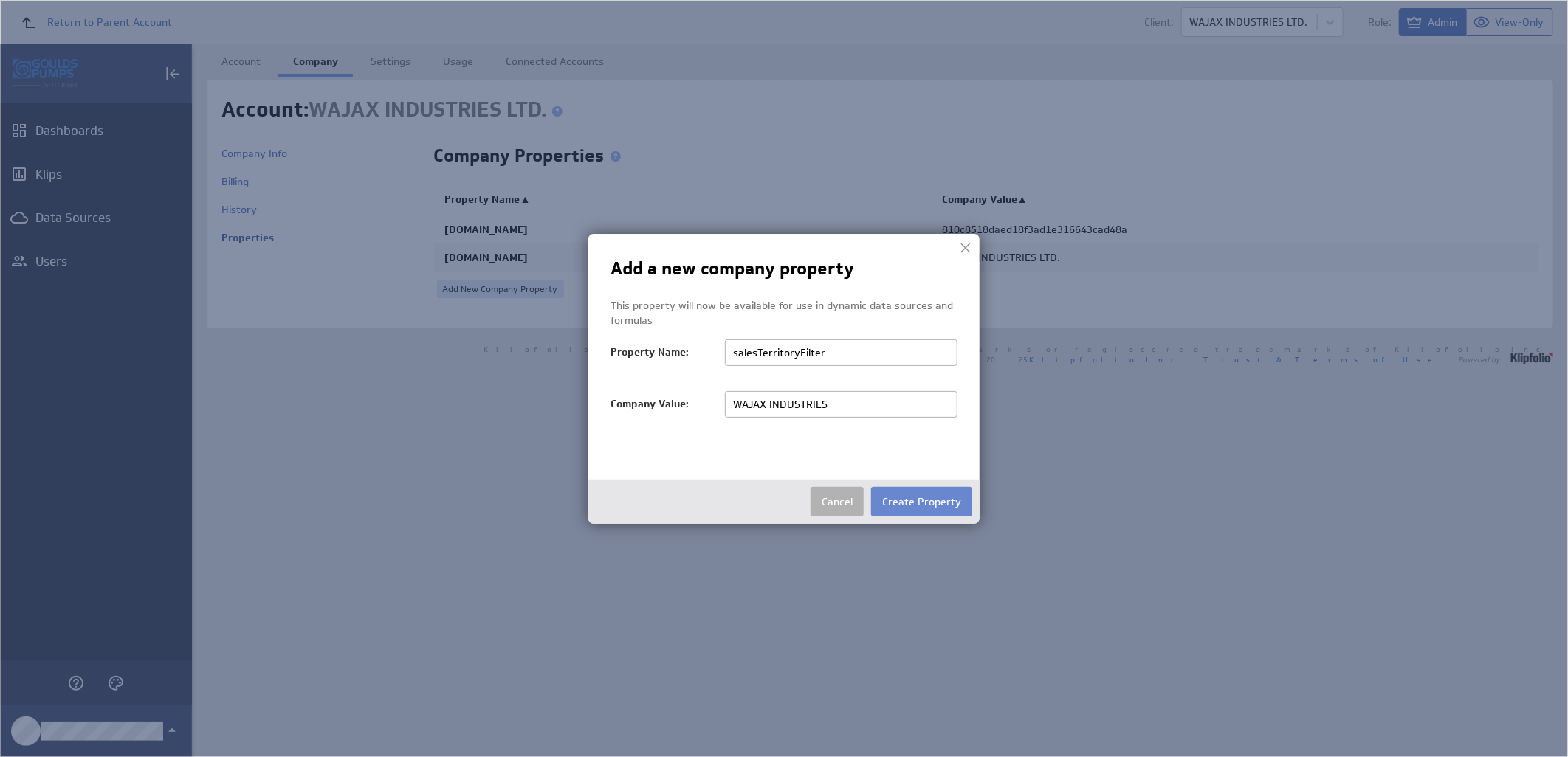
type input "salesTerritoryFilter"
click at [903, 494] on button "Create Property" at bounding box center [921, 502] width 101 height 29
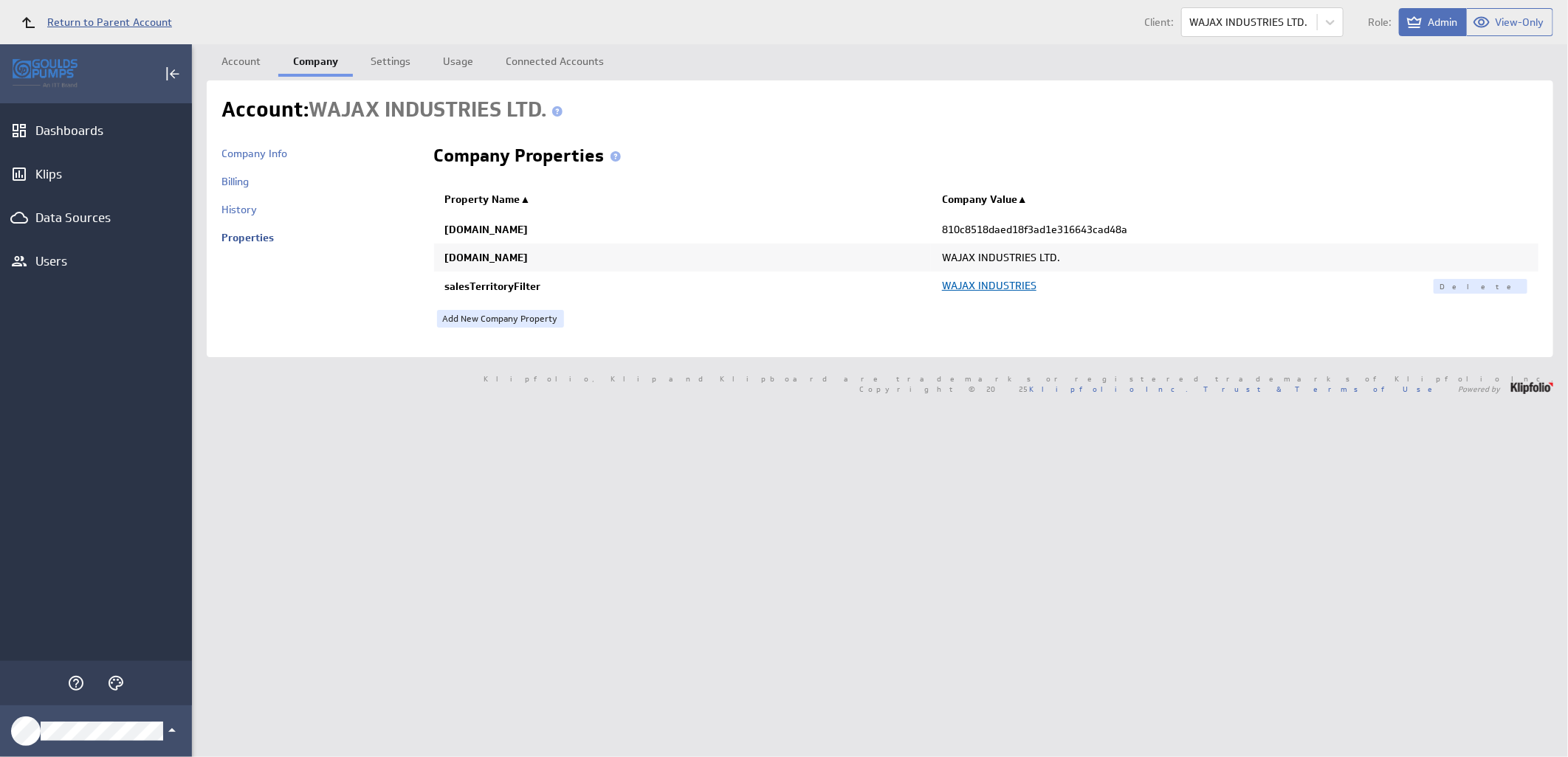
click at [134, 17] on span "Return to Parent Account" at bounding box center [110, 22] width 124 height 10
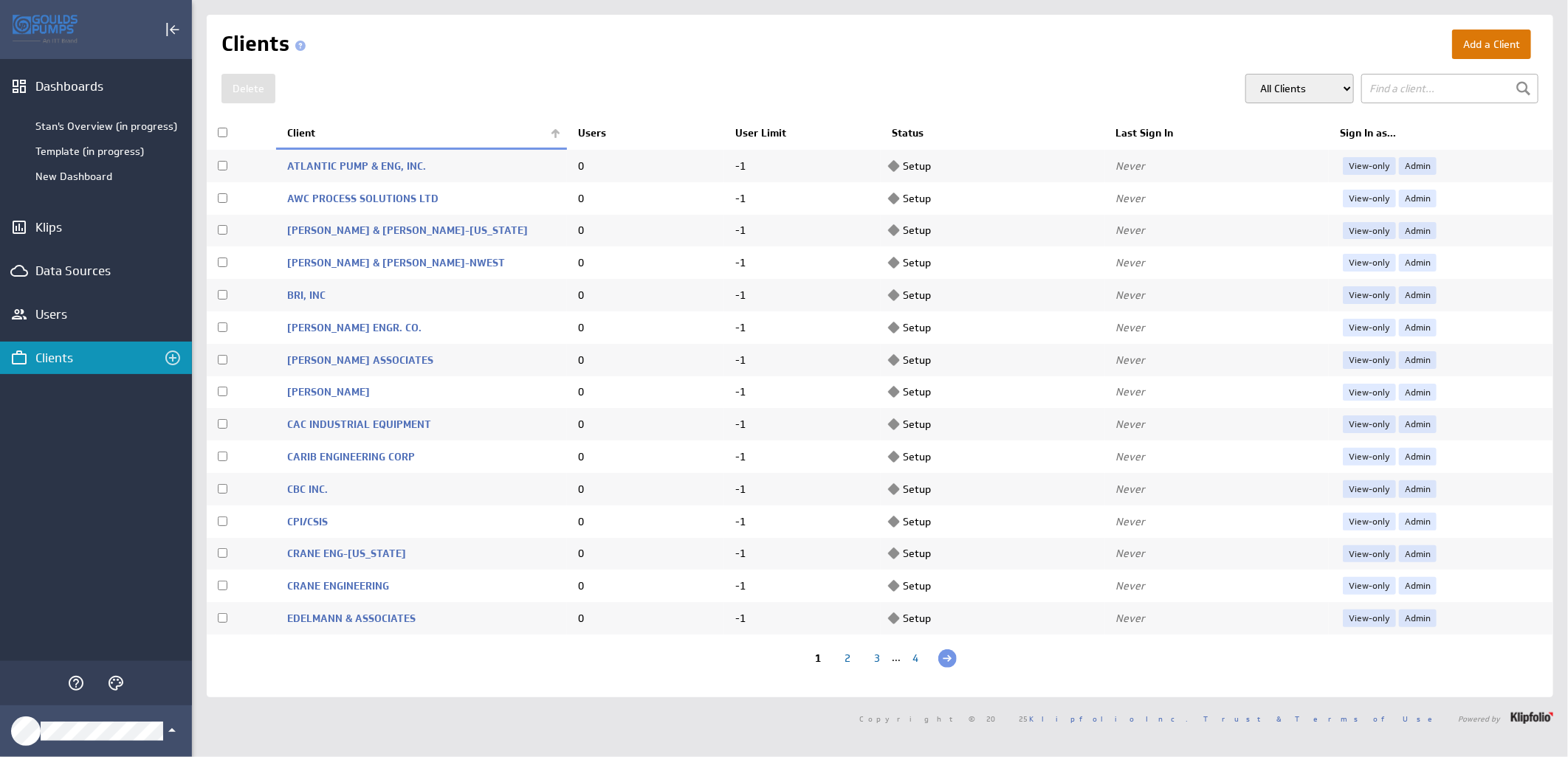
click at [1458, 47] on button "Add a Client" at bounding box center [1491, 44] width 79 height 29
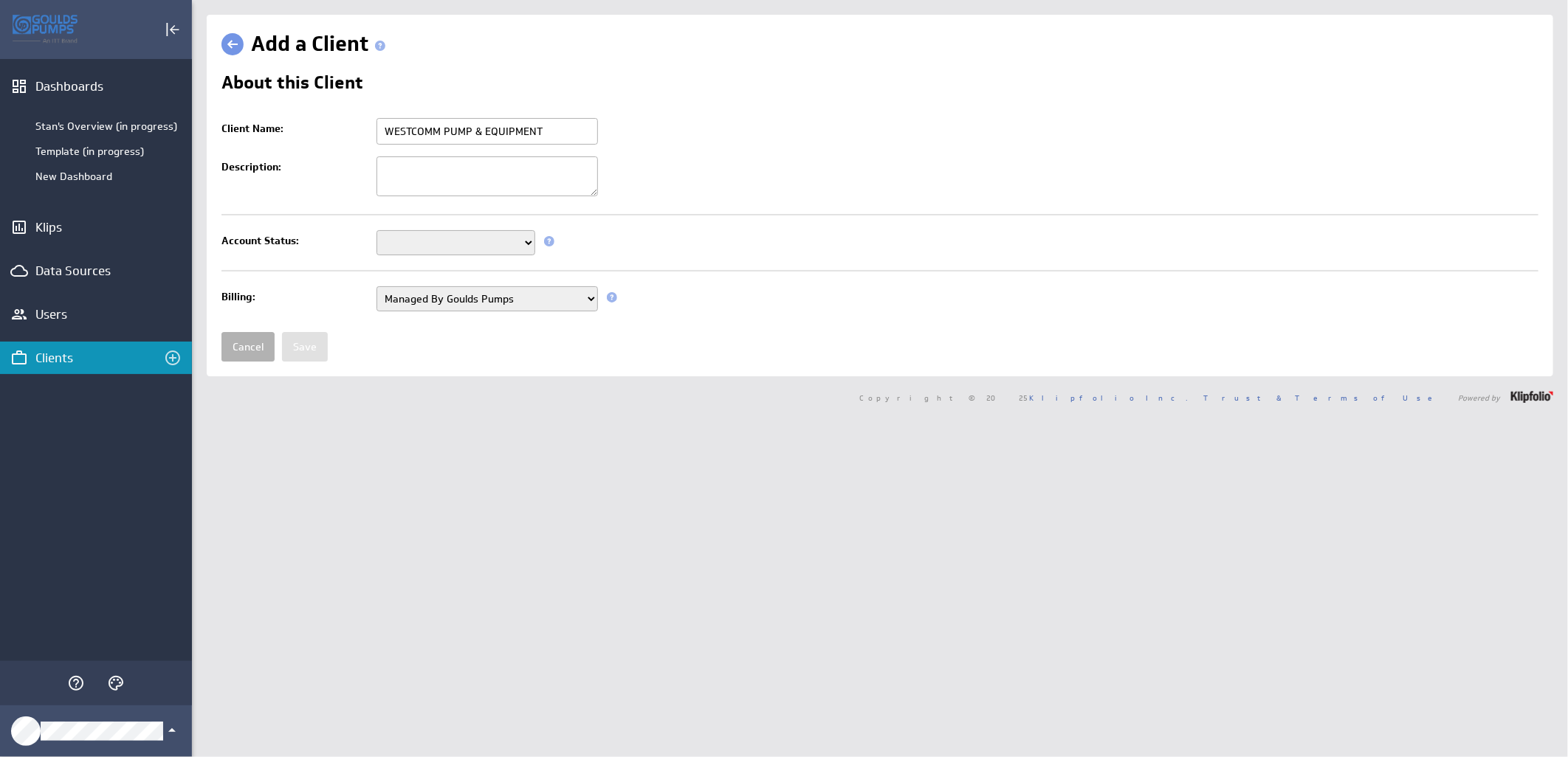
type input "WESTCOMM PUMP & EQUIPMENT"
click at [529, 245] on select "Setup Mode Trial Active Disabled" at bounding box center [456, 242] width 159 height 25
select select "7"
click at [377, 232] on select "Setup Mode Trial Active Disabled" at bounding box center [456, 242] width 159 height 25
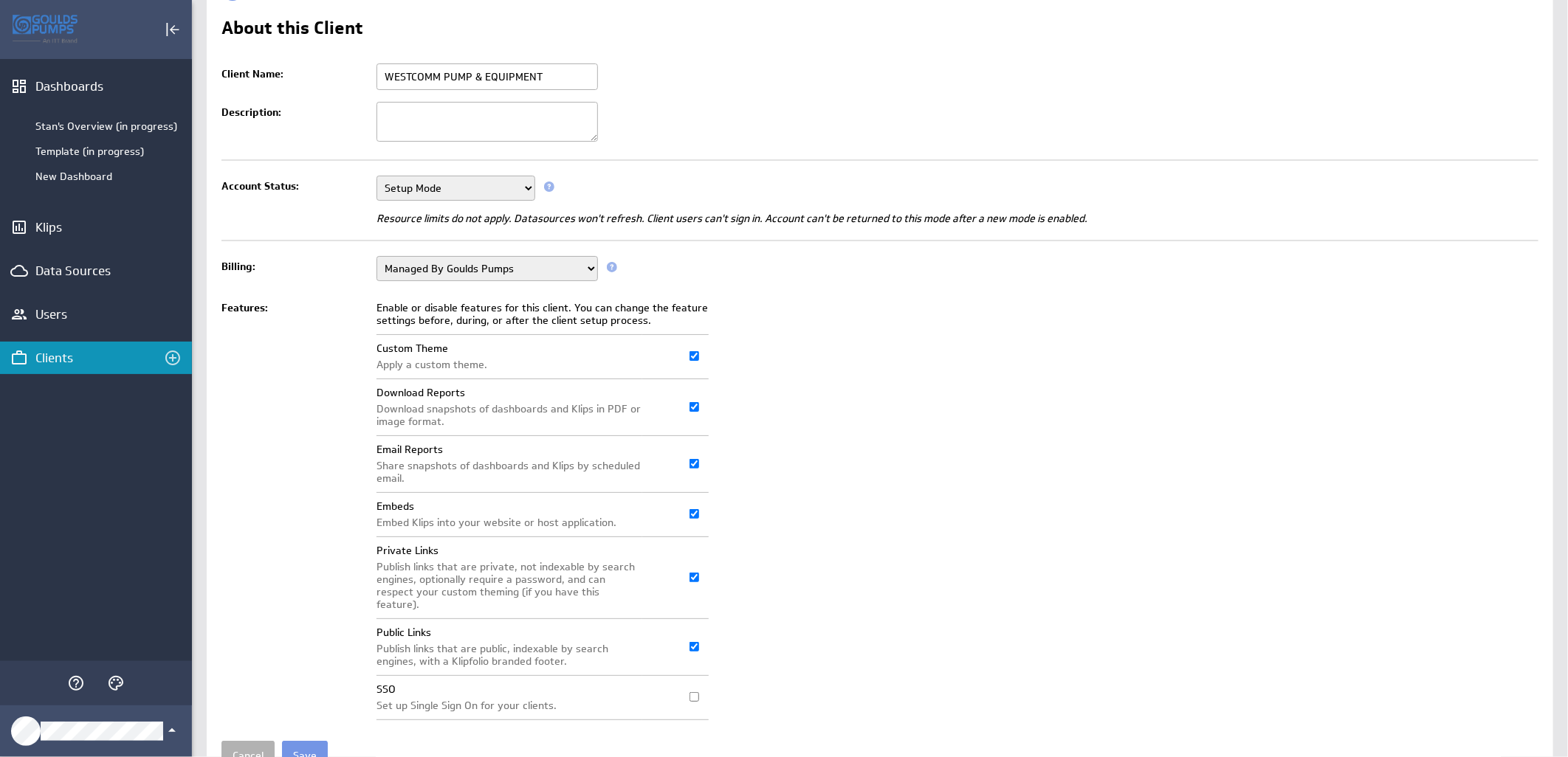
scroll to position [113, 0]
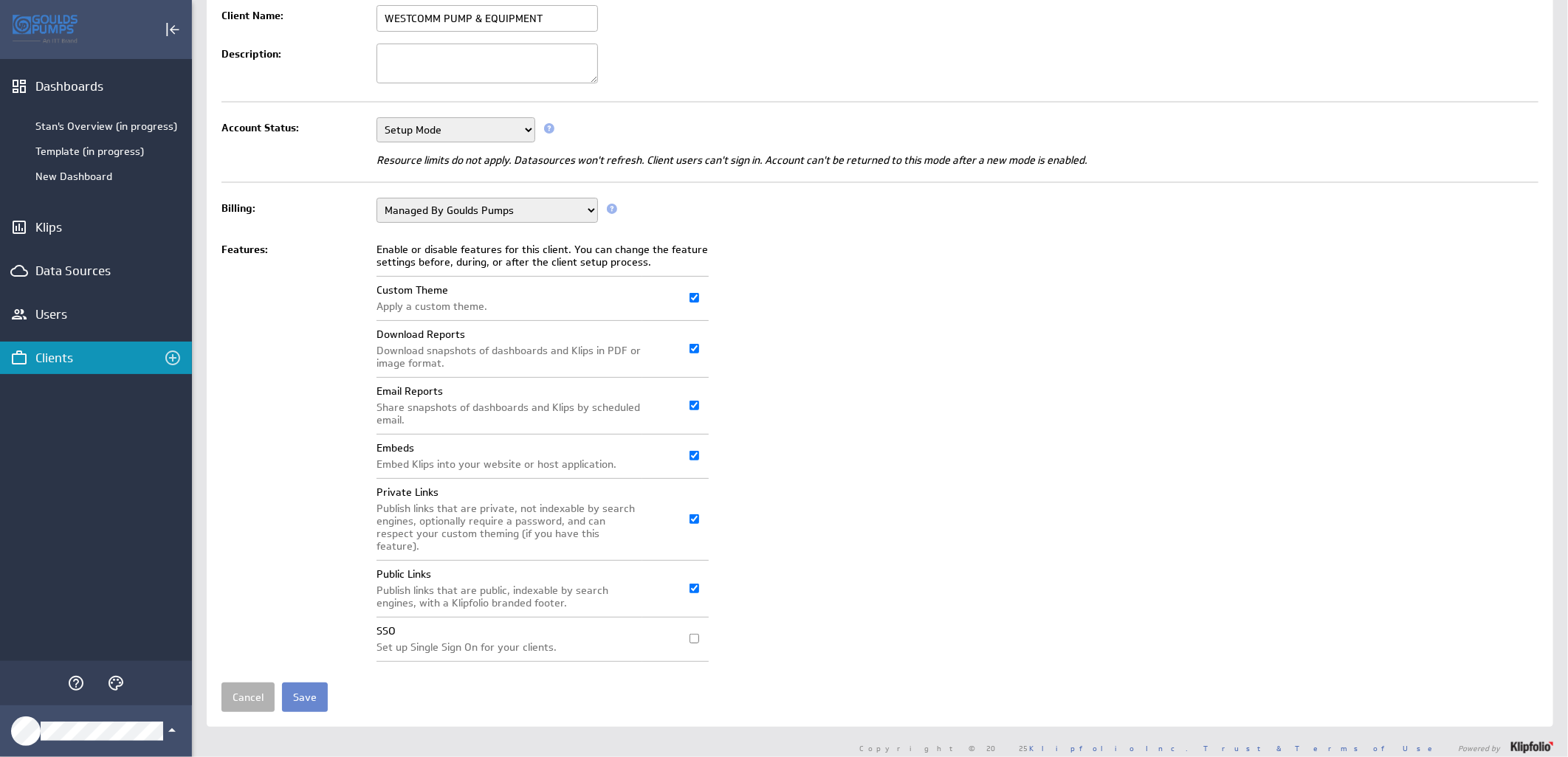
click at [304, 683] on input "Save" at bounding box center [304, 697] width 46 height 29
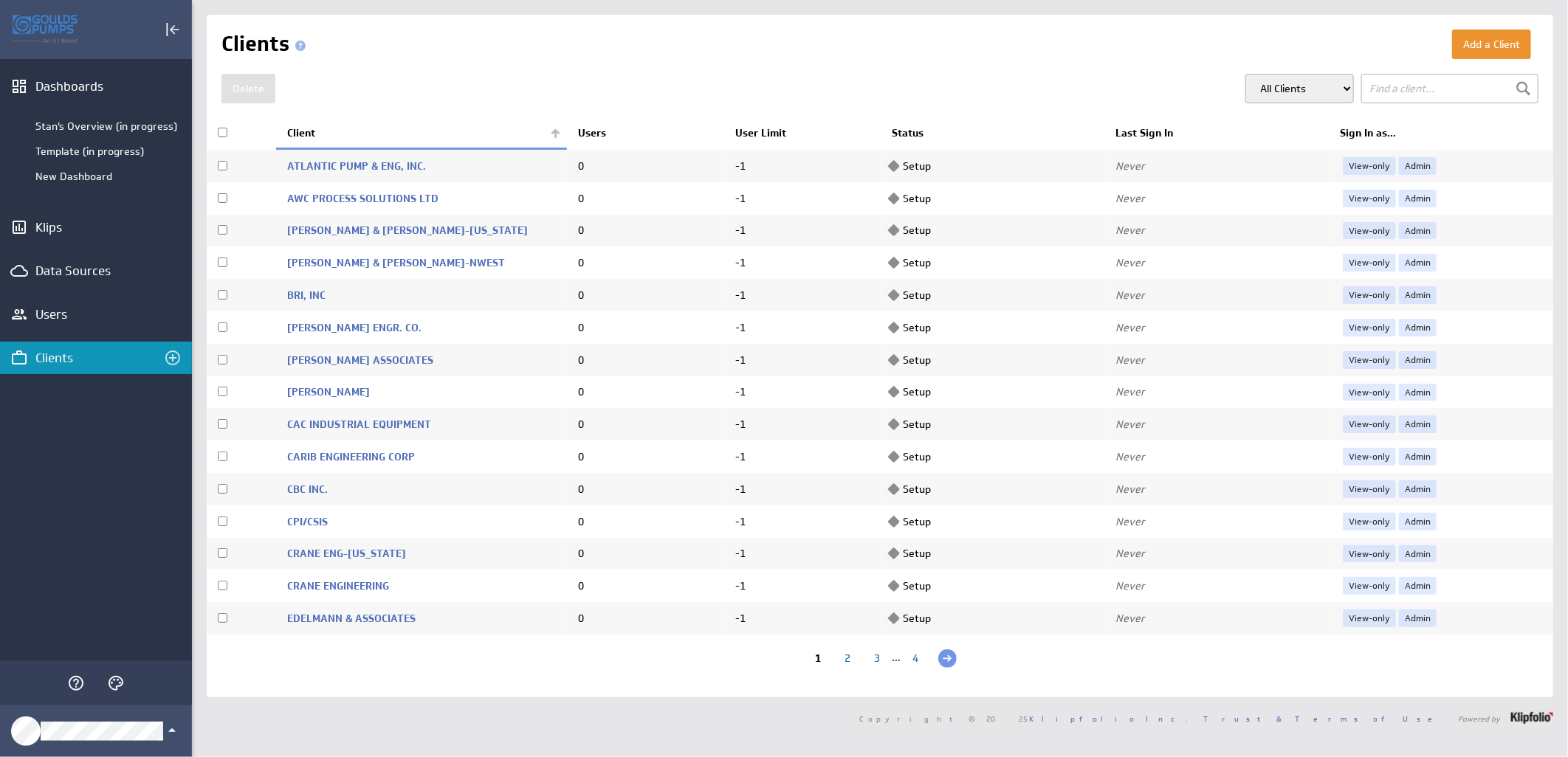
click at [551, 129] on th "Client" at bounding box center [421, 134] width 291 height 31
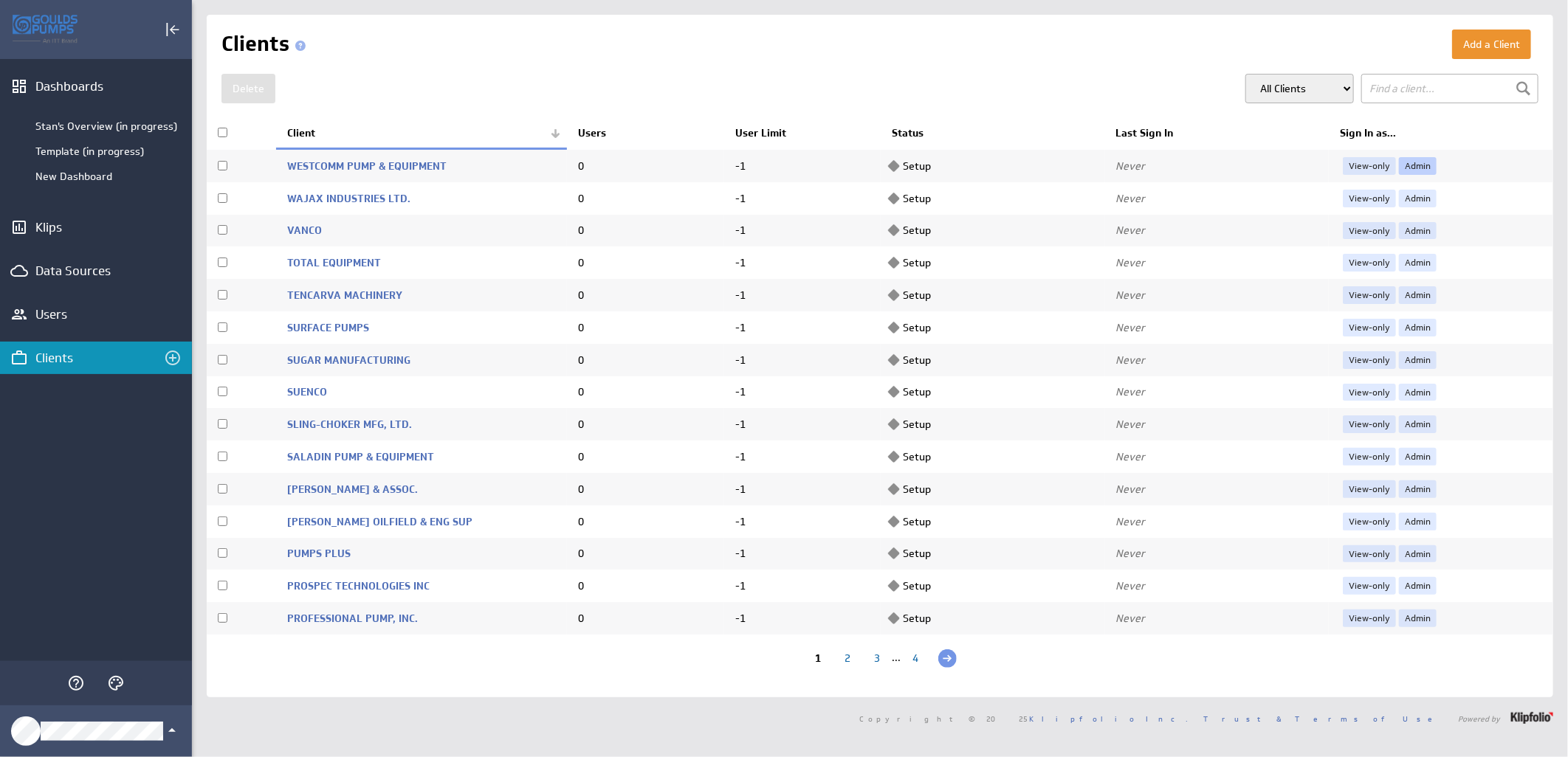
click at [1416, 159] on link "Admin" at bounding box center [1418, 166] width 38 height 17
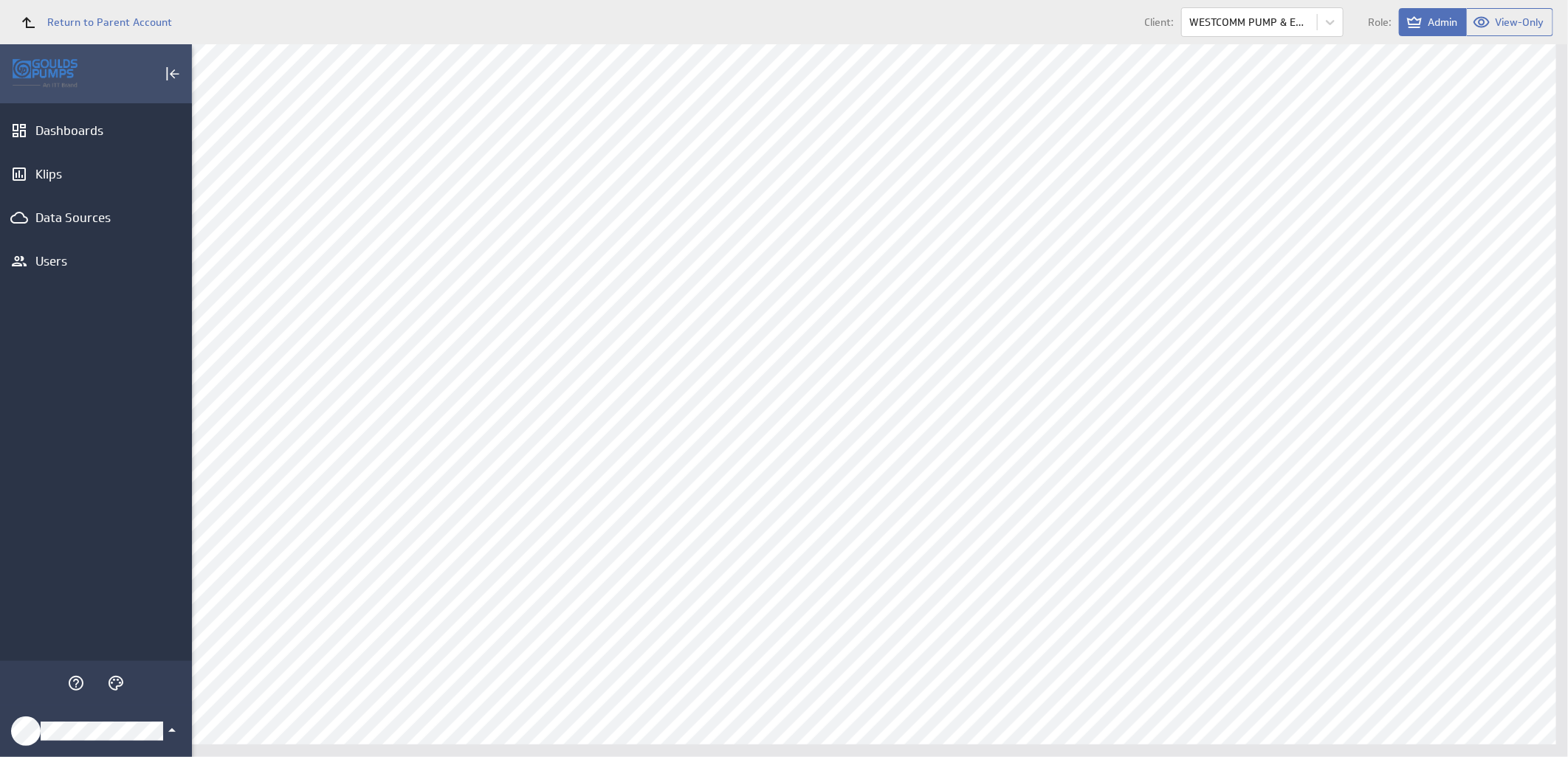
click at [166, 732] on icon "Klipfolio Account" at bounding box center [172, 730] width 17 height 17
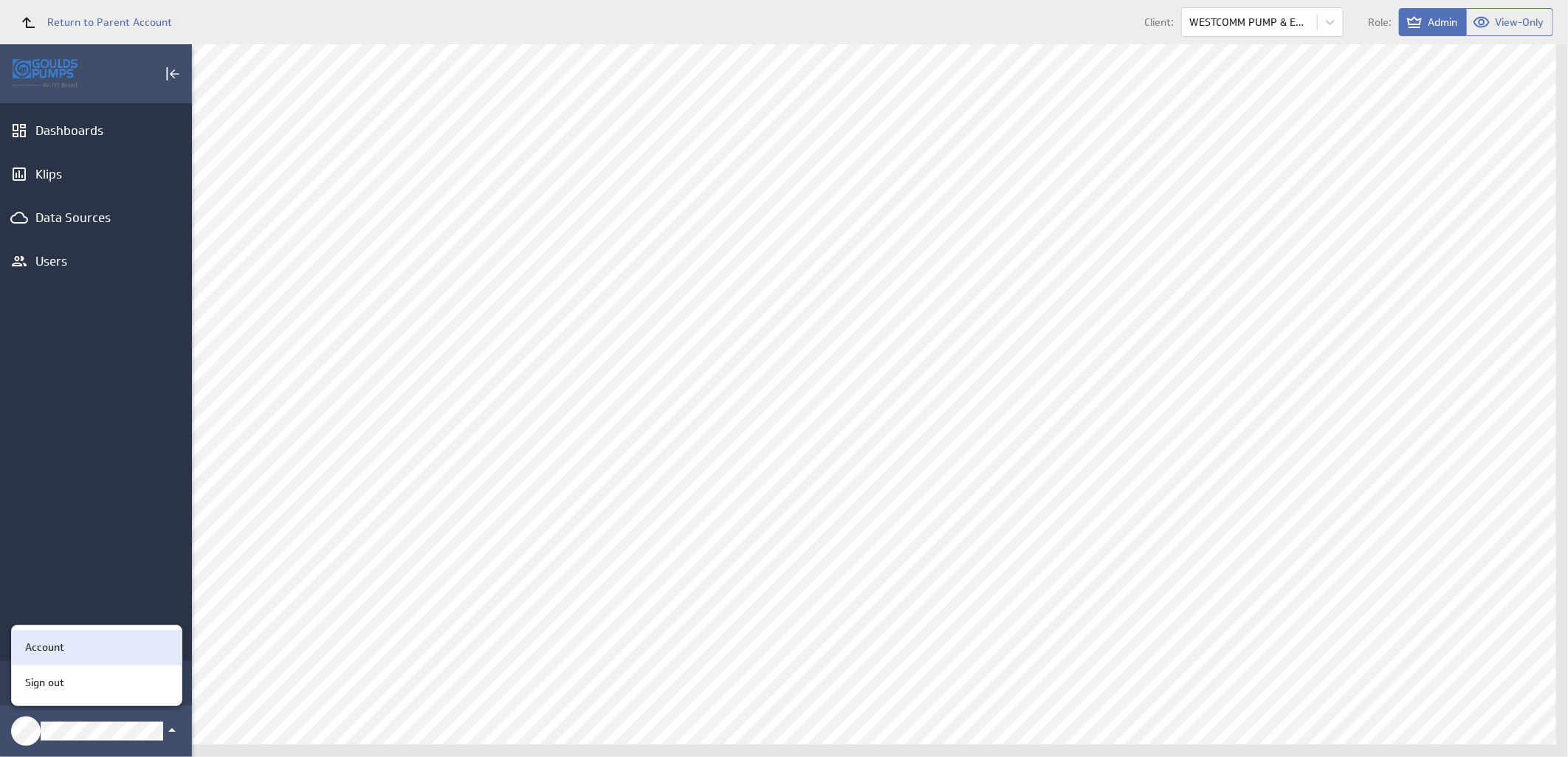
click at [94, 651] on div "Account" at bounding box center [94, 648] width 150 height 16
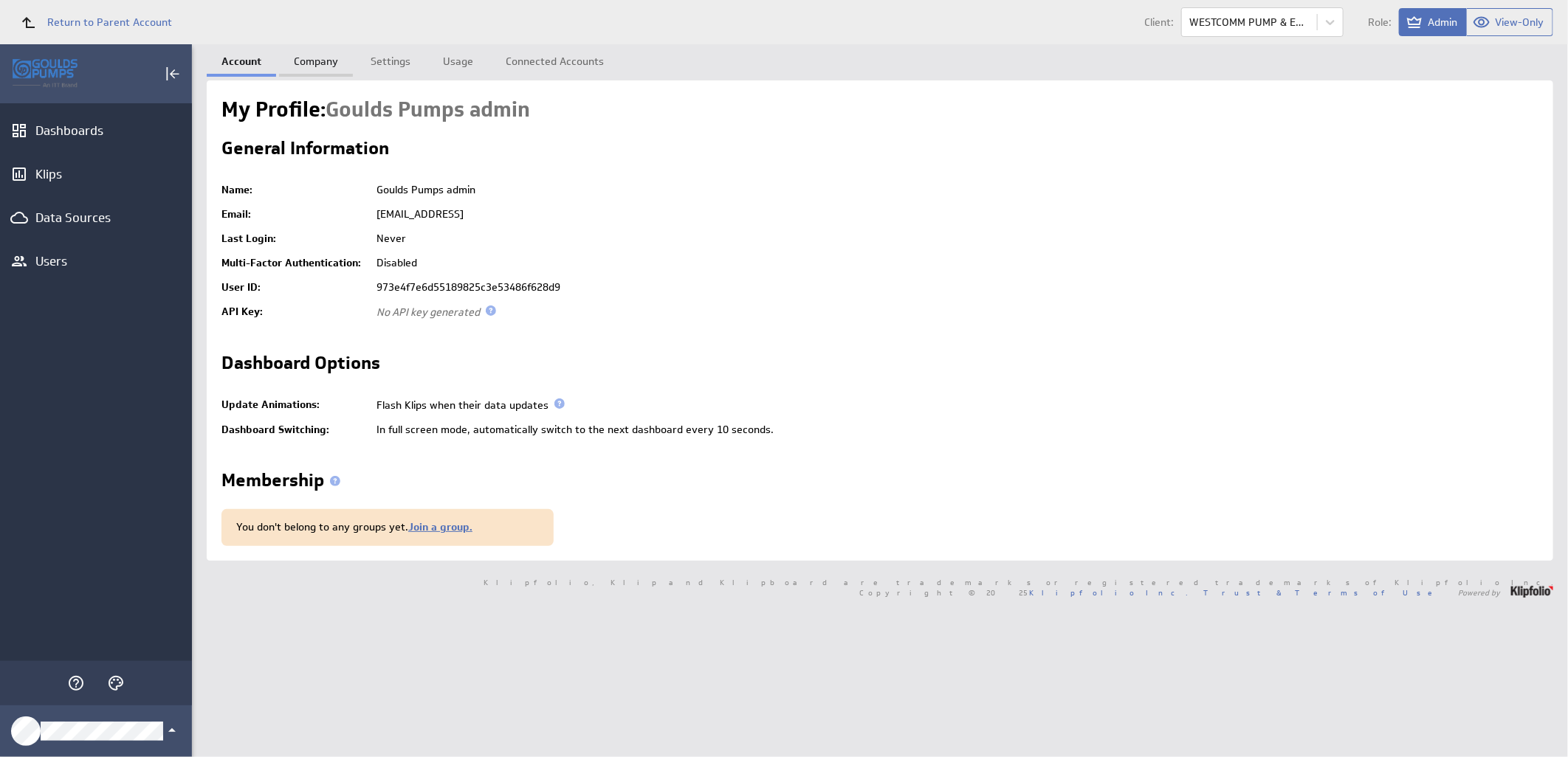
click at [310, 67] on link "Company" at bounding box center [316, 59] width 73 height 29
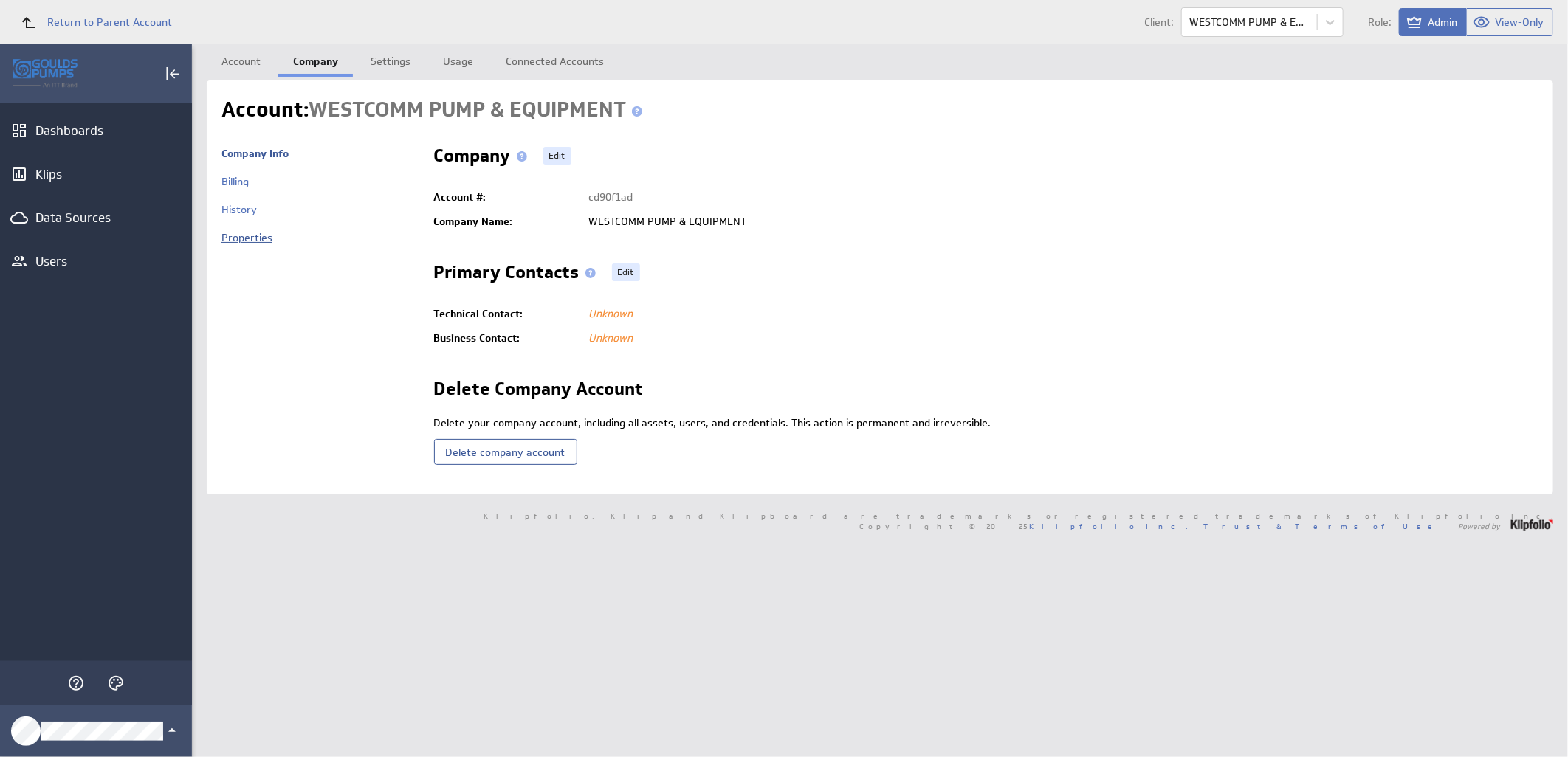
click at [263, 242] on link "Properties" at bounding box center [246, 237] width 51 height 13
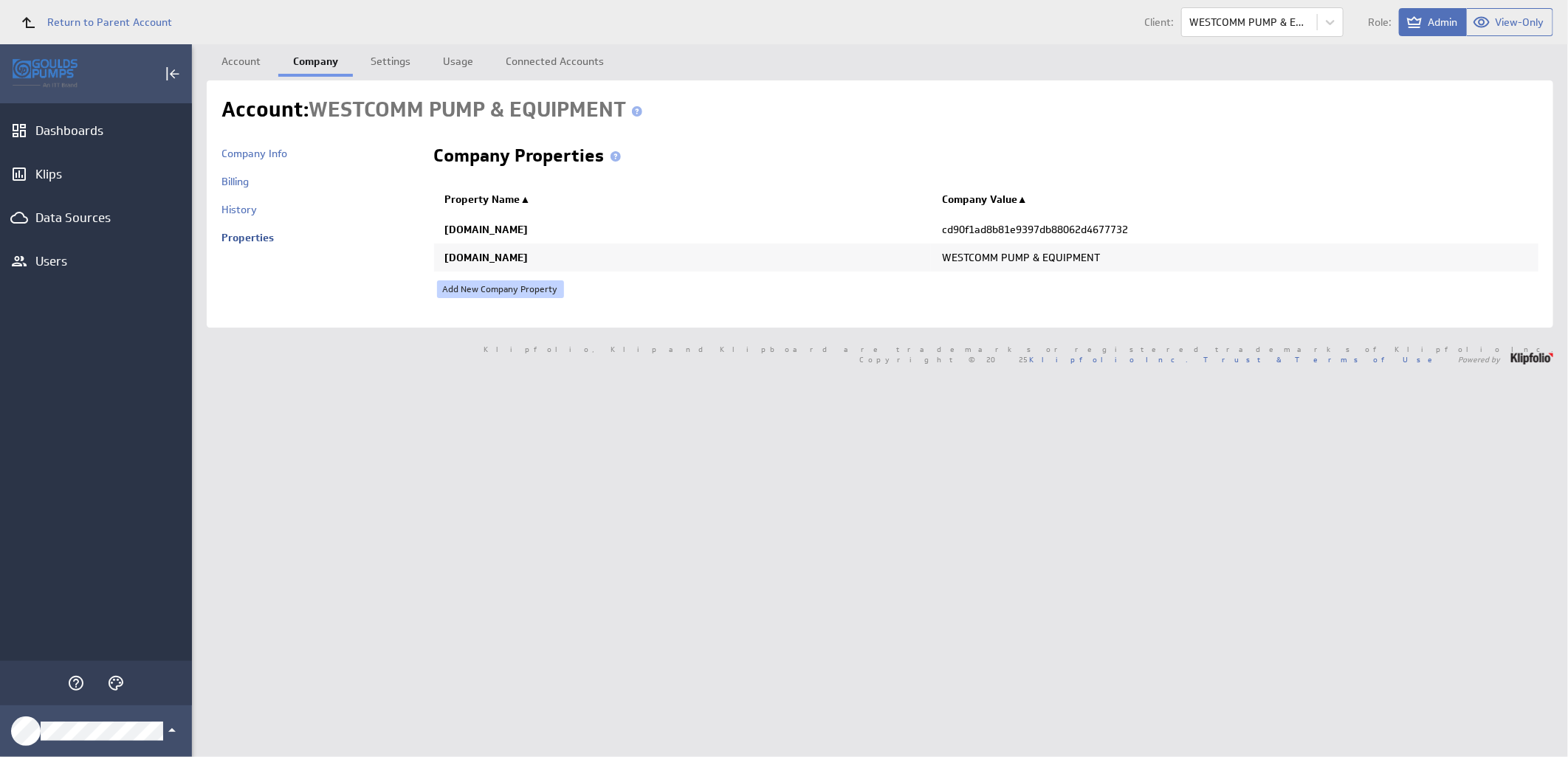
click at [549, 292] on link "Add New Company Property" at bounding box center [500, 289] width 127 height 17
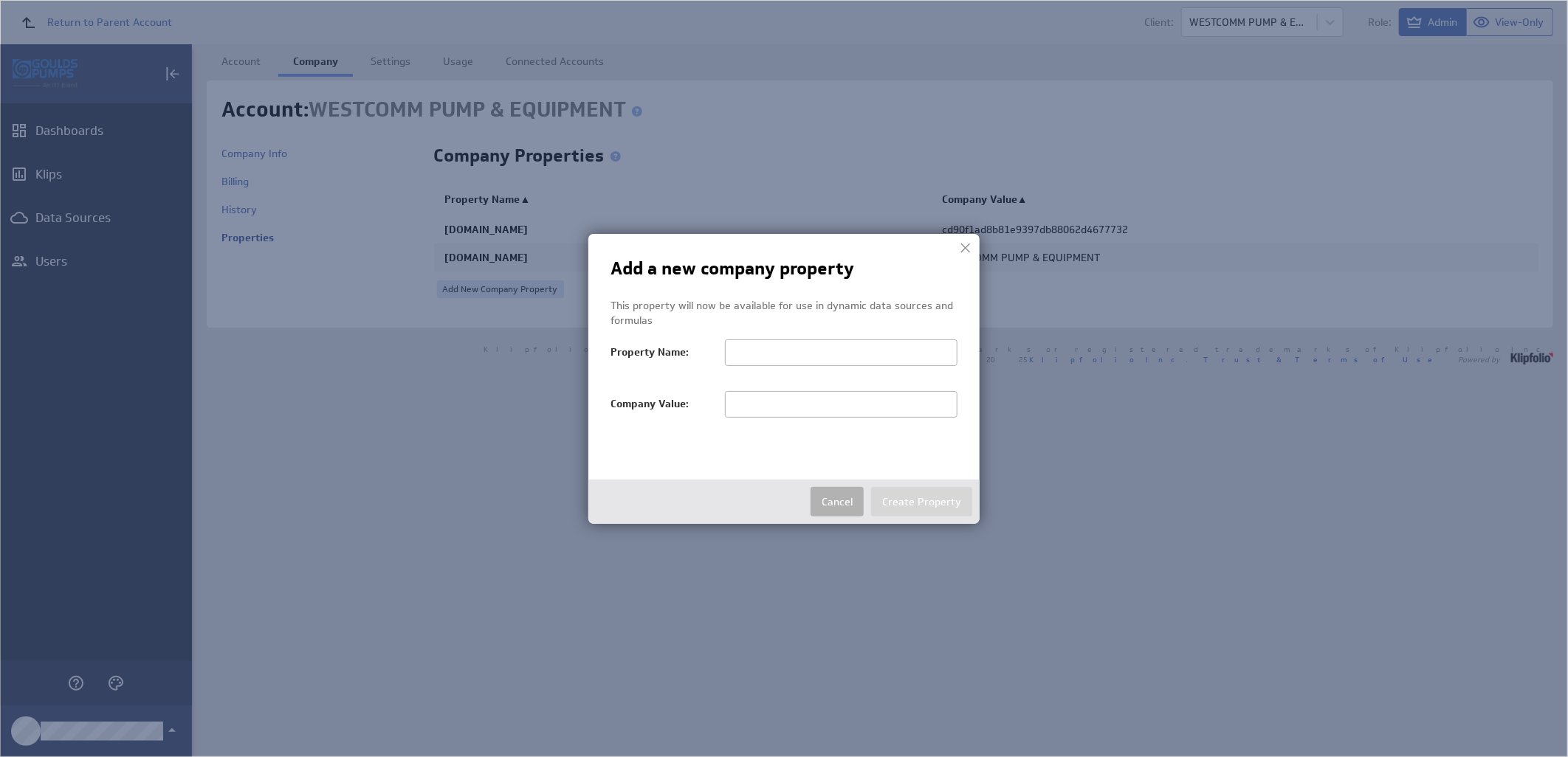
click at [813, 414] on input "text" at bounding box center [841, 404] width 233 height 27
paste input "WESTCOMM PUMP & EQUIPMENT"
type input "WESTCOMM PUMP & EQUIPMENT"
click at [759, 345] on input "text" at bounding box center [841, 353] width 233 height 27
paste input "salesTerritoryFilter"
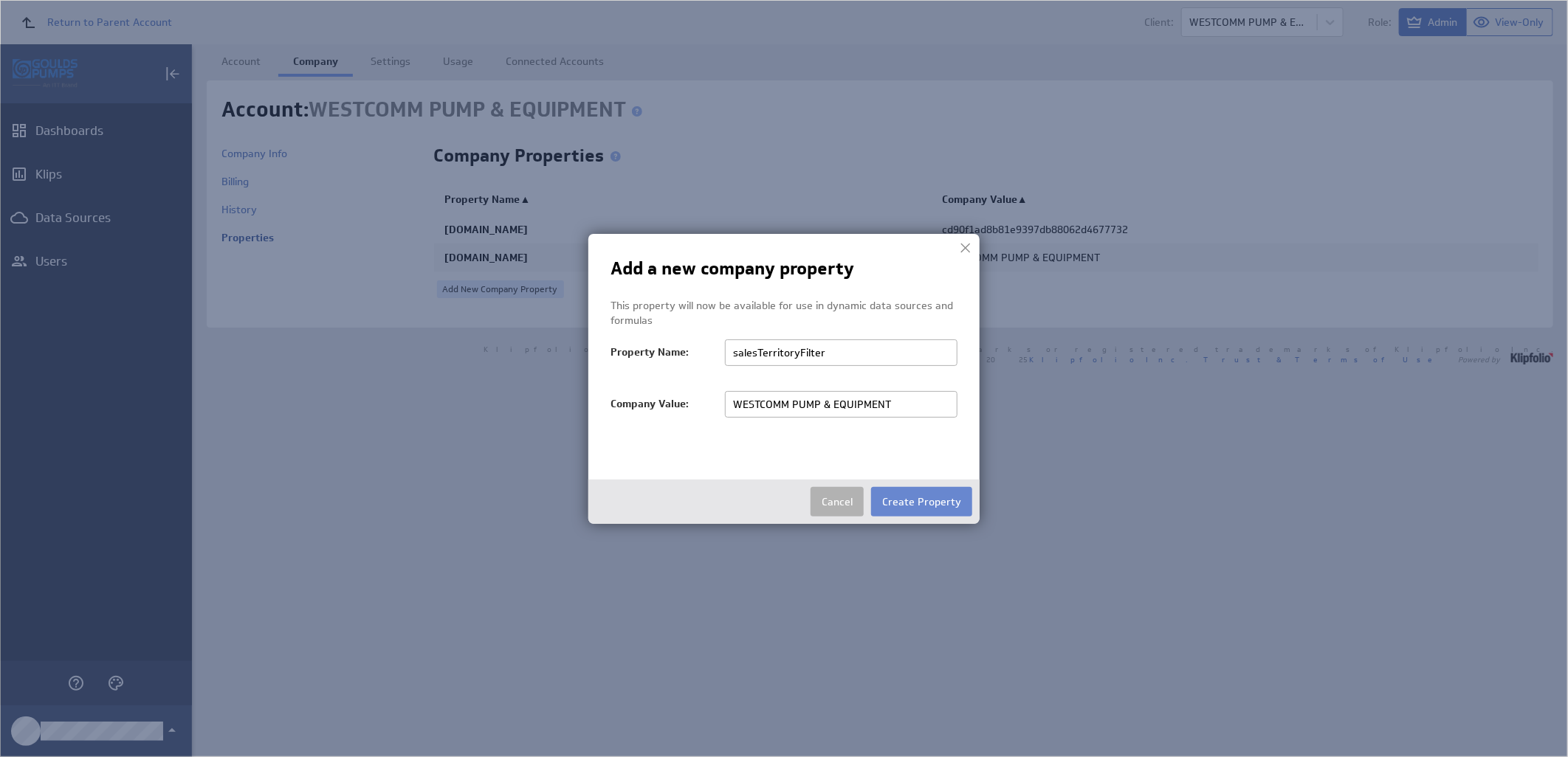
type input "salesTerritoryFilter"
click at [912, 503] on button "Create Property" at bounding box center [921, 502] width 101 height 29
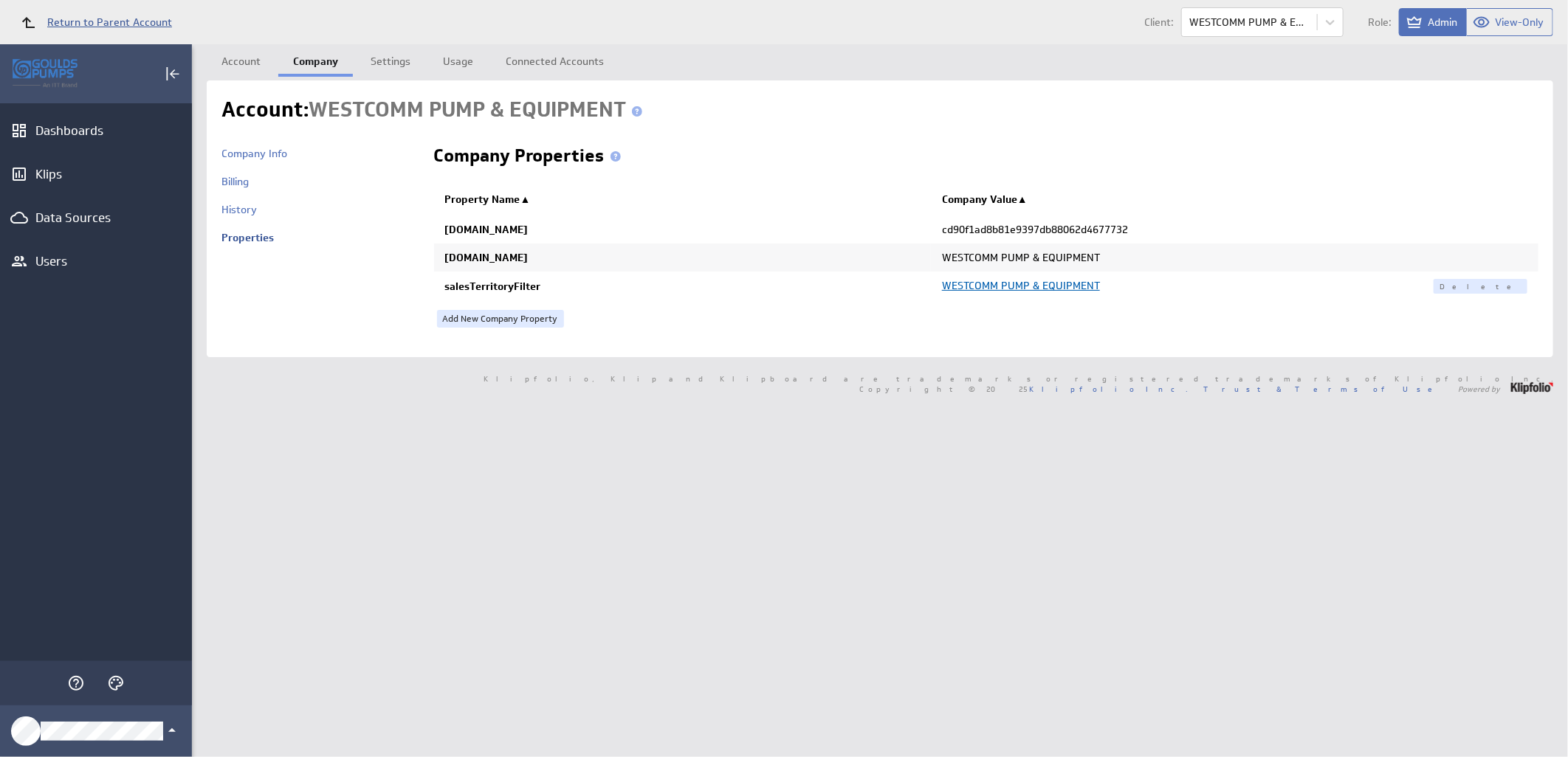
click at [130, 17] on span "Return to Parent Account" at bounding box center [110, 22] width 124 height 10
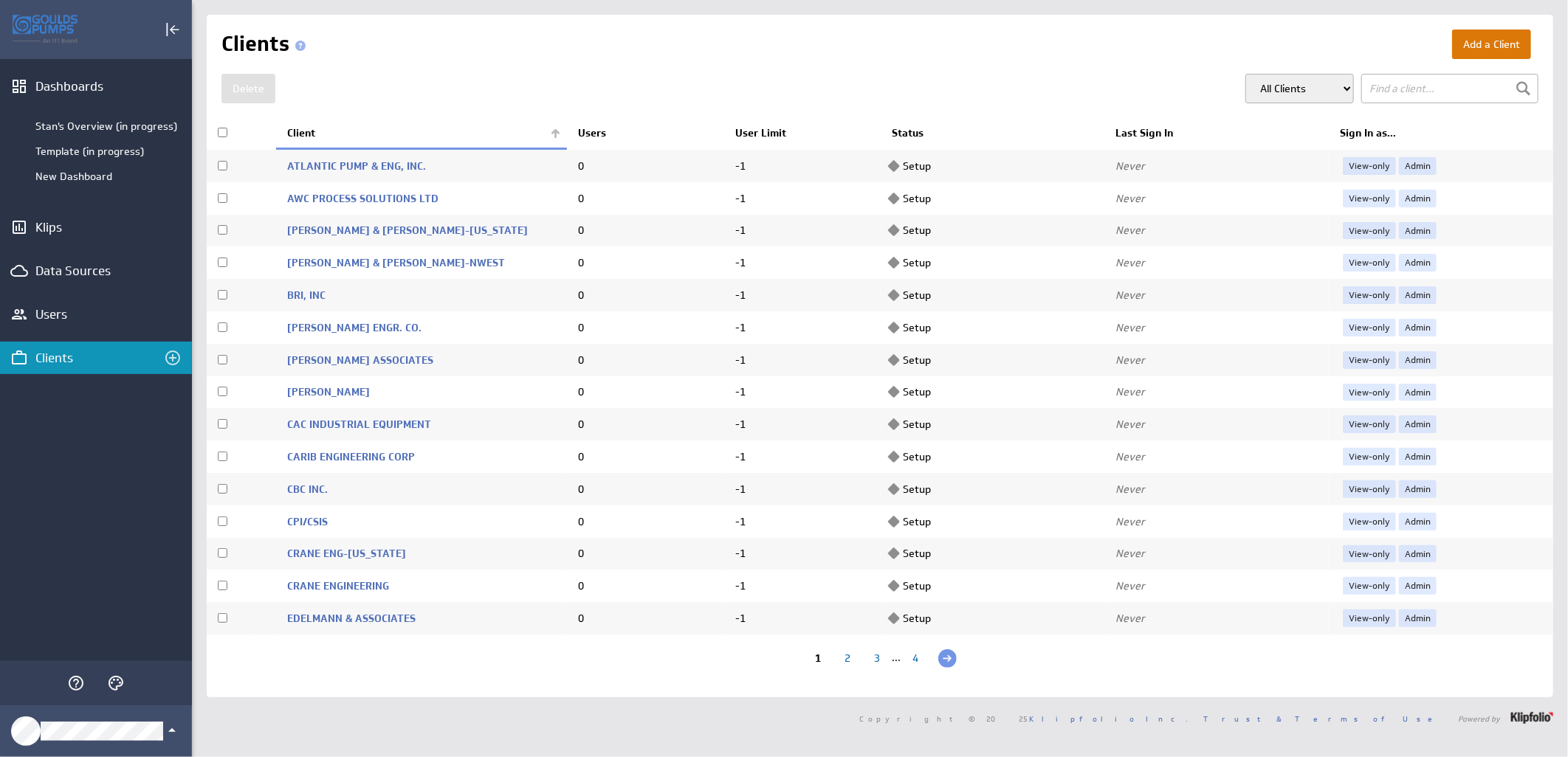
click at [1465, 46] on button "Add a Client" at bounding box center [1491, 44] width 79 height 29
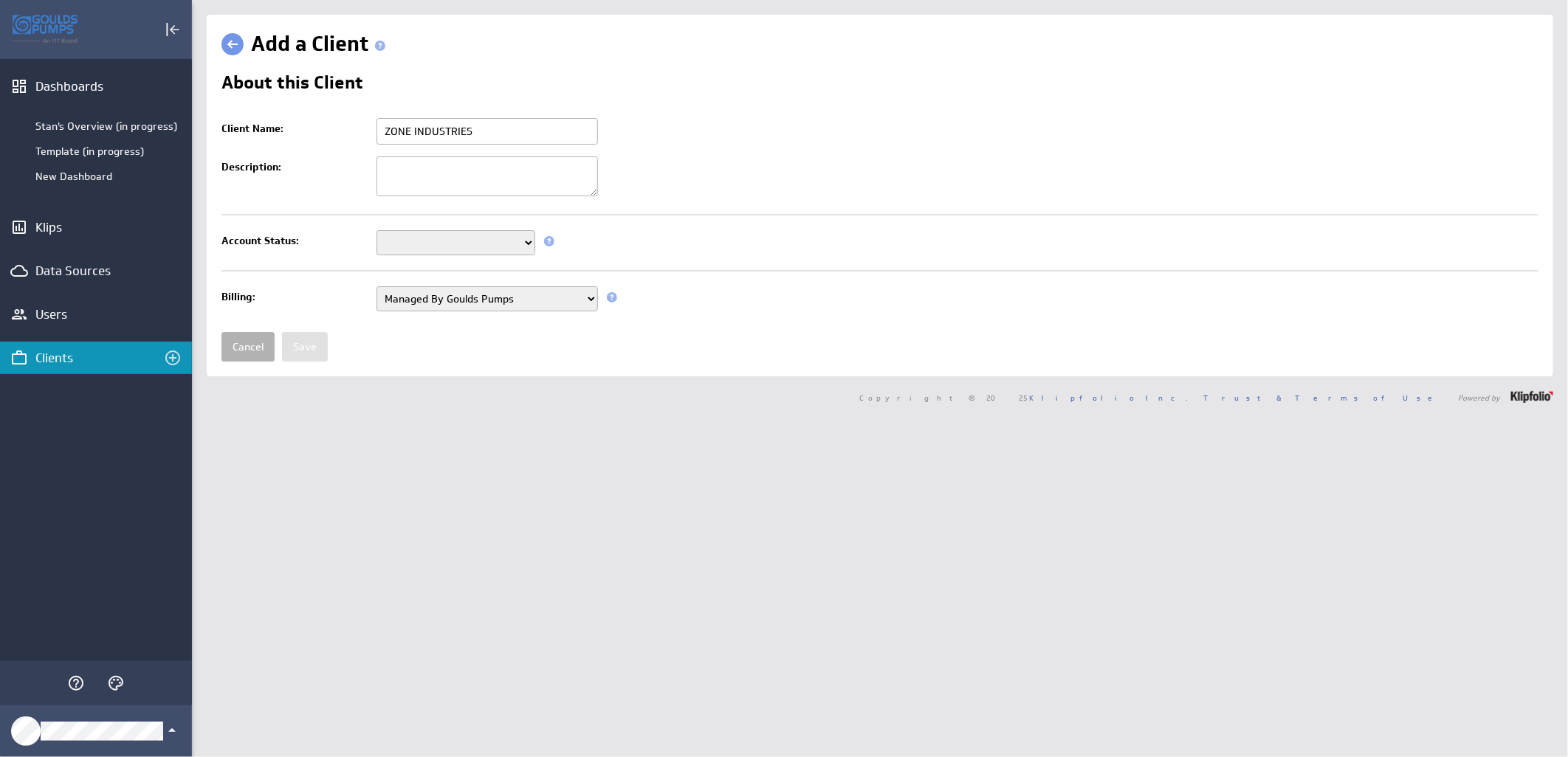
type input "ZONE INDUSTRIES"
click at [529, 244] on select "Setup Mode Trial Active Disabled" at bounding box center [456, 242] width 159 height 25
select select "7"
click at [377, 232] on select "Setup Mode Trial Active Disabled" at bounding box center [456, 242] width 159 height 25
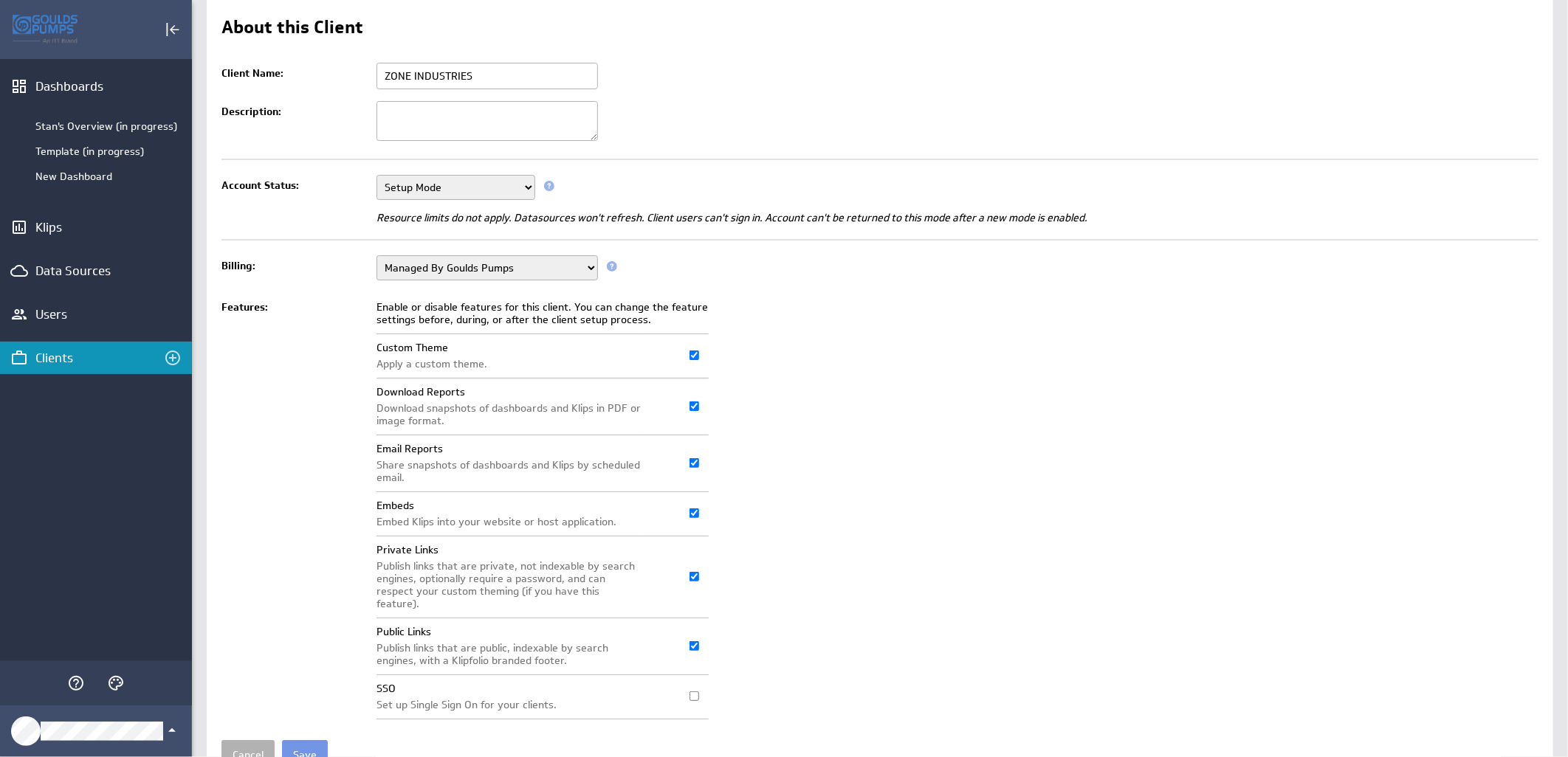
scroll to position [113, 0]
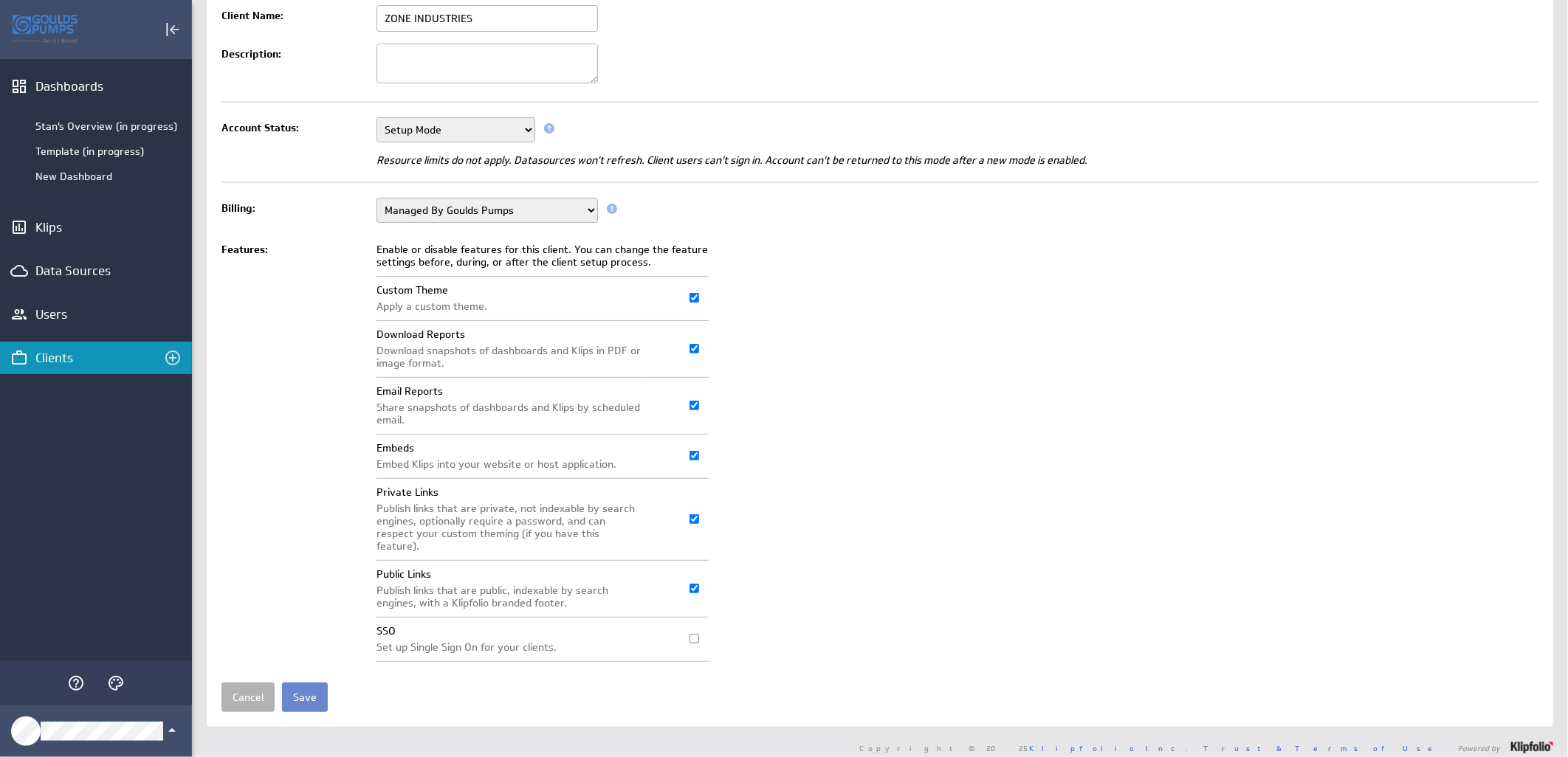
click at [313, 684] on input "Save" at bounding box center [304, 697] width 46 height 29
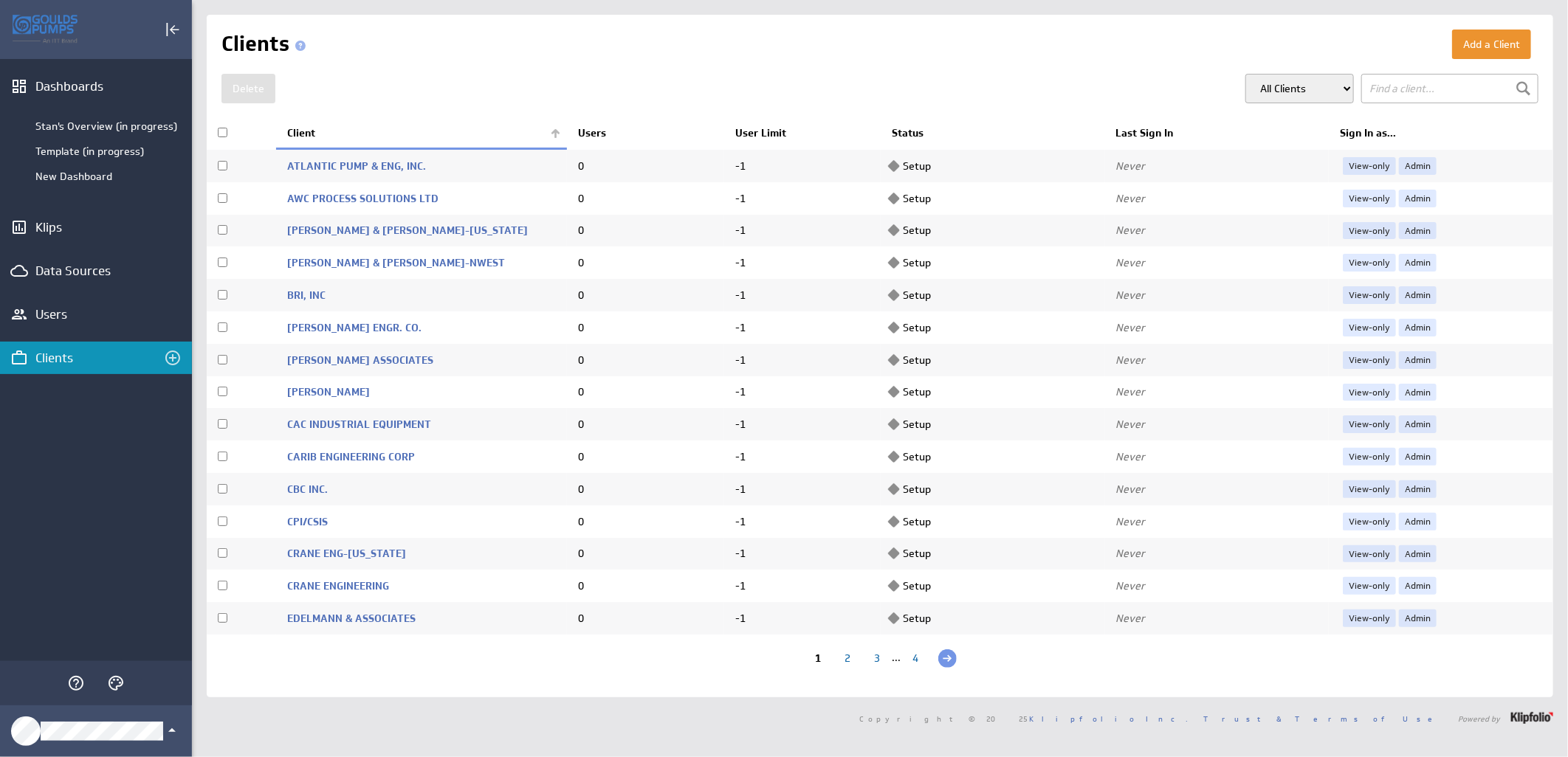
click at [558, 131] on th "Client" at bounding box center [421, 134] width 291 height 31
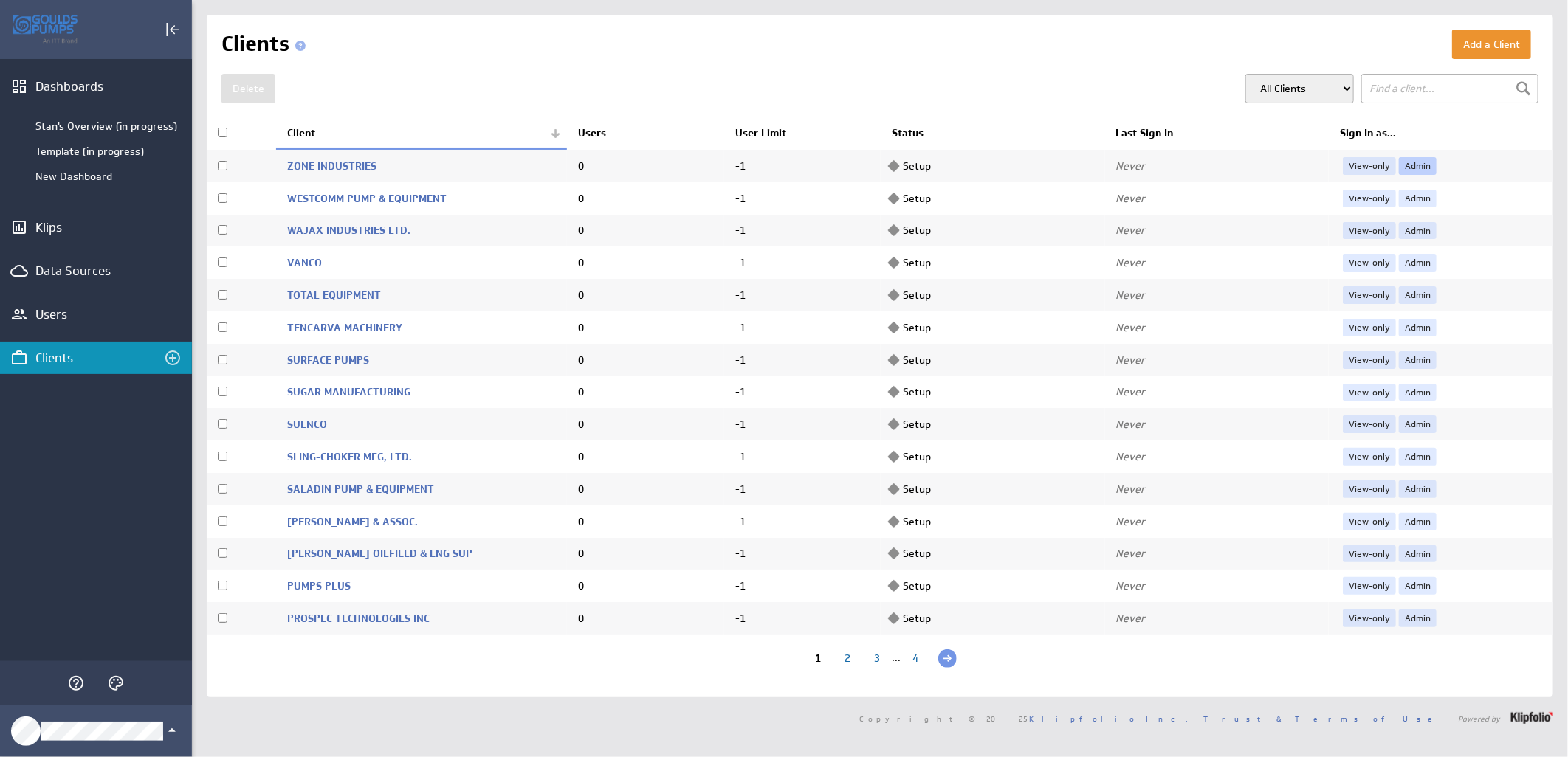
click at [1399, 166] on link "Admin" at bounding box center [1418, 166] width 38 height 17
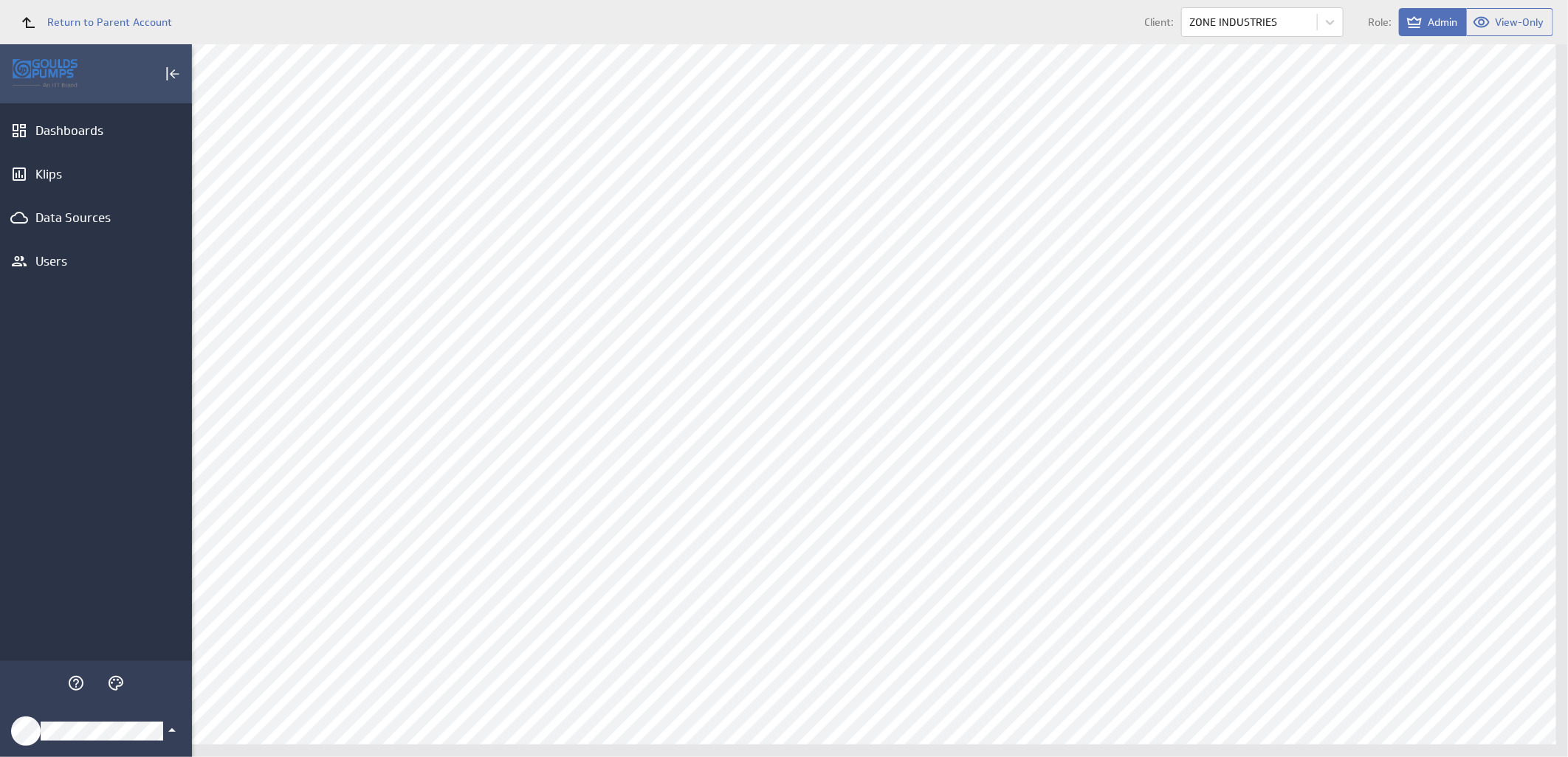
click at [164, 728] on icon "Klipfolio Account" at bounding box center [172, 730] width 17 height 17
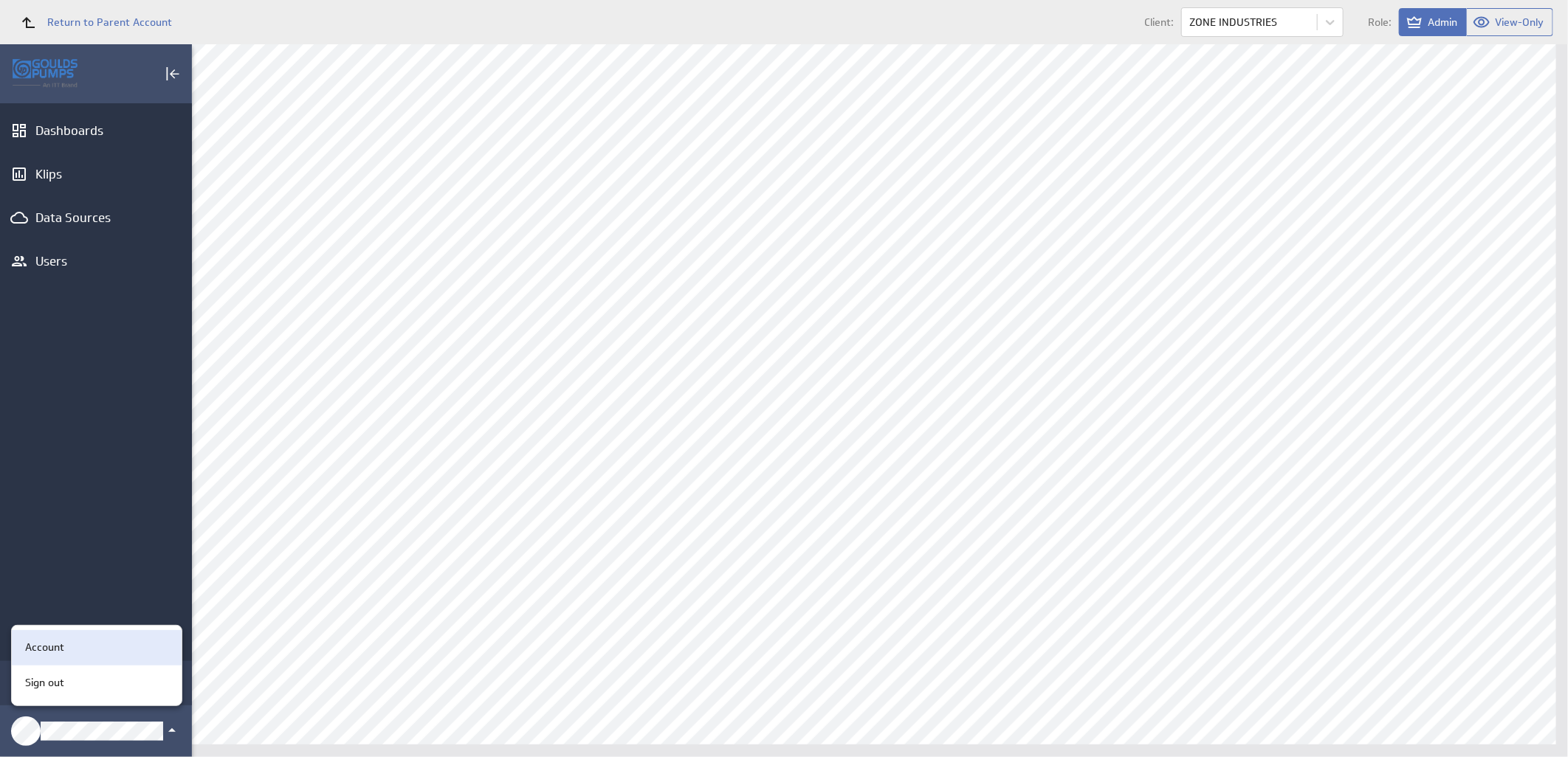
click at [98, 647] on div "Account" at bounding box center [94, 648] width 150 height 16
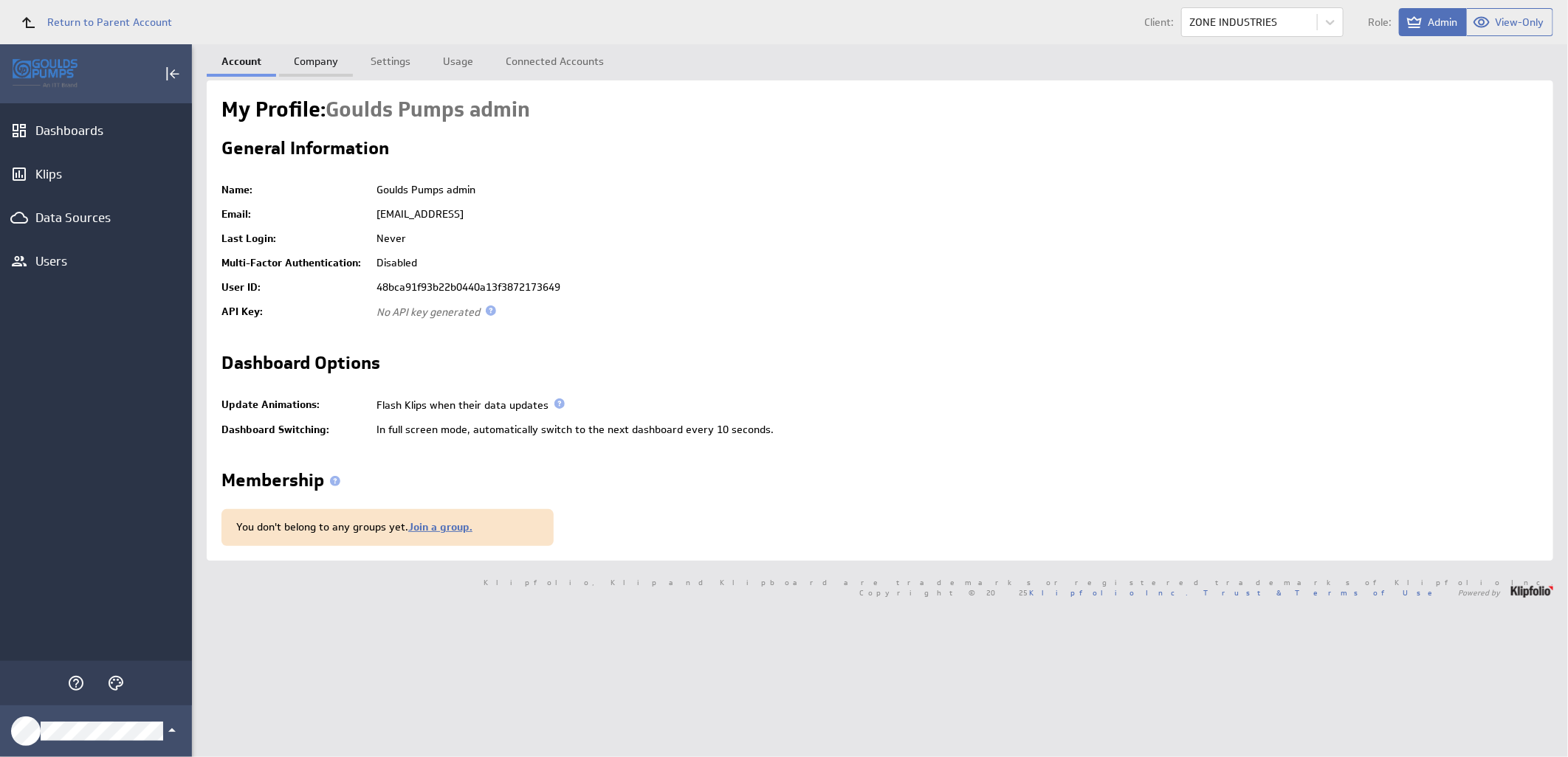
click at [318, 55] on link "Company" at bounding box center [316, 59] width 73 height 29
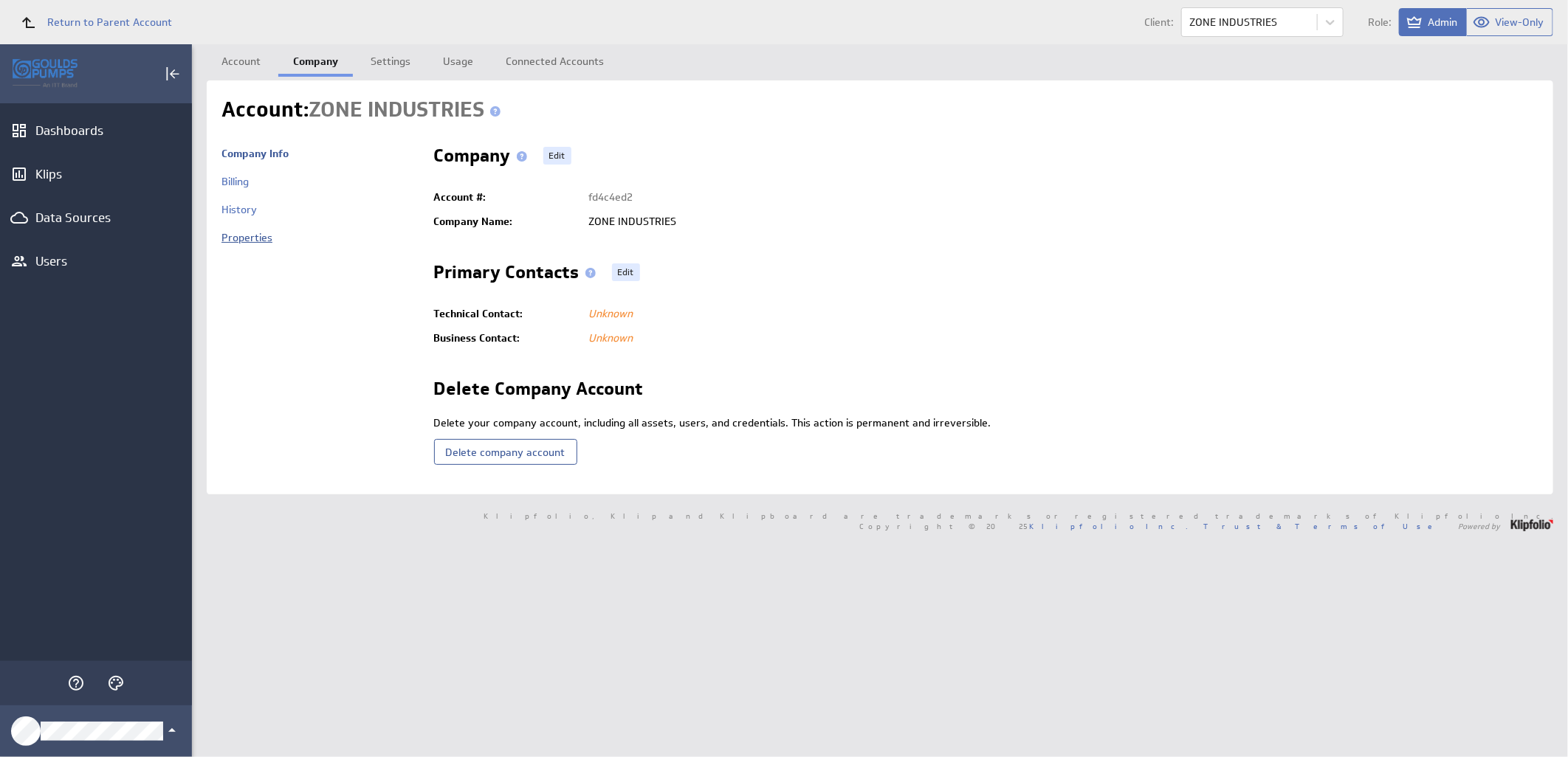
click at [245, 235] on link "Properties" at bounding box center [246, 237] width 51 height 13
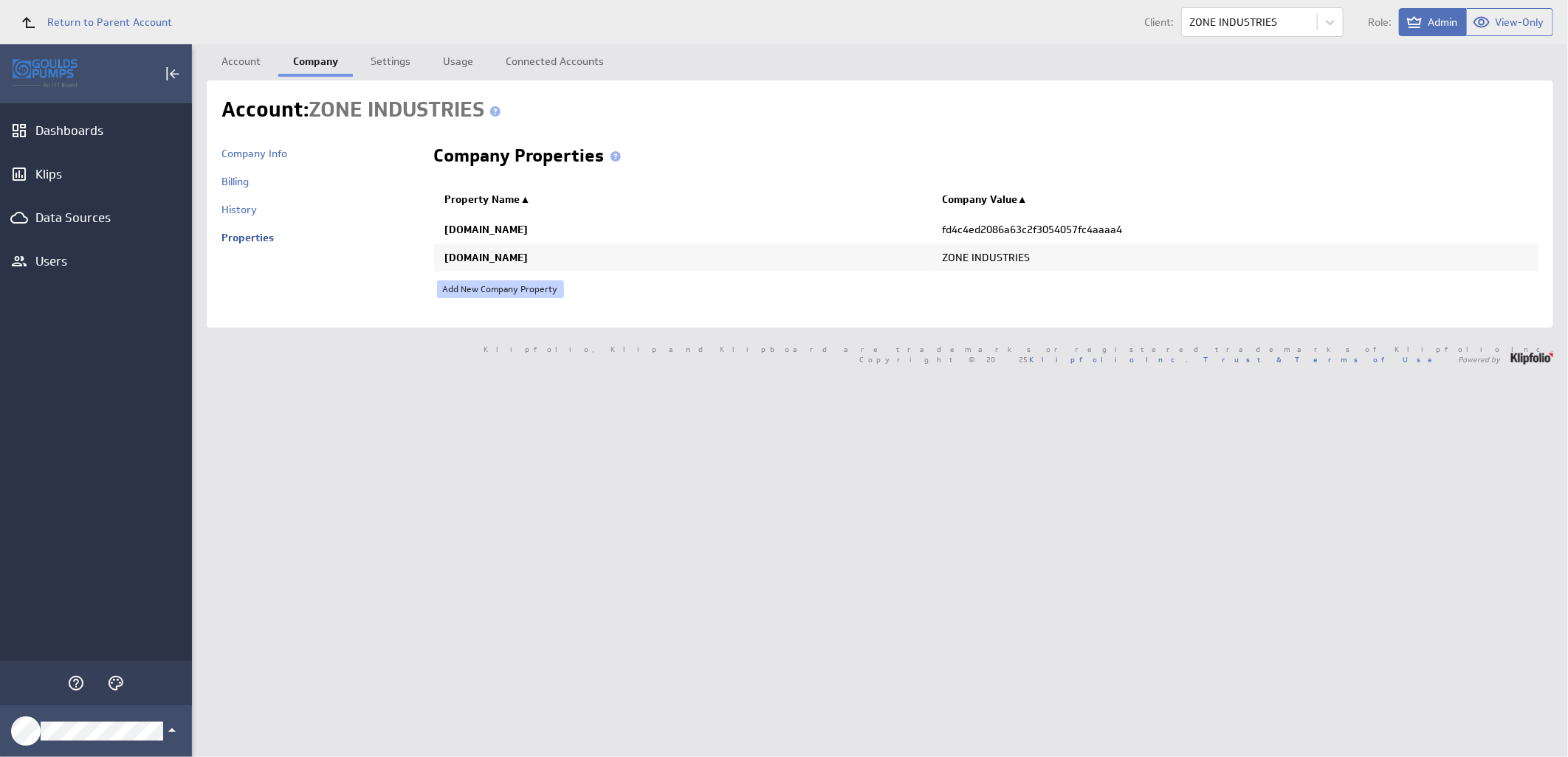
click at [535, 289] on link "Add New Company Property" at bounding box center [500, 289] width 127 height 17
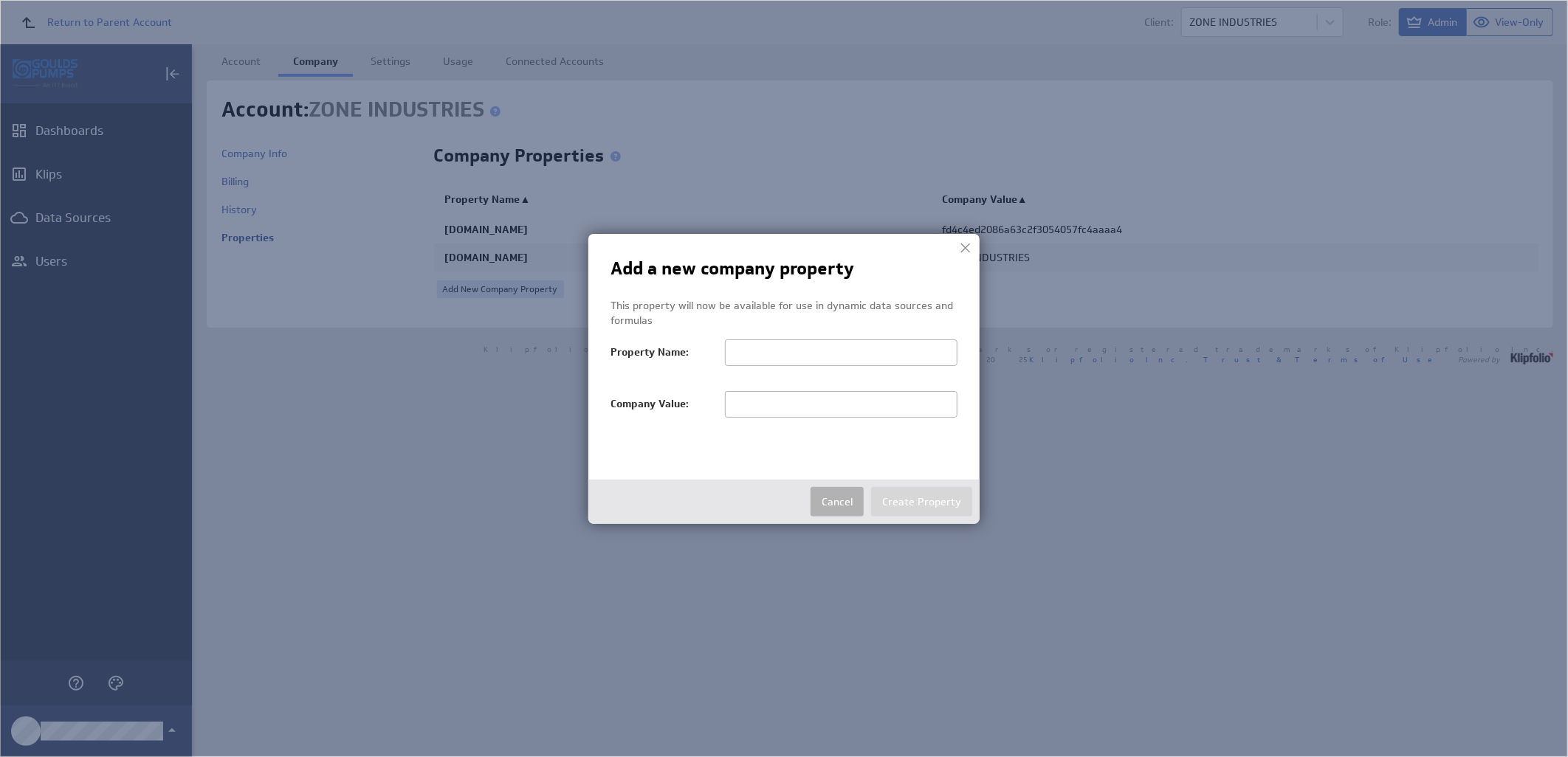
click at [792, 408] on input "text" at bounding box center [841, 404] width 233 height 27
paste input "ZONE INDUSTRIES"
type input "ZONE INDUSTRIES"
click at [781, 351] on input "text" at bounding box center [841, 353] width 233 height 27
click at [829, 344] on input "text" at bounding box center [841, 353] width 233 height 27
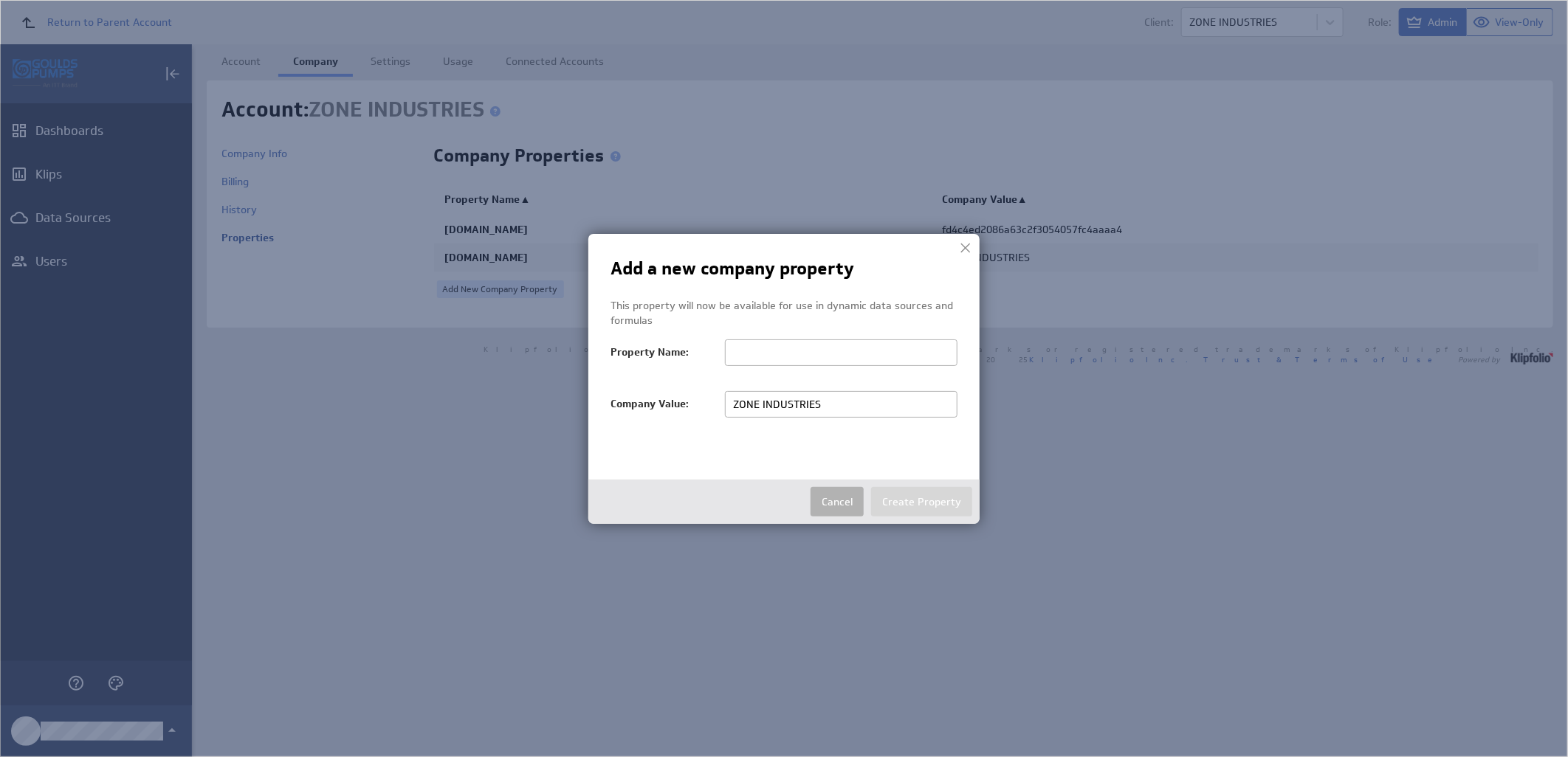
paste input "salesTerritoryFilter"
type input "salesTerritoryFilter"
click at [927, 499] on button "Create Property" at bounding box center [921, 502] width 101 height 29
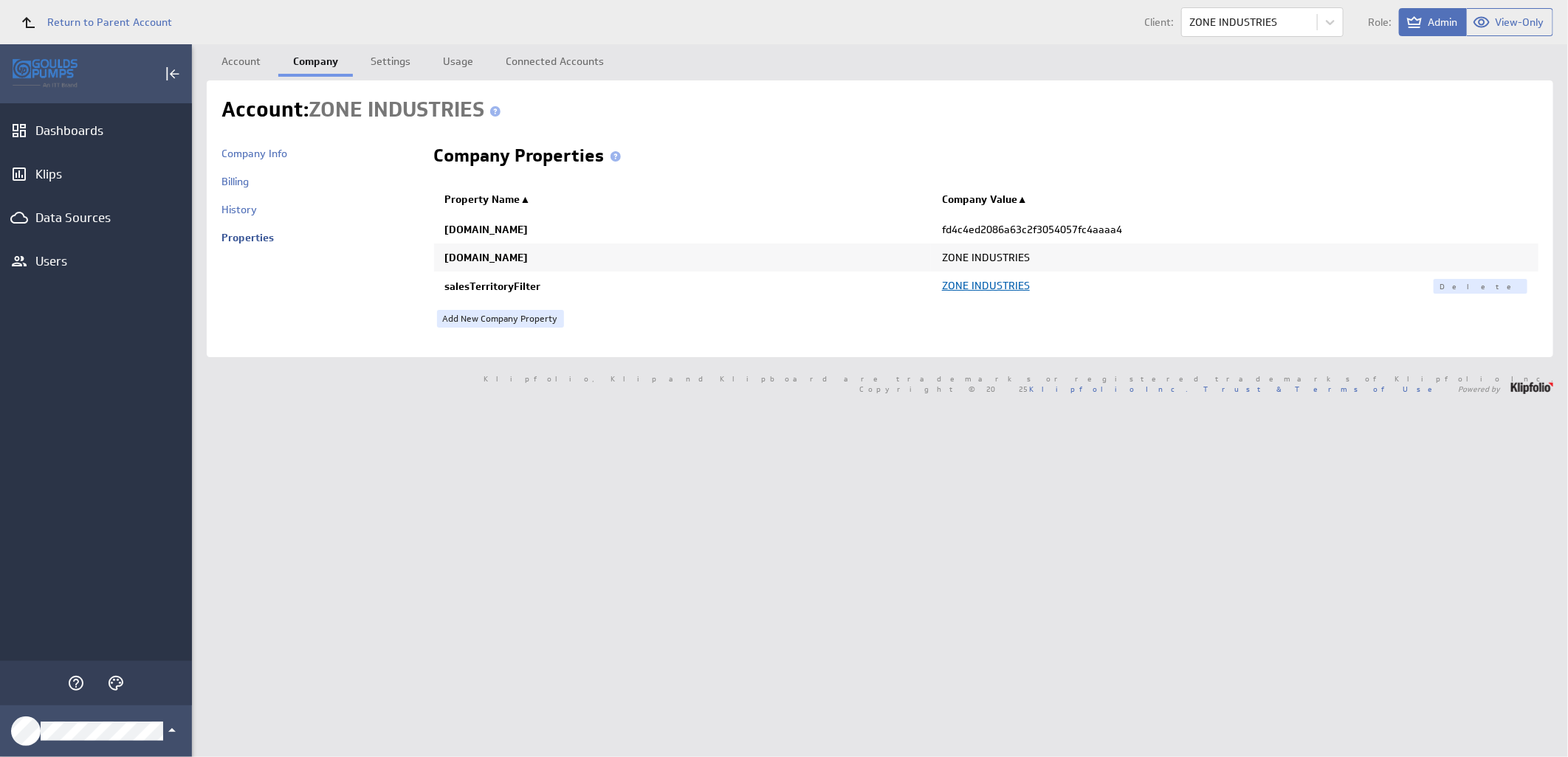
click at [964, 283] on span "ZONE INDUSTRIES" at bounding box center [986, 285] width 88 height 13
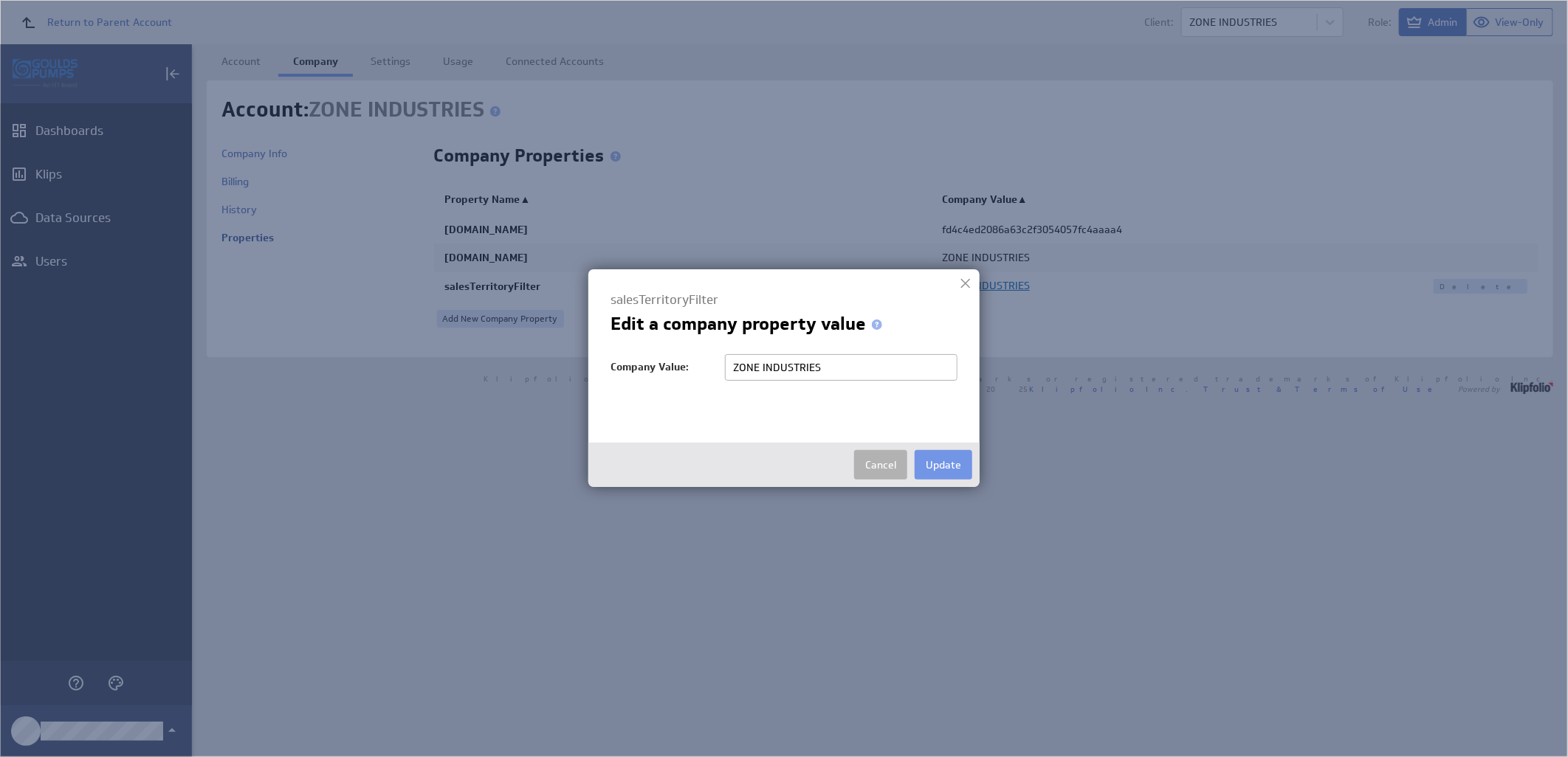
click at [825, 366] on input "ZONE INDUSTRIES" at bounding box center [841, 367] width 233 height 27
type input "ZONE"
click at [934, 463] on button "Update" at bounding box center [943, 465] width 58 height 29
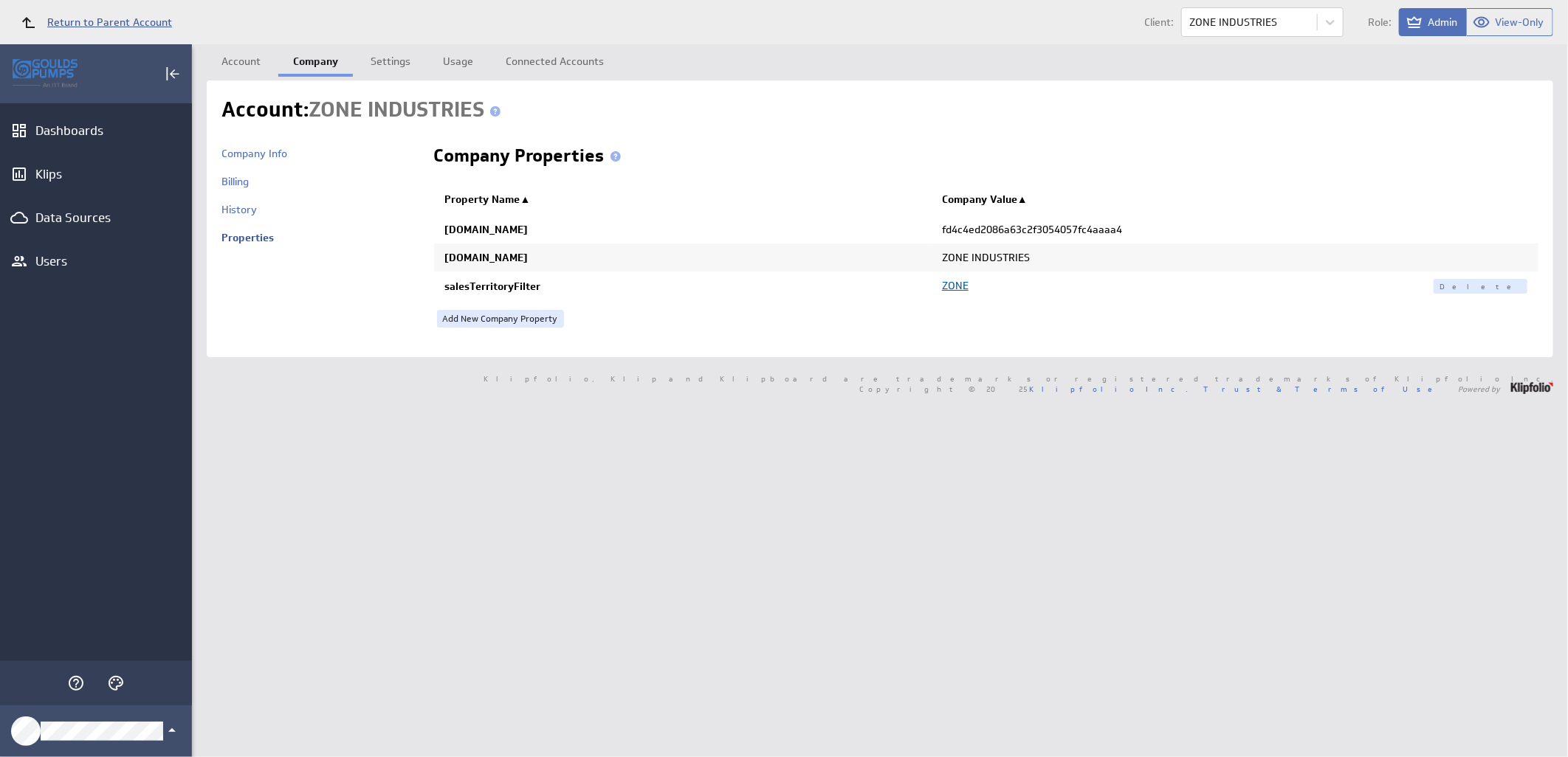
click at [128, 21] on span "Return to Parent Account" at bounding box center [110, 22] width 124 height 10
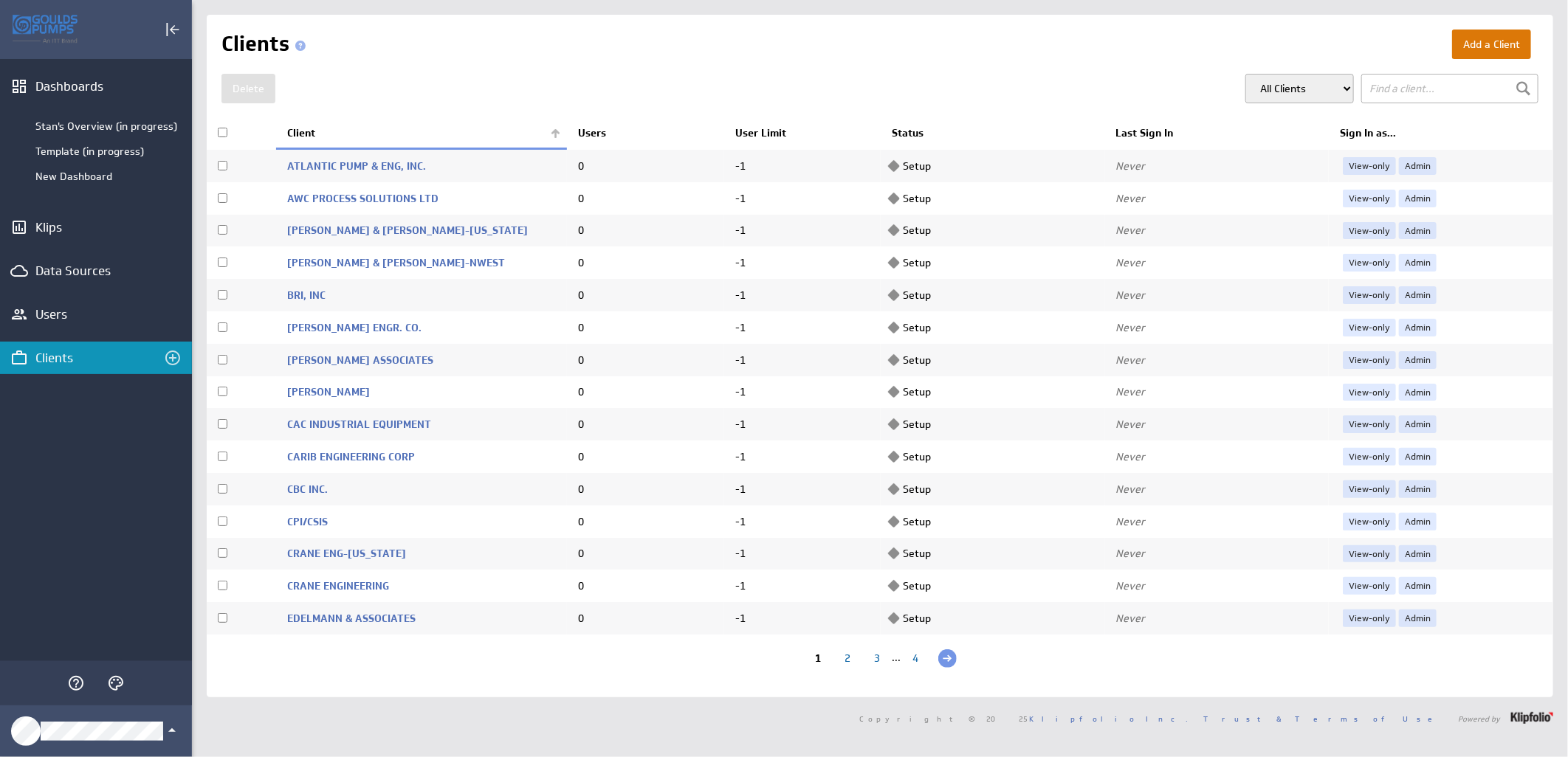
click at [1465, 50] on button "Add a Client" at bounding box center [1491, 44] width 79 height 29
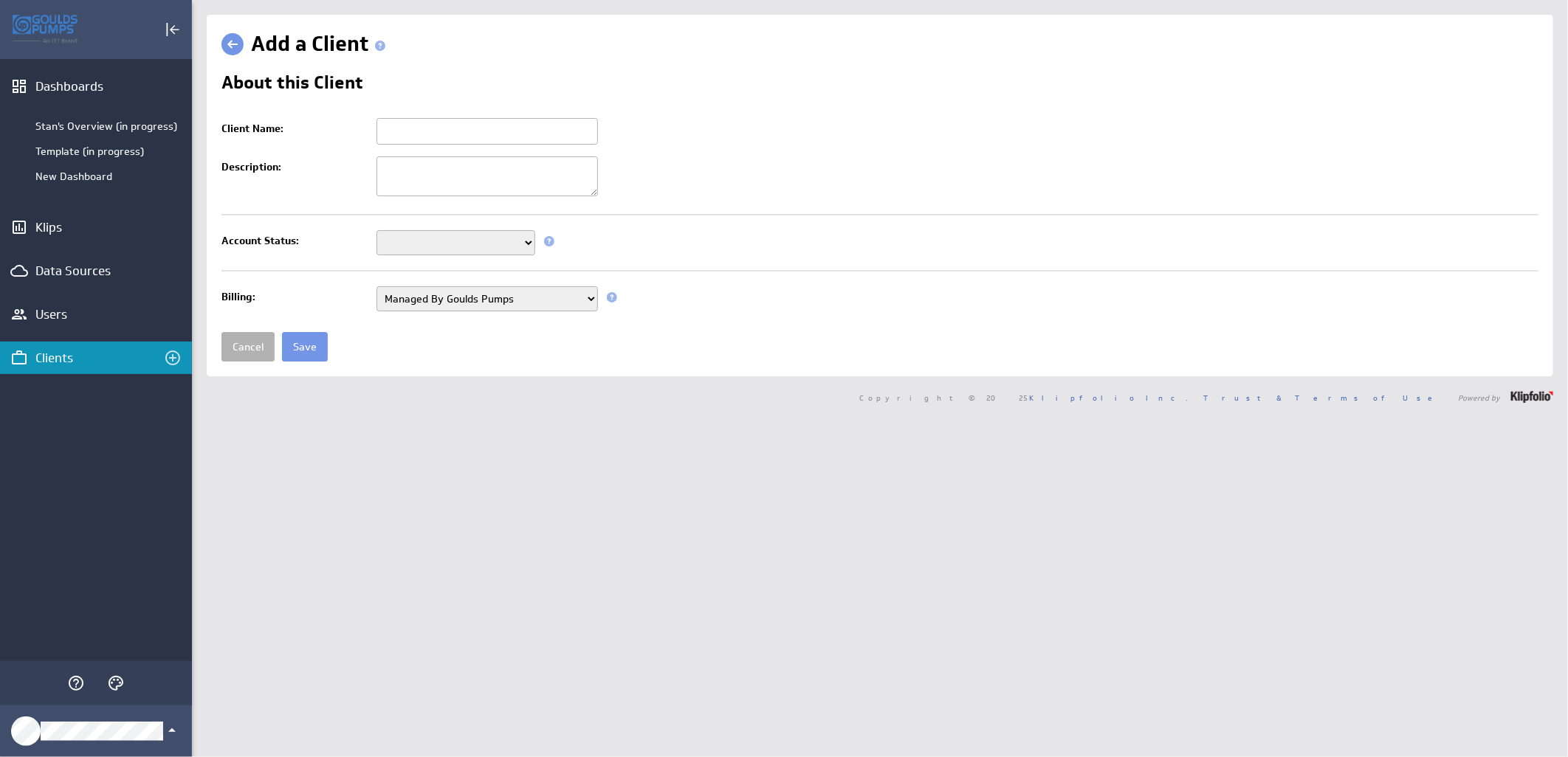
click at [439, 140] on input "Client Name:" at bounding box center [488, 131] width 221 height 27
paste input "ZONE INDUSTRIES-UP O&G"
type input "ZONE INDUSTRIES-UP O&G"
click at [473, 237] on select "Setup Mode Trial Active Disabled" at bounding box center [456, 242] width 159 height 25
select select "7"
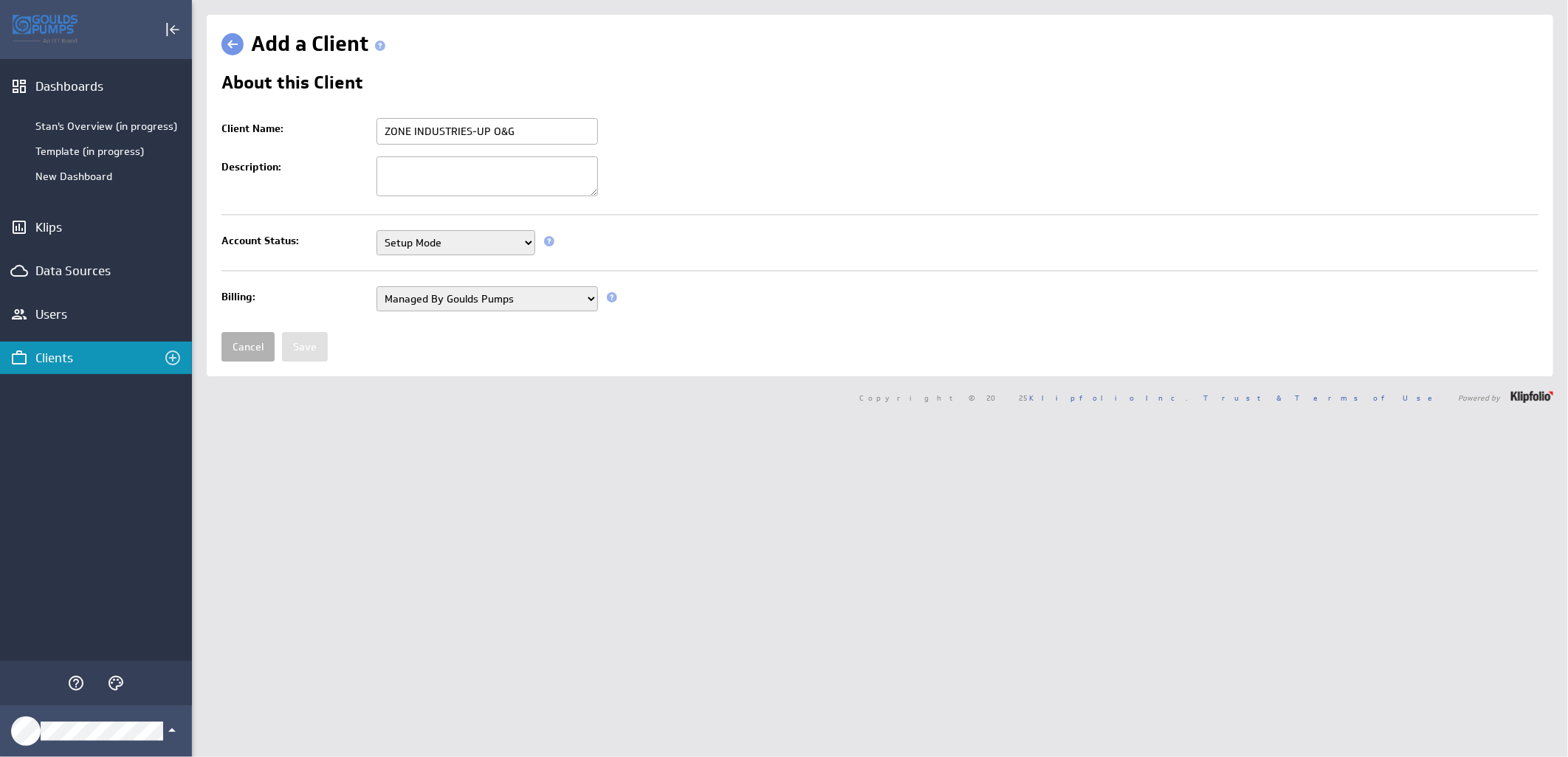
click at [377, 232] on select "Setup Mode Trial Active Disabled" at bounding box center [456, 242] width 159 height 25
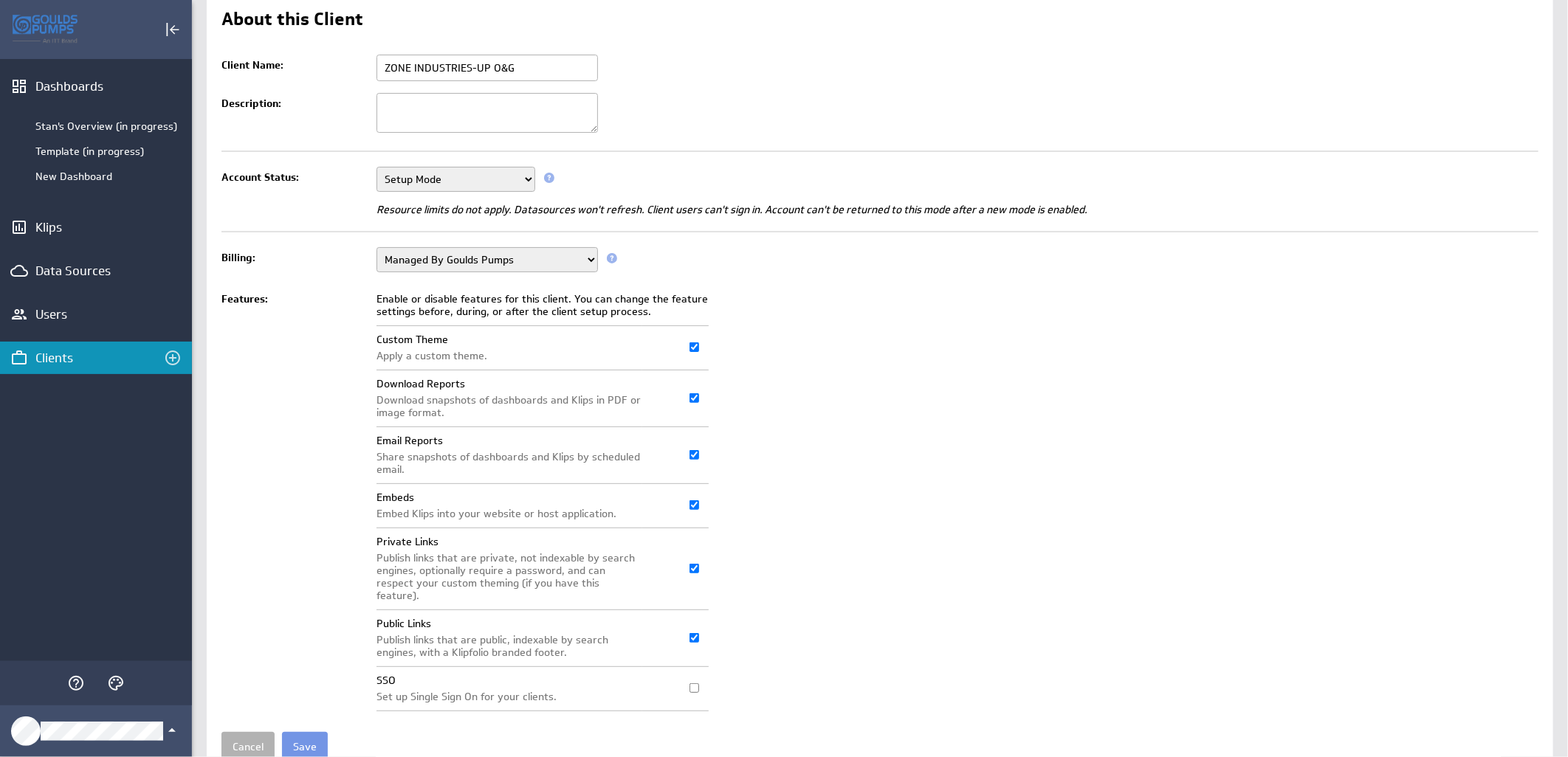
scroll to position [113, 0]
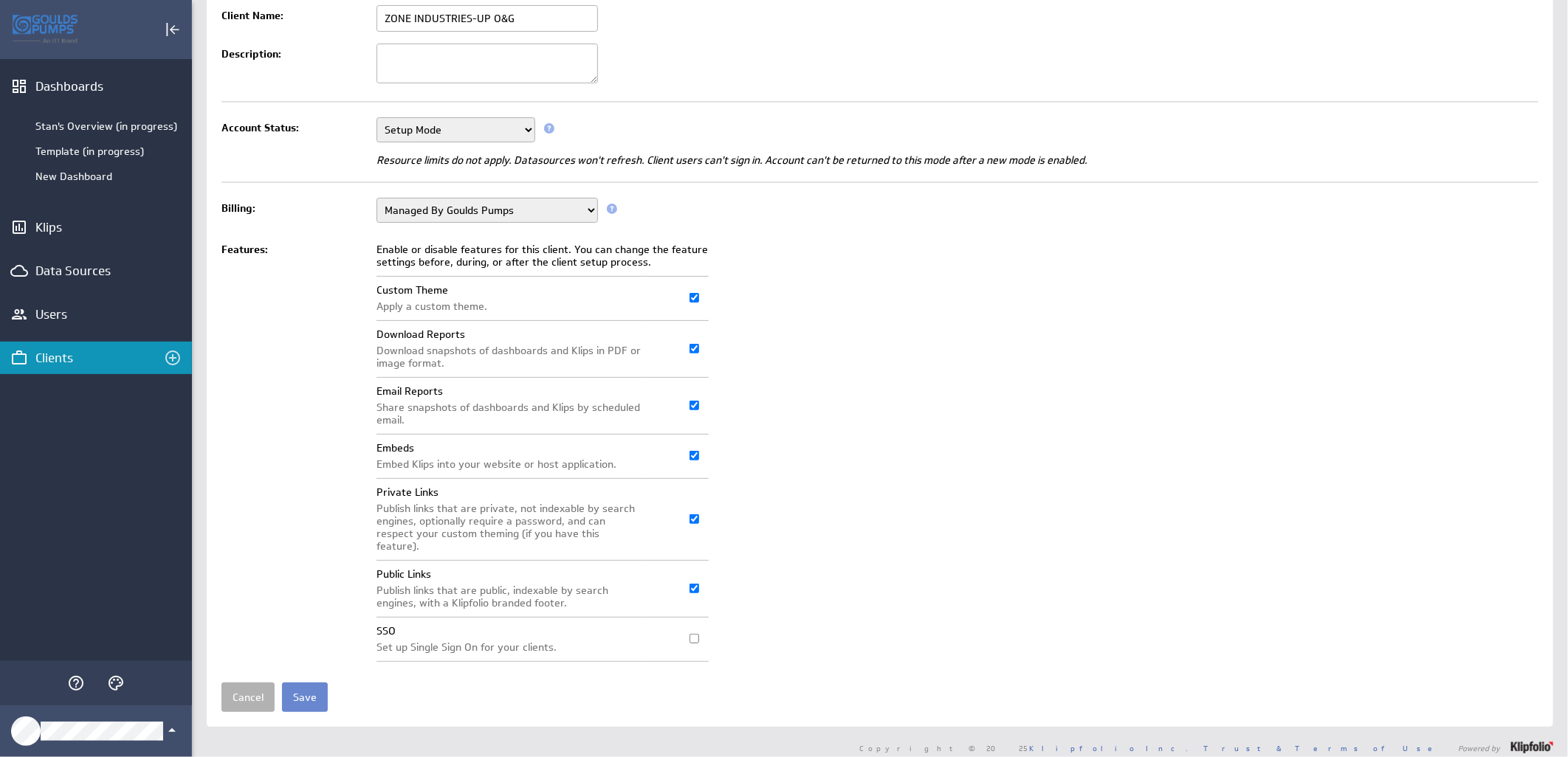
click at [299, 692] on input "Save" at bounding box center [304, 697] width 46 height 29
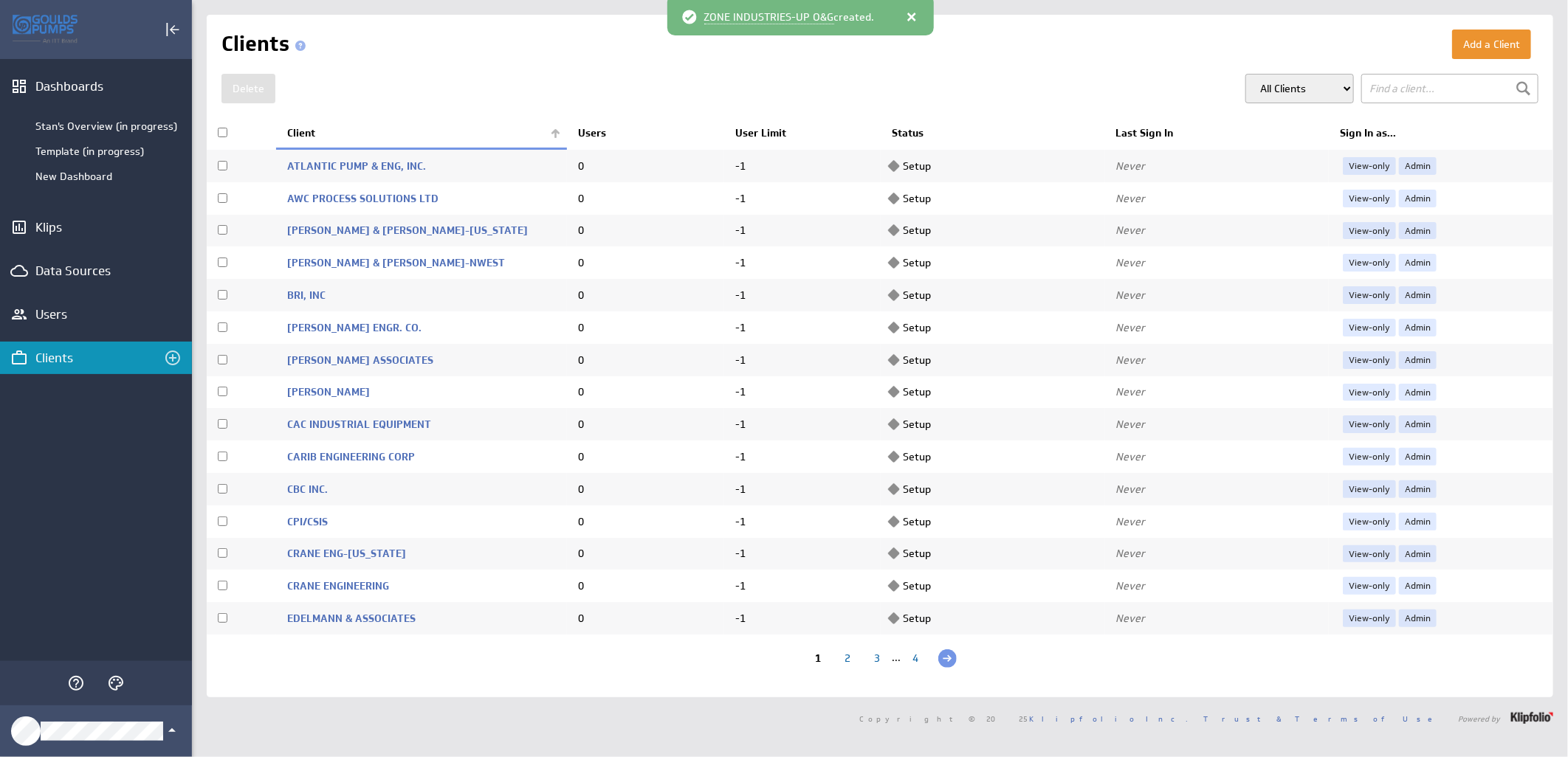
click at [555, 138] on th "Client" at bounding box center [421, 134] width 291 height 31
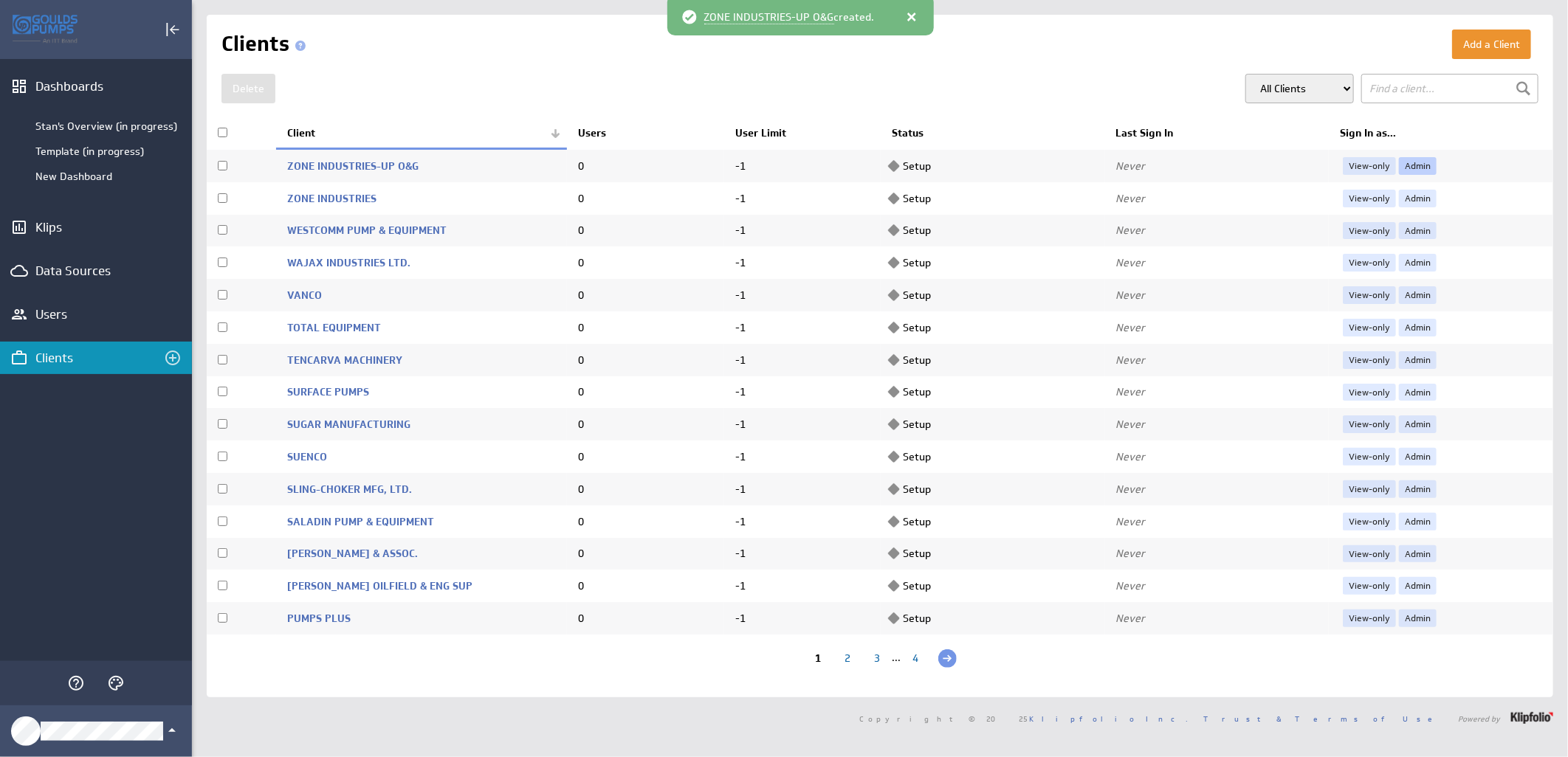
click at [1412, 160] on link "Admin" at bounding box center [1418, 166] width 38 height 17
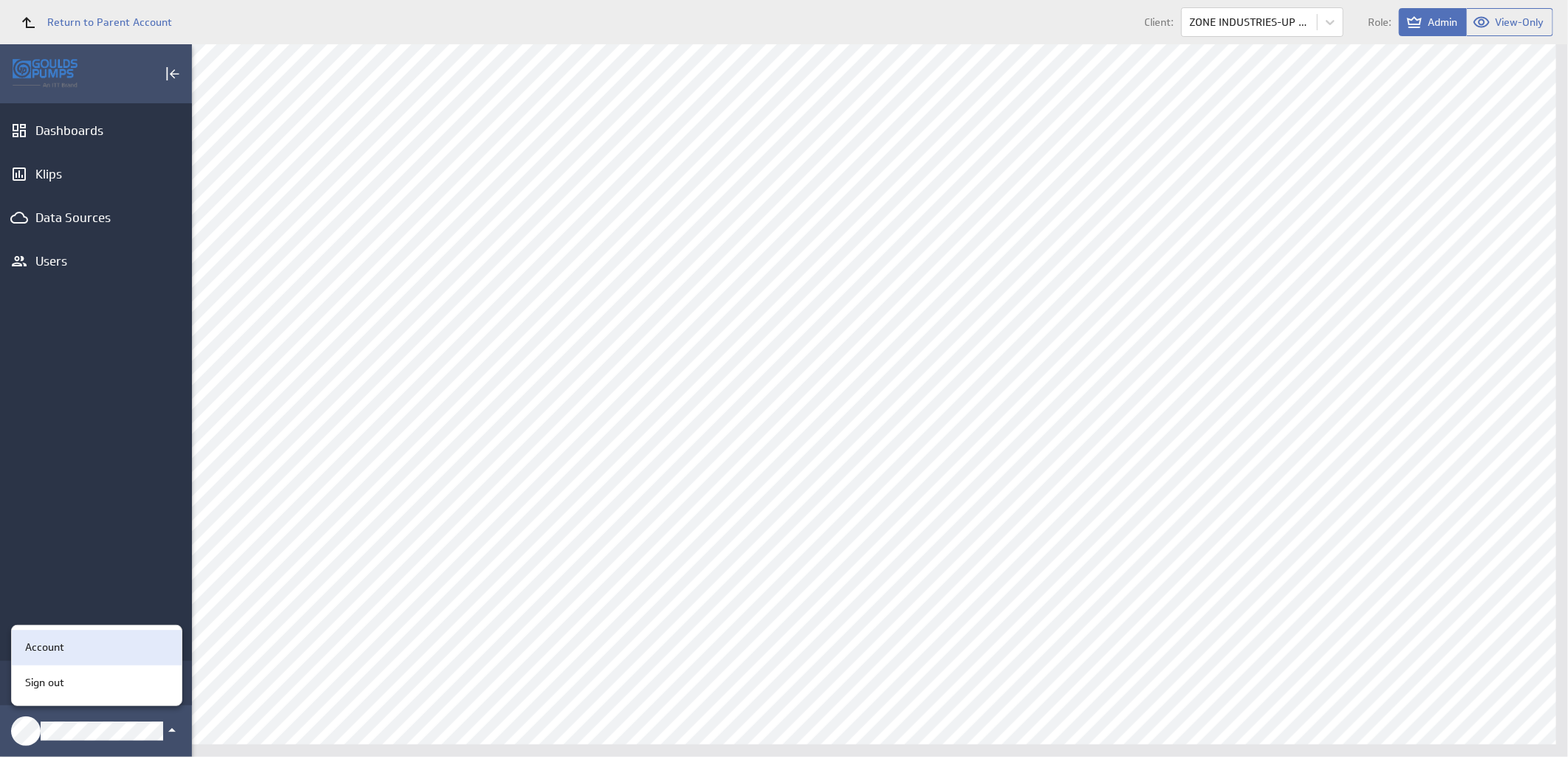
click at [86, 652] on div "Account" at bounding box center [94, 648] width 150 height 16
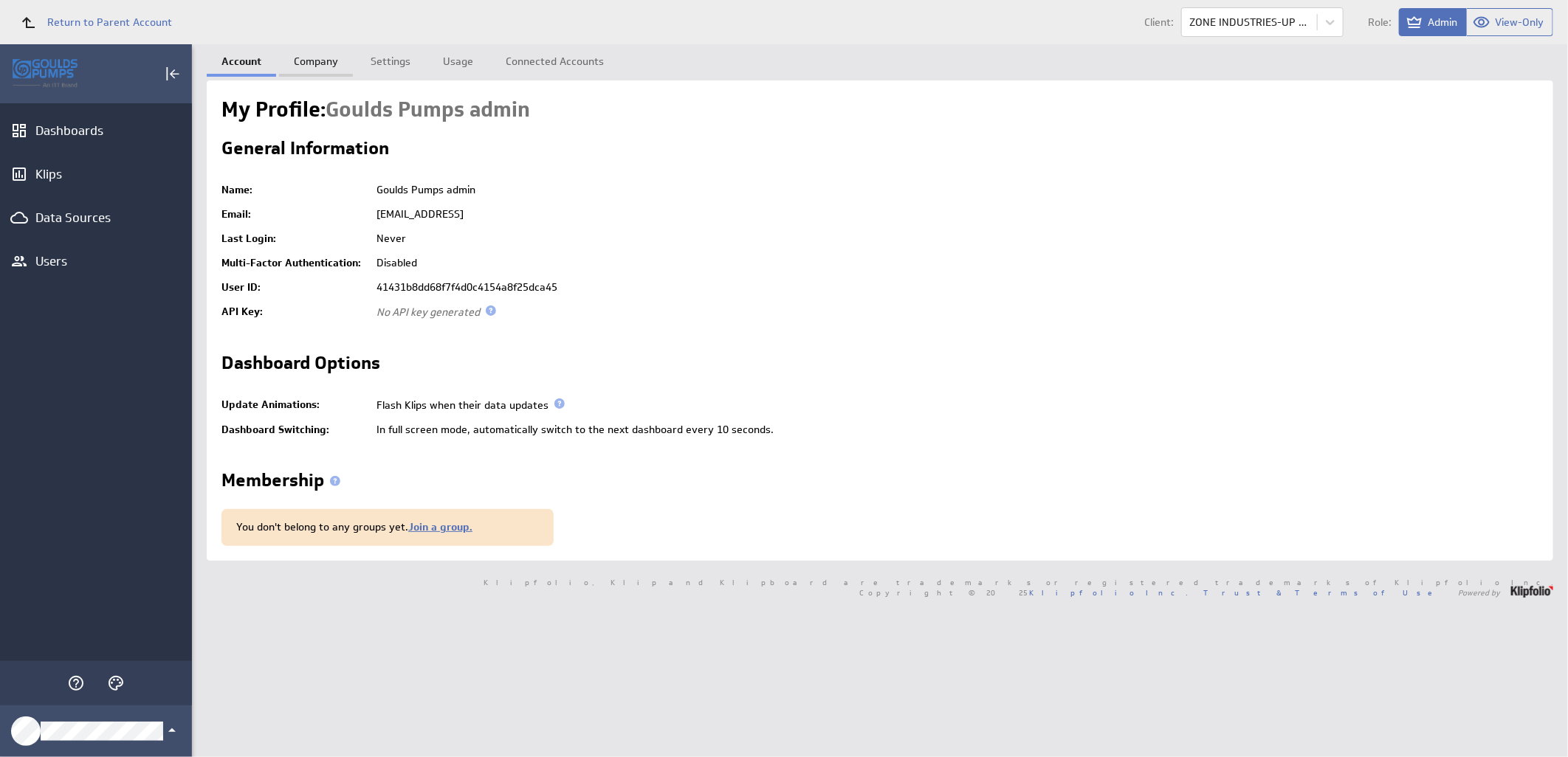
click at [318, 45] on link "Company" at bounding box center [316, 59] width 73 height 29
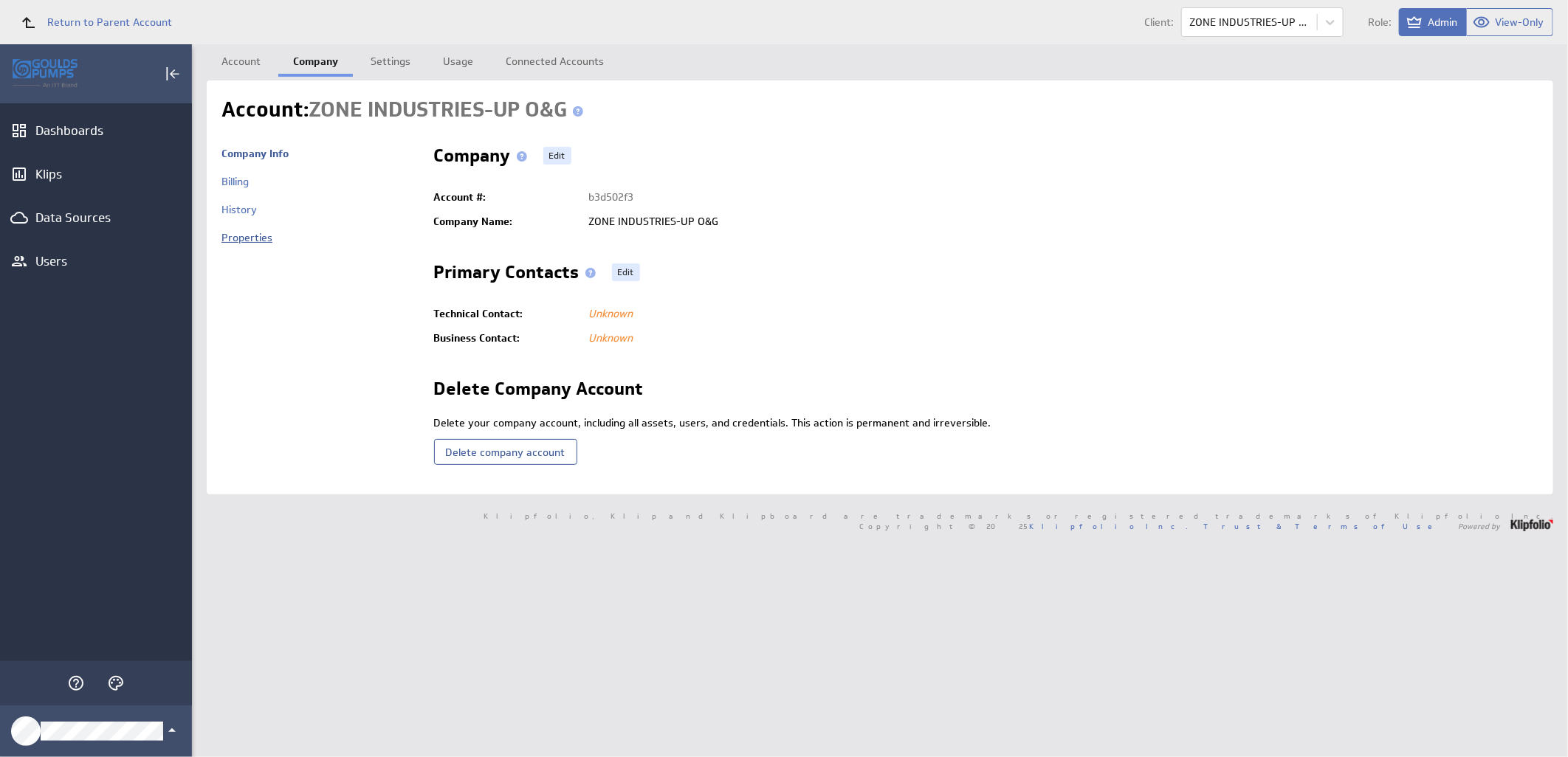
click at [247, 236] on link "Properties" at bounding box center [246, 237] width 51 height 13
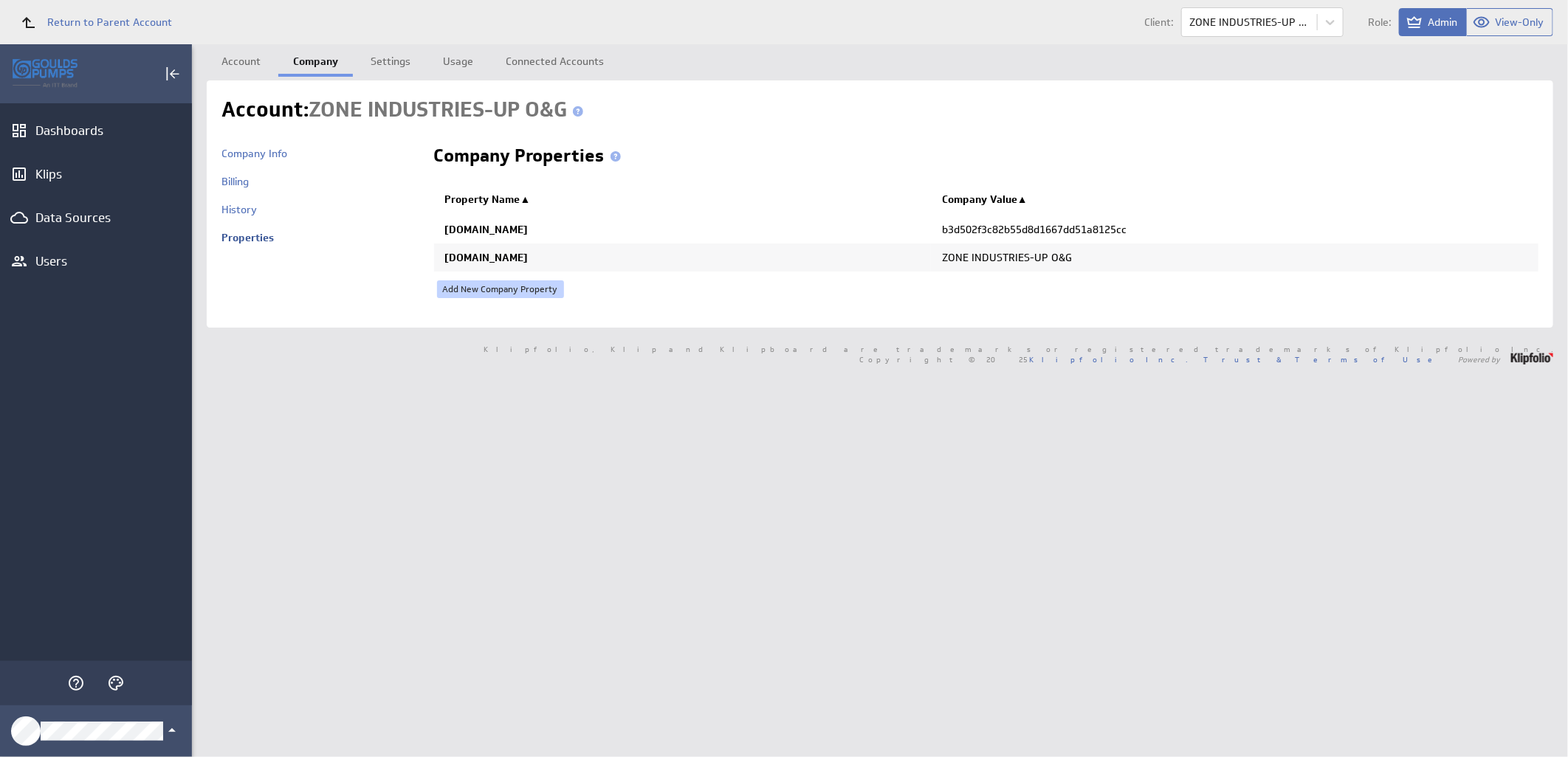
click at [467, 288] on link "Add New Company Property" at bounding box center [500, 289] width 127 height 17
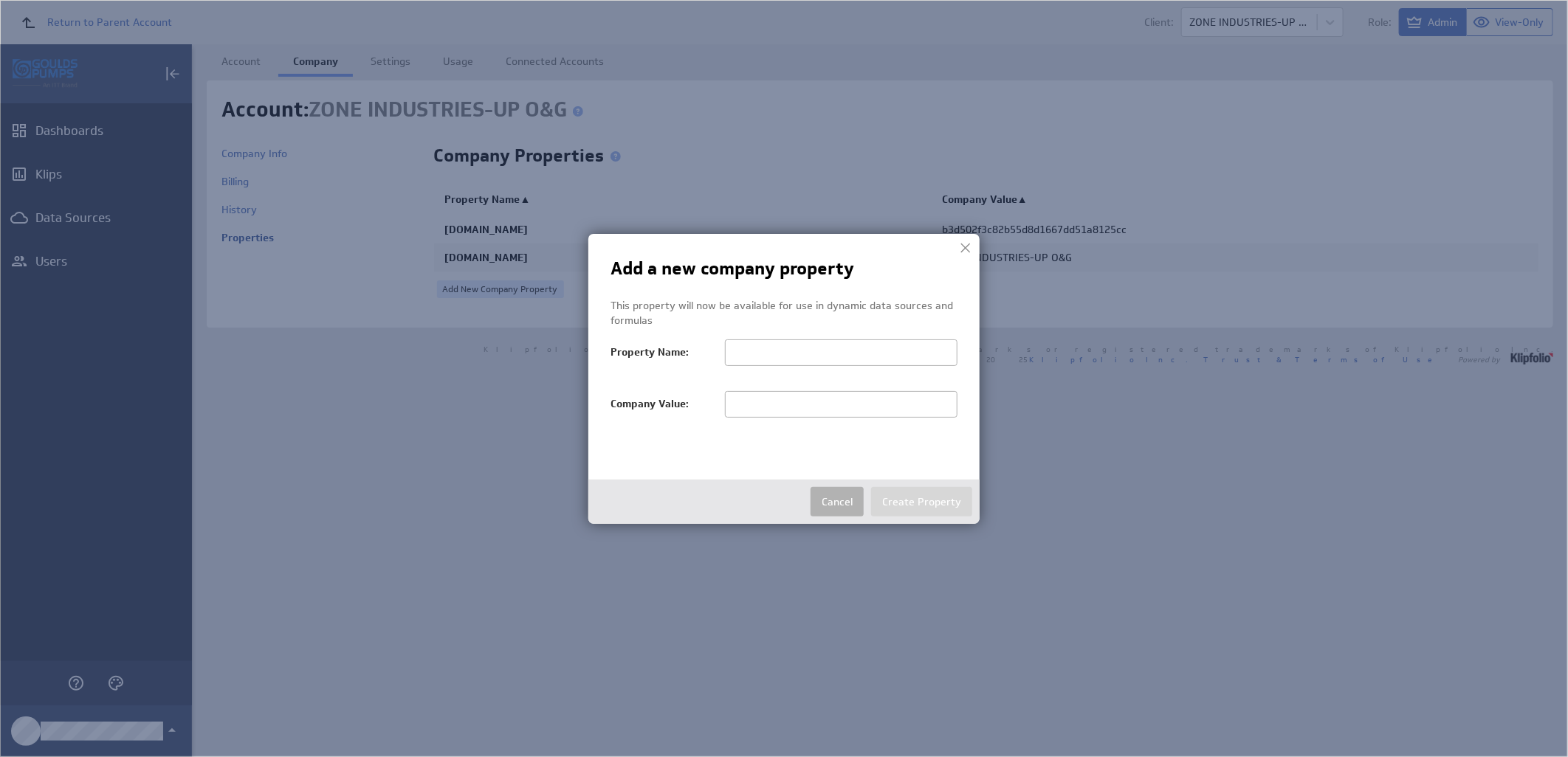
click at [838, 402] on input "text" at bounding box center [841, 404] width 233 height 27
paste input "ZONE INDUSTRIES-UP O&G"
type input "ZONE INDUSTRIES-UP O&G"
click at [825, 353] on input "text" at bounding box center [841, 353] width 233 height 27
paste input "salesTerritoryFilter"
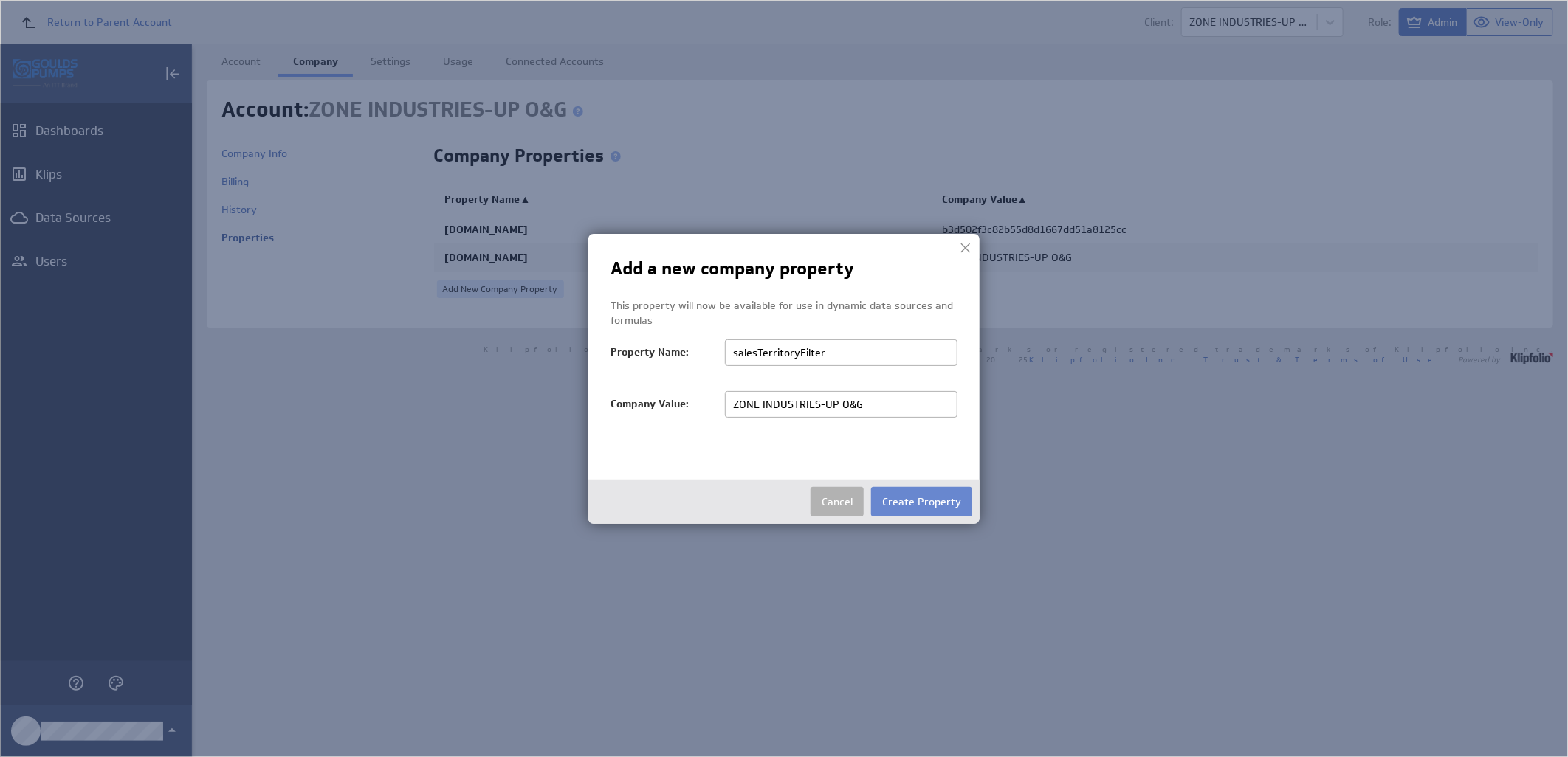
type input "salesTerritoryFilter"
click at [920, 491] on button "Create Property" at bounding box center [921, 502] width 101 height 29
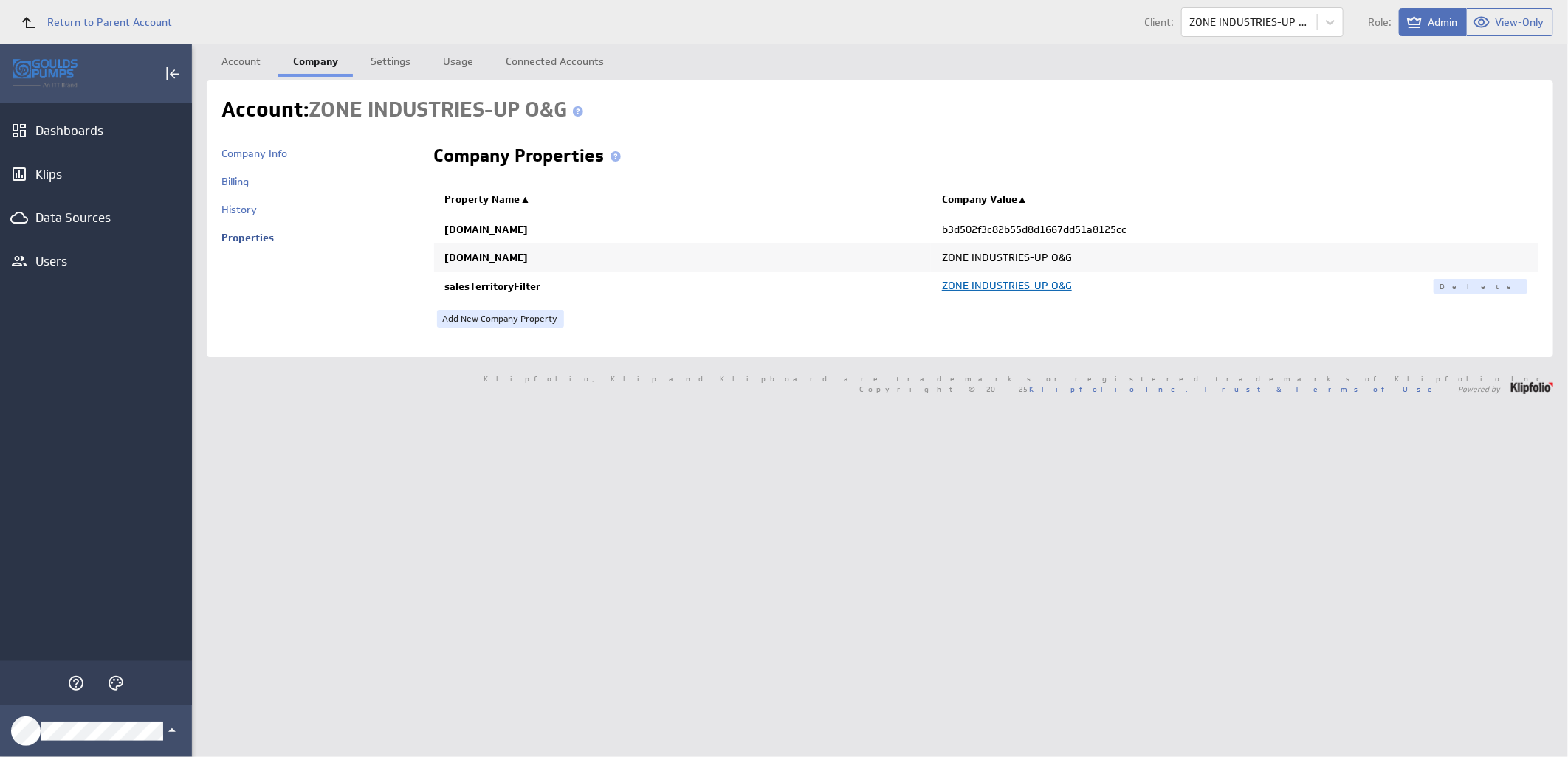
click at [973, 284] on span "ZONE INDUSTRIES-UP O&G" at bounding box center [1007, 285] width 130 height 13
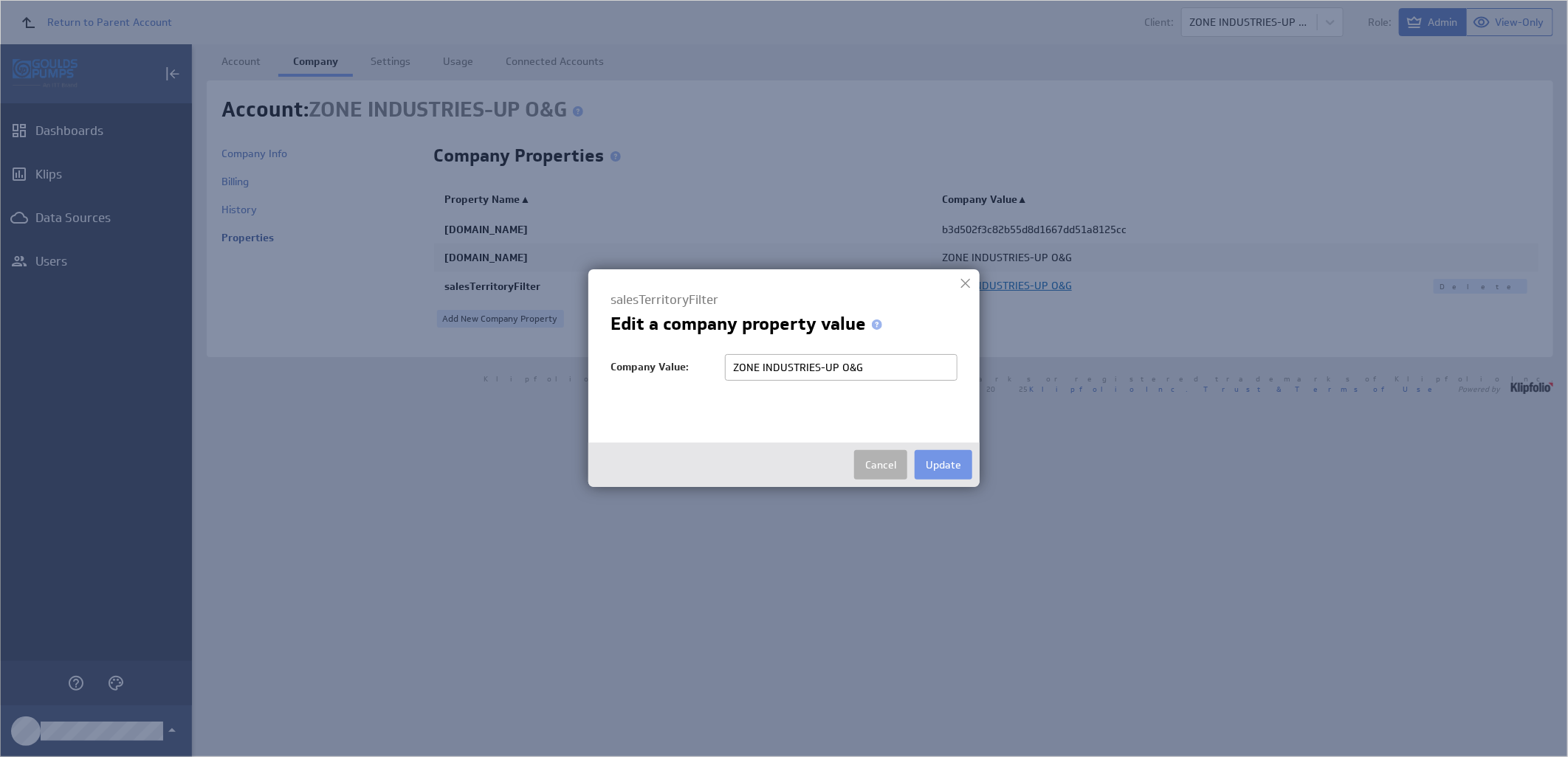
click at [870, 359] on input "ZONE INDUSTRIES-UP O&G" at bounding box center [841, 367] width 233 height 27
type input "ZONE"
click at [941, 466] on button "Update" at bounding box center [943, 465] width 58 height 29
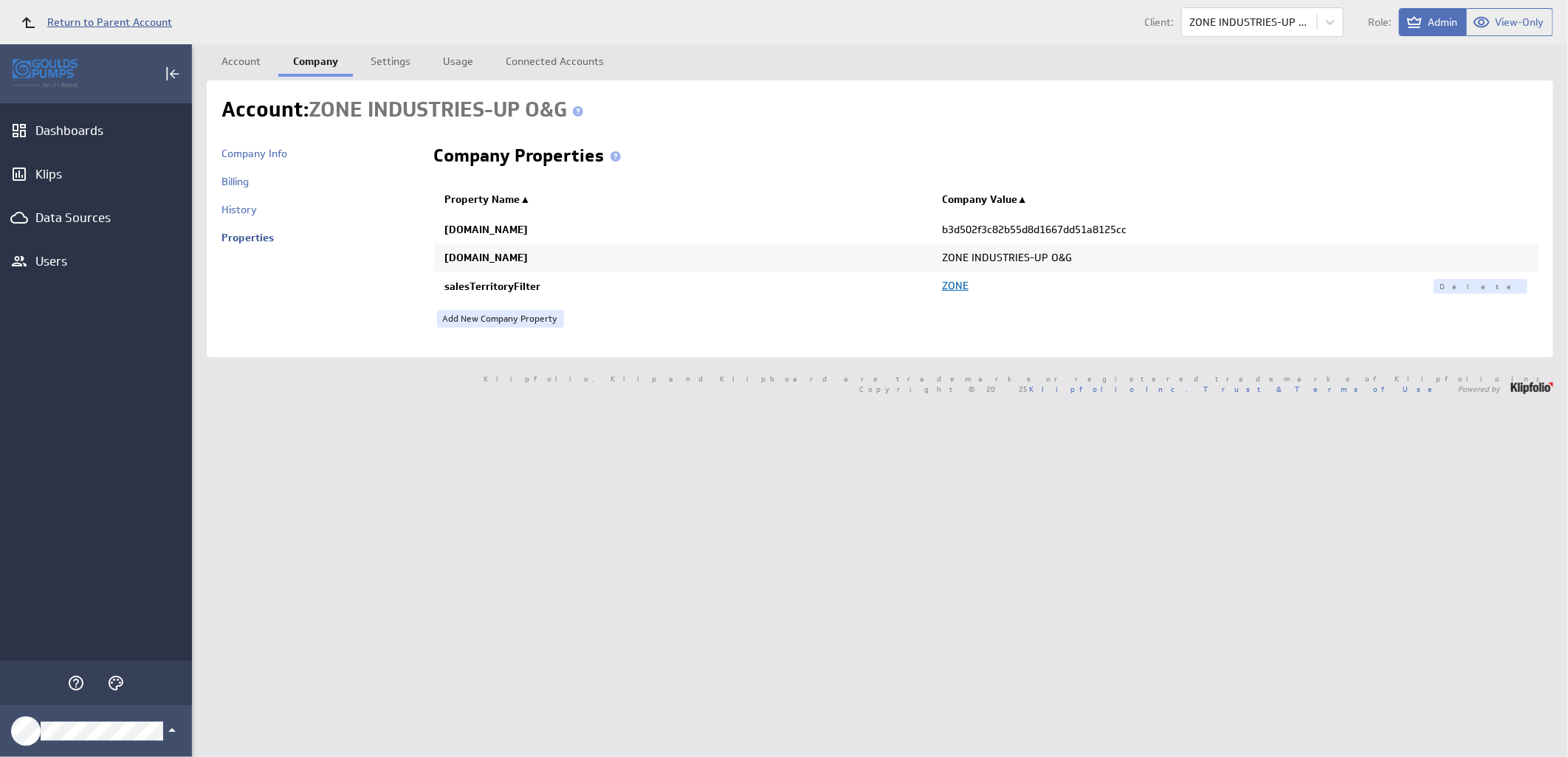
click at [119, 23] on span "Return to Parent Account" at bounding box center [110, 22] width 124 height 10
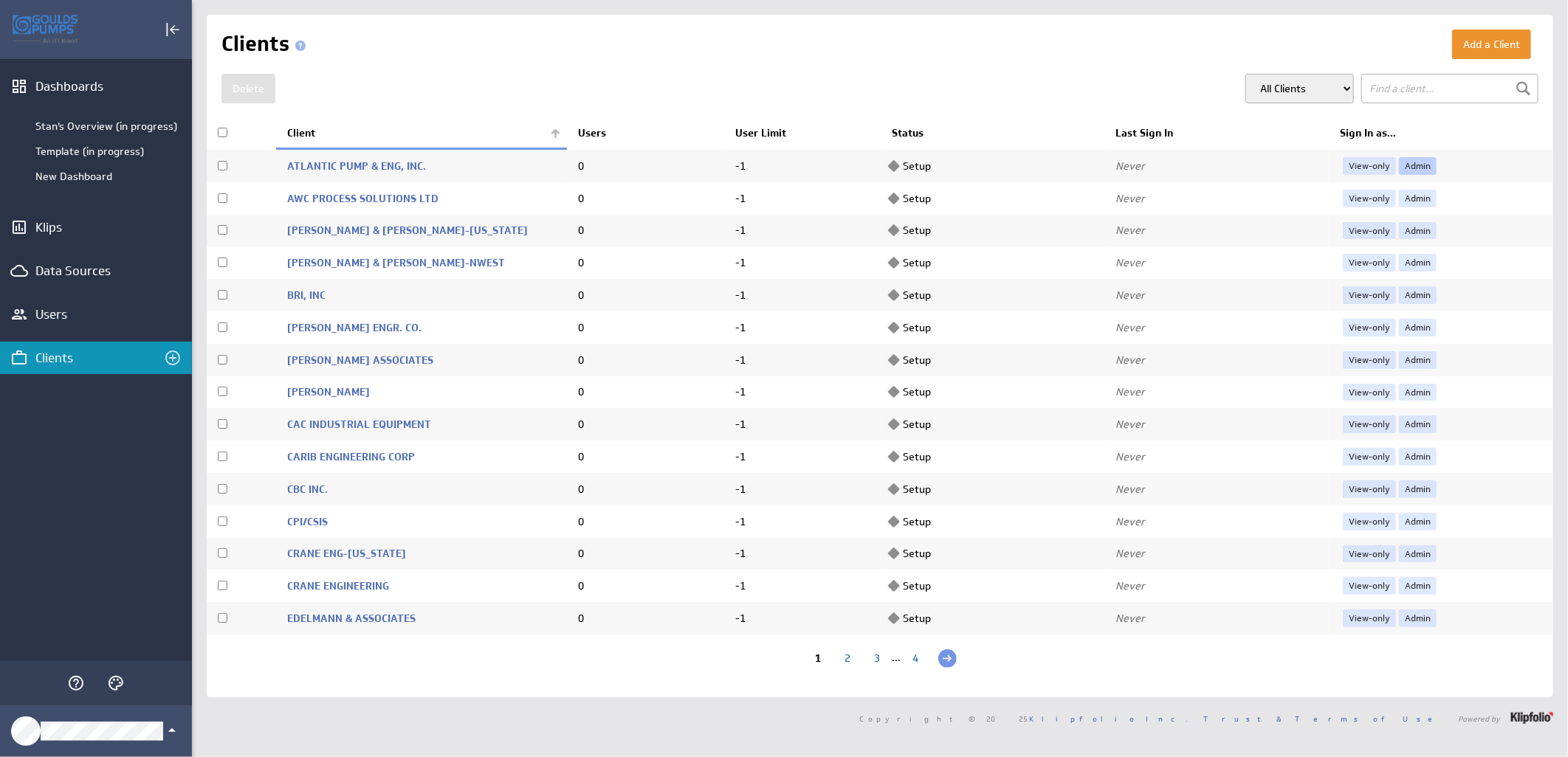
click at [1404, 164] on link "Admin" at bounding box center [1418, 166] width 38 height 17
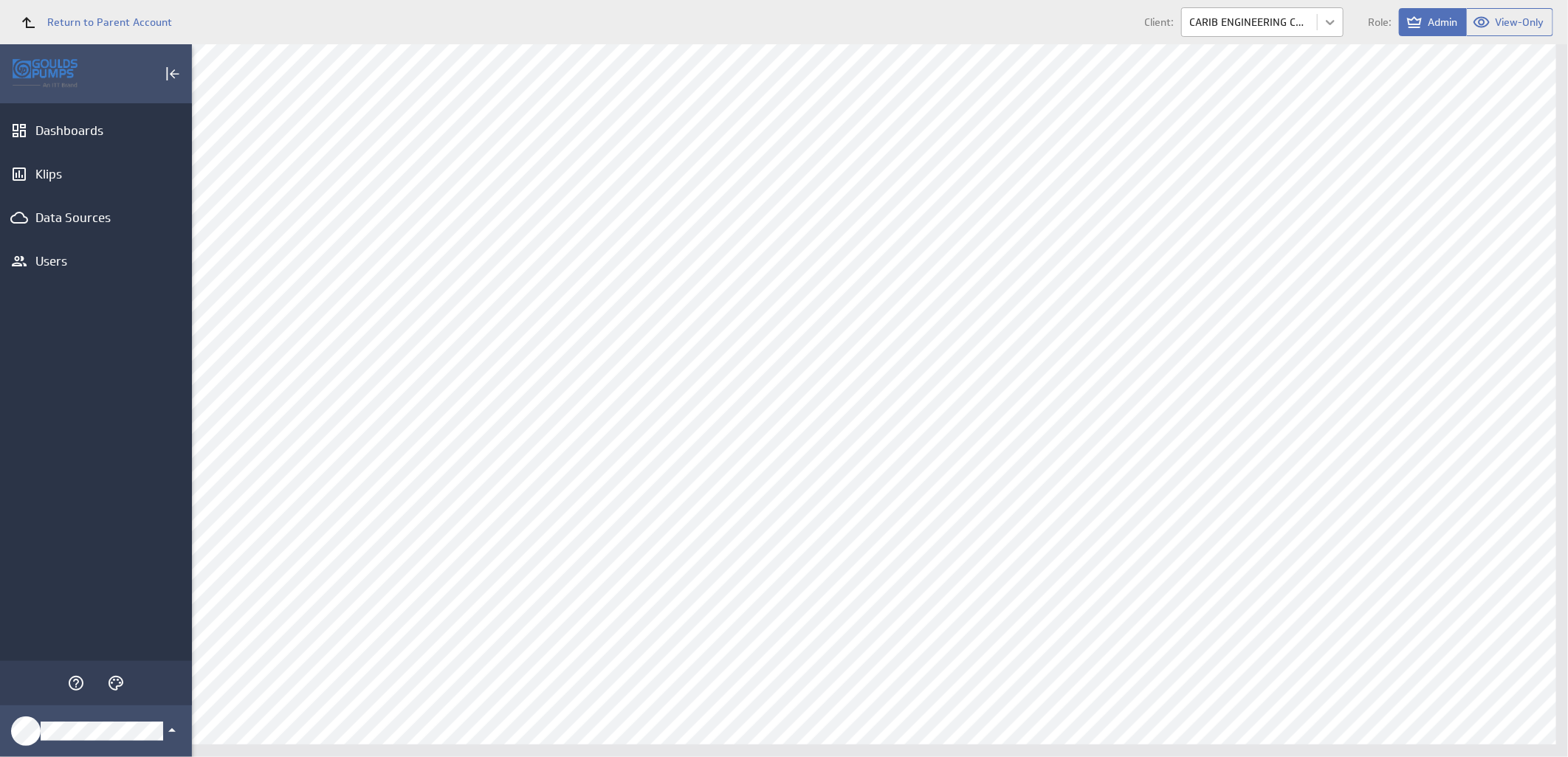
click at [1328, 24] on body "Return to Parent Account Client: CARIB ENGINEERING CORP Role: Admin View-Only (…" at bounding box center [784, 378] width 1568 height 757
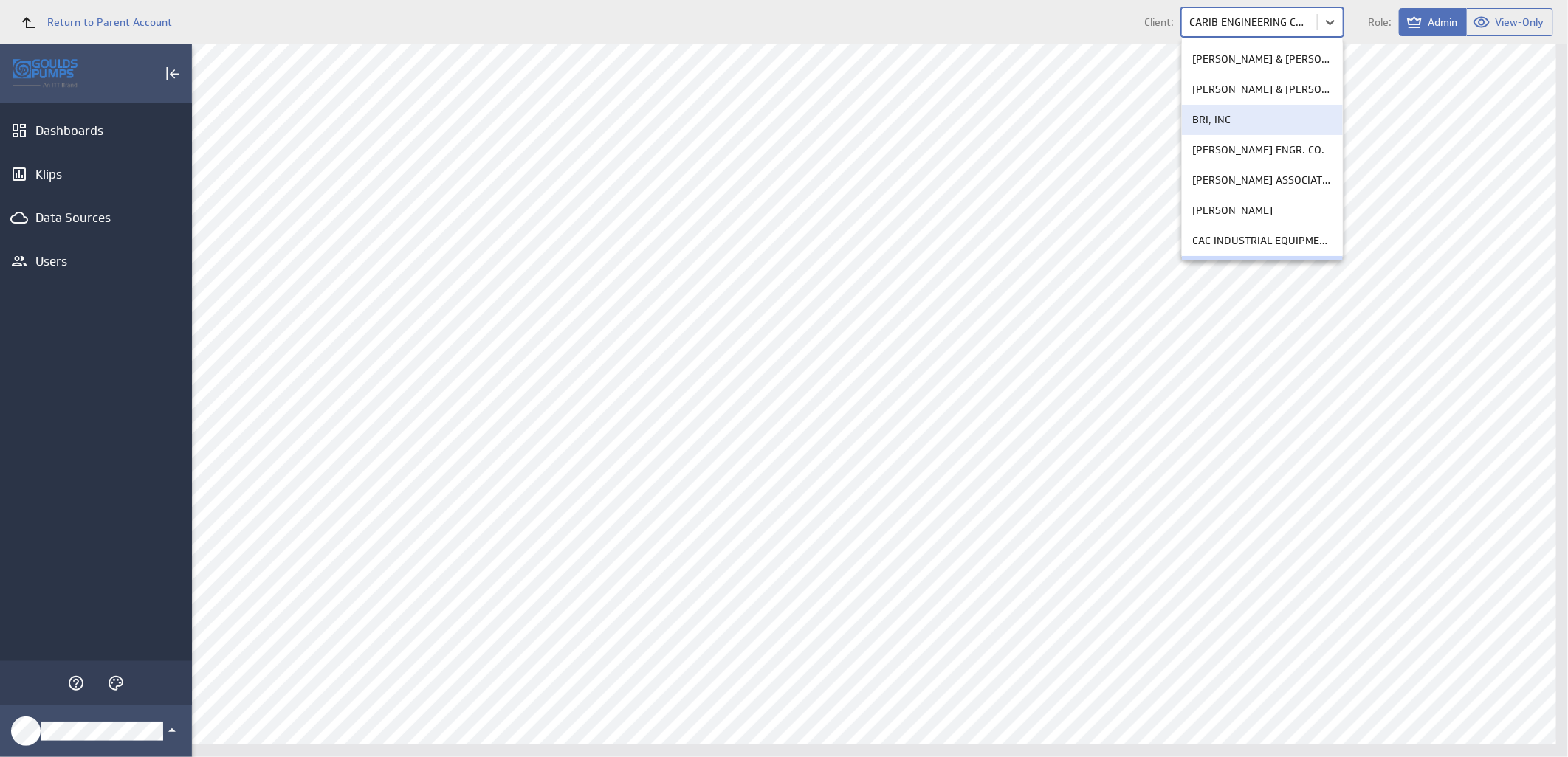
scroll to position [82, 0]
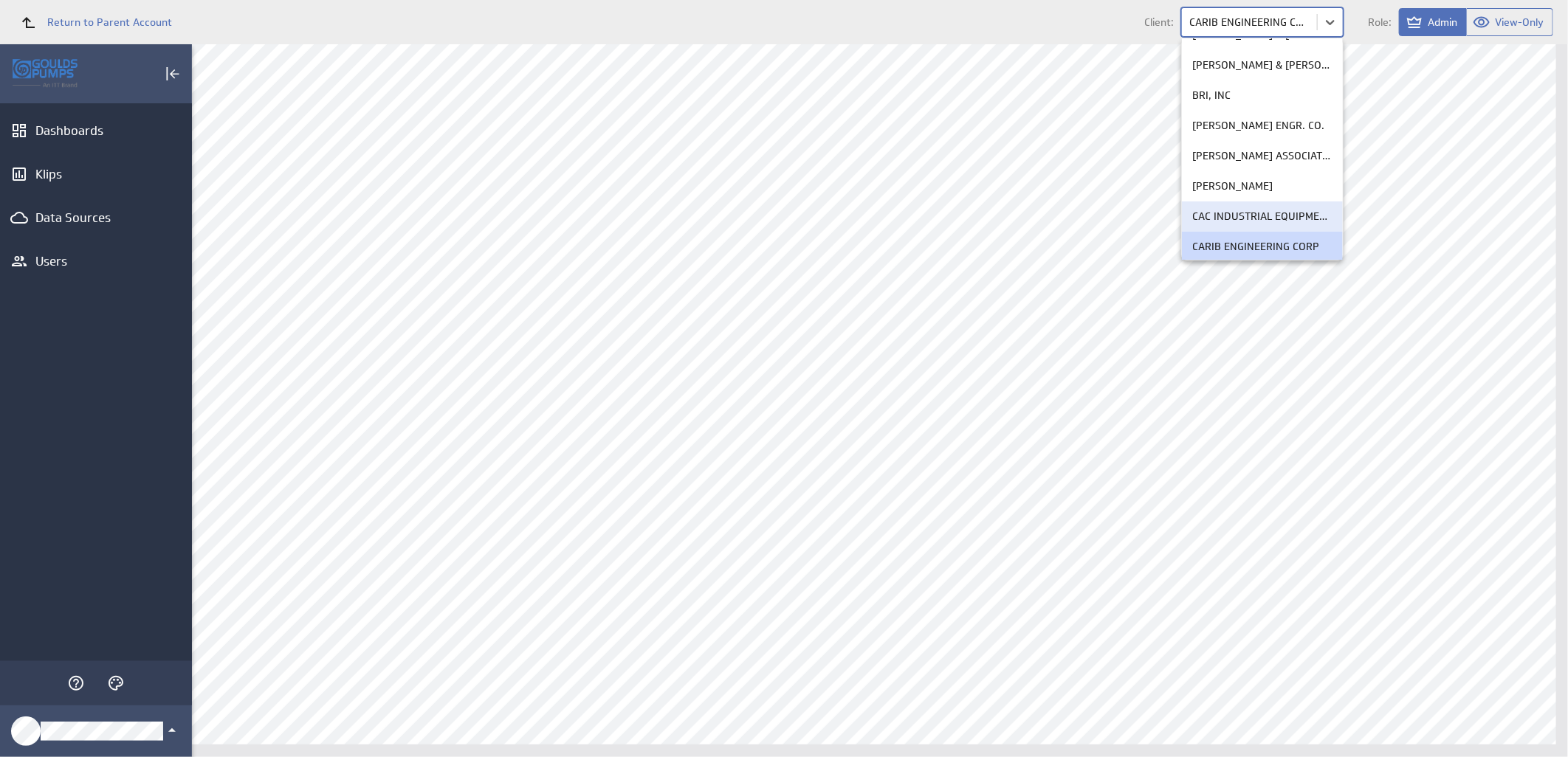
click at [1289, 215] on p "CAC INDUSTRIAL EQUIPMENT" at bounding box center [1262, 217] width 139 height 16
